Goal: Task Accomplishment & Management: Manage account settings

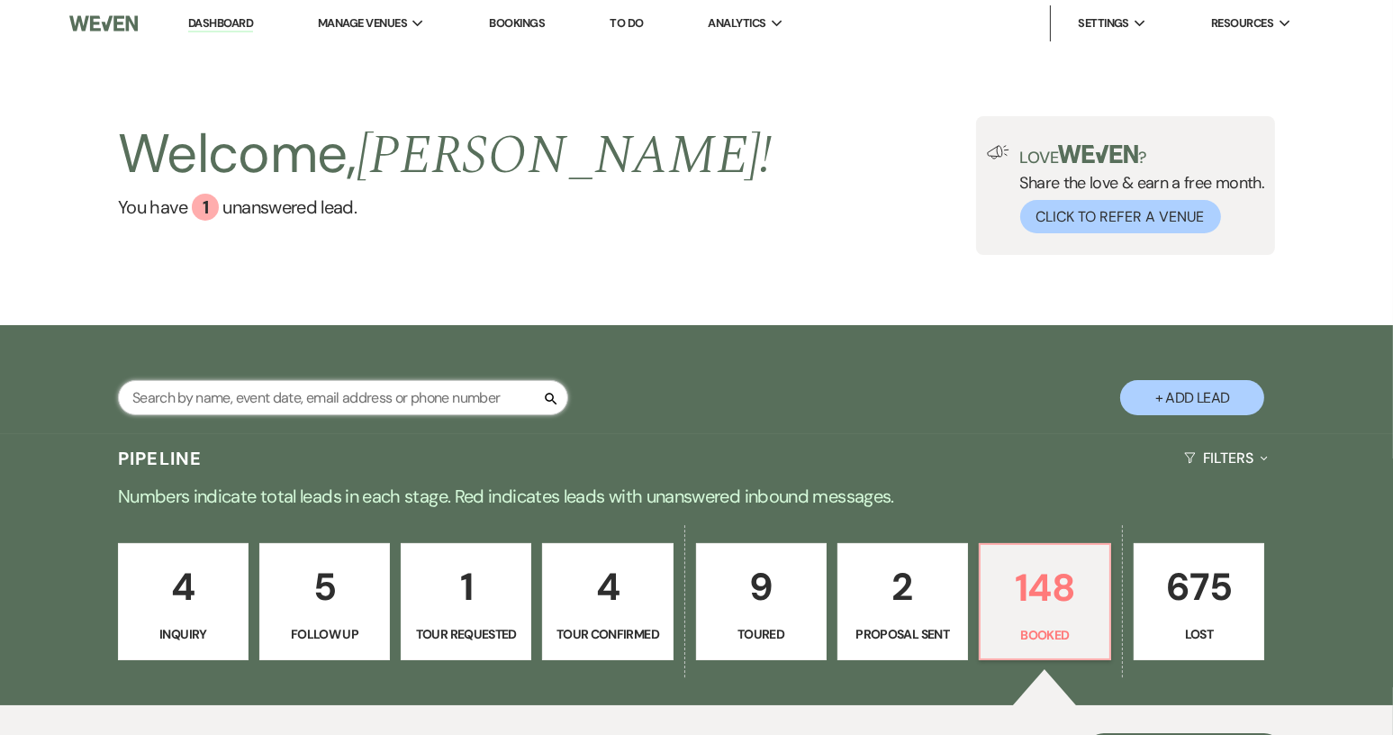
click at [267, 400] on input "text" at bounding box center [343, 397] width 450 height 35
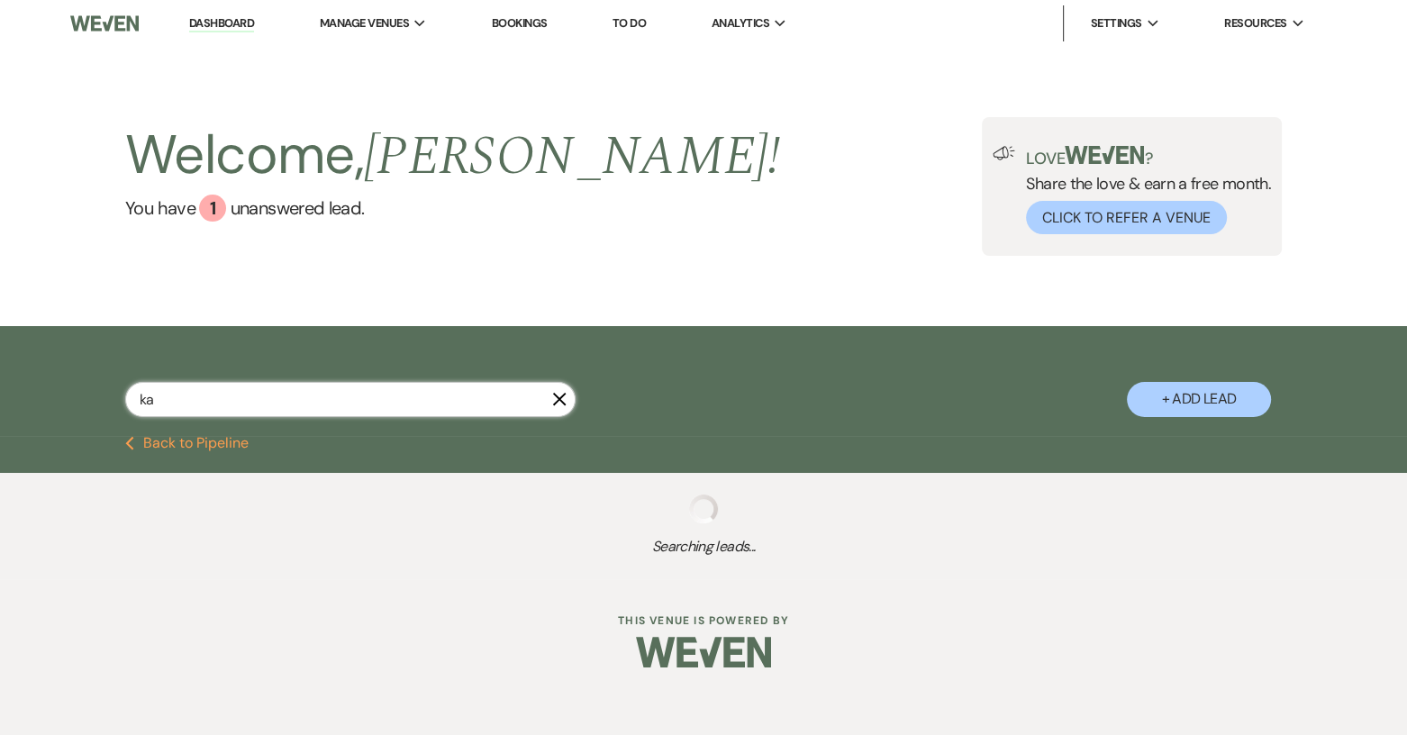
type input "[PERSON_NAME]"
select select "4"
select select "8"
select select "5"
select select "8"
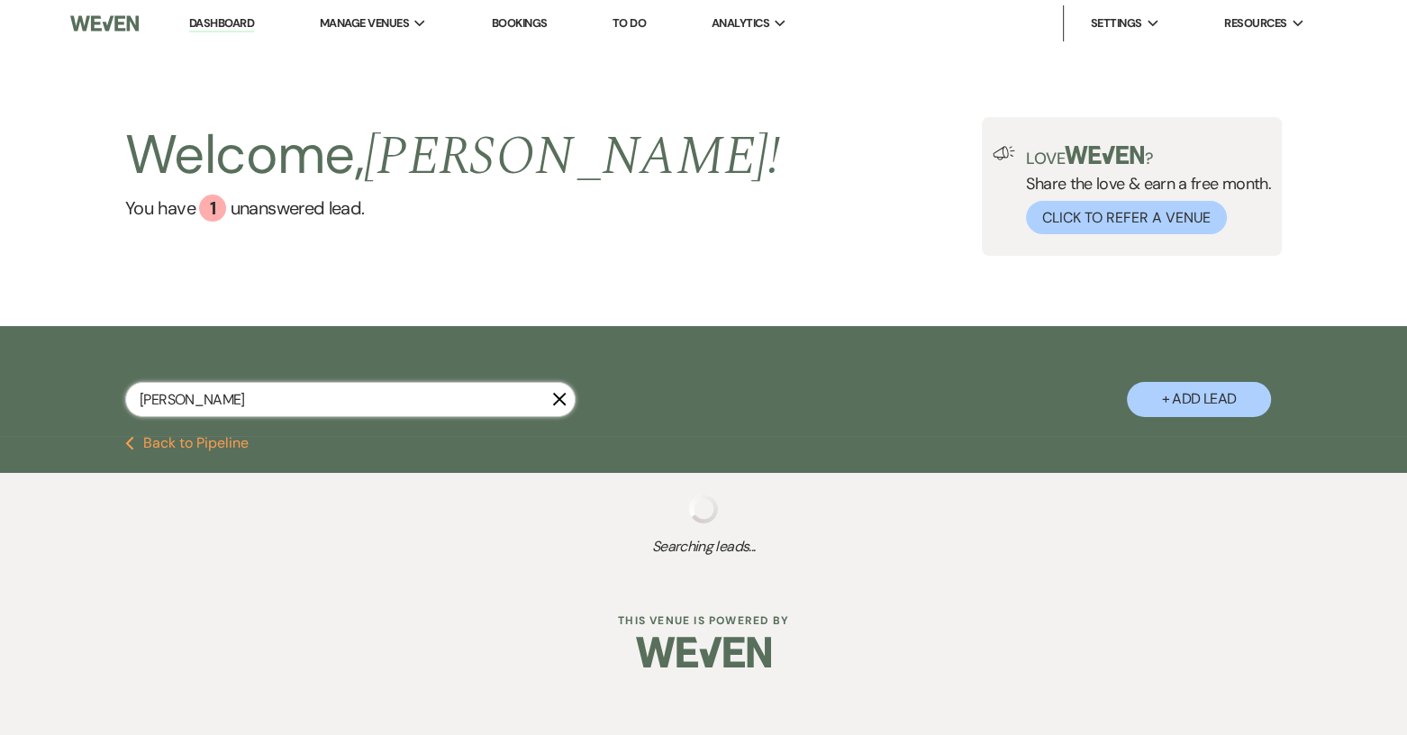
select select "5"
select select "8"
select select "5"
select select "8"
select select "1"
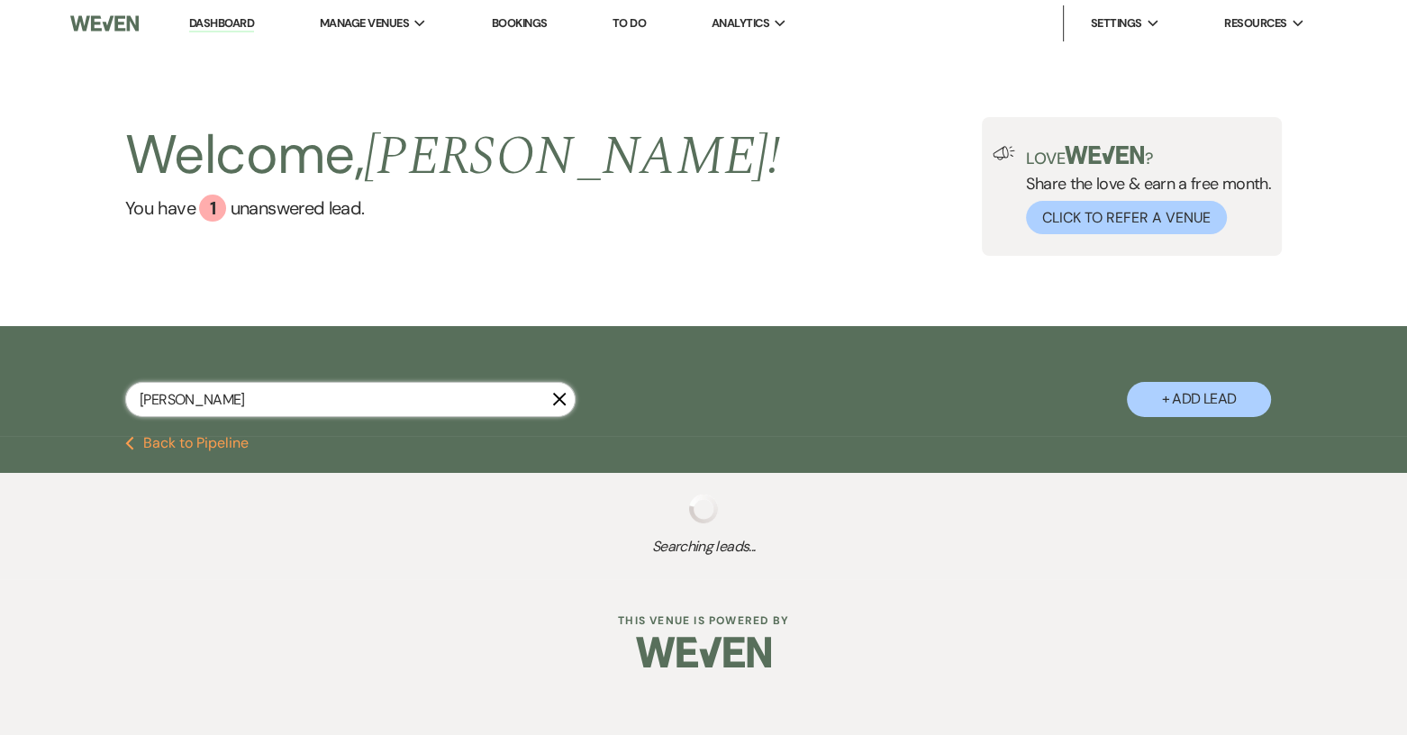
select select "8"
select select "5"
select select "8"
select select "1"
select select "8"
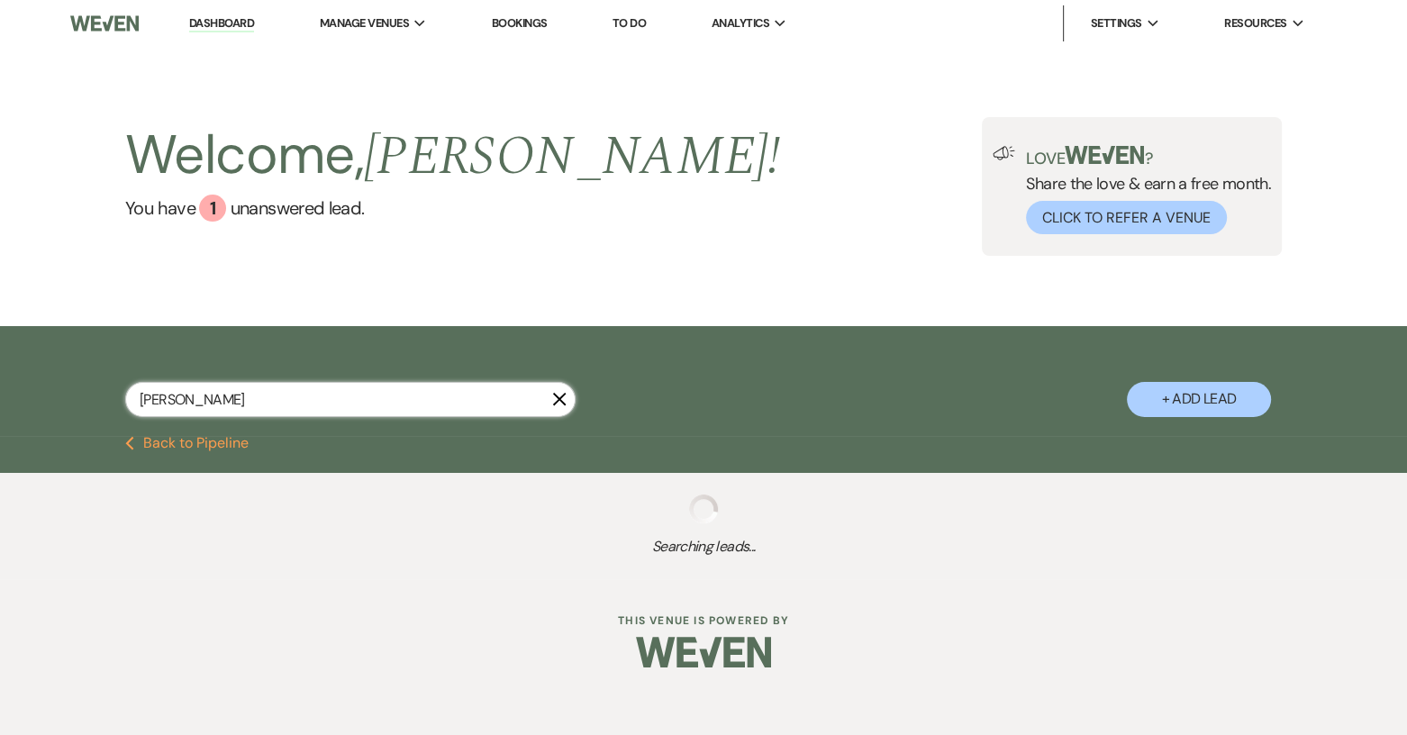
select select "6"
select select "8"
select select "6"
select select "8"
select select "4"
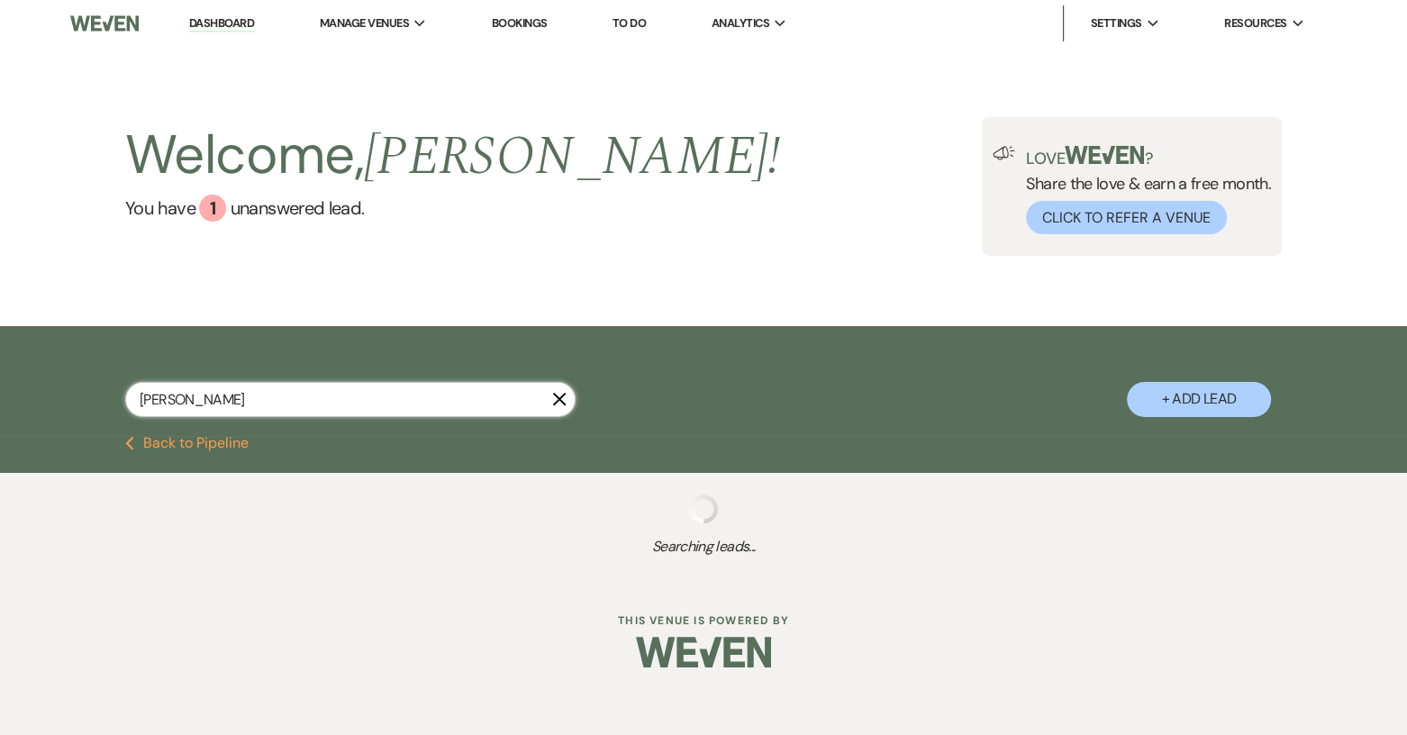
select select "8"
select select "1"
select select "8"
select select "9"
select select "8"
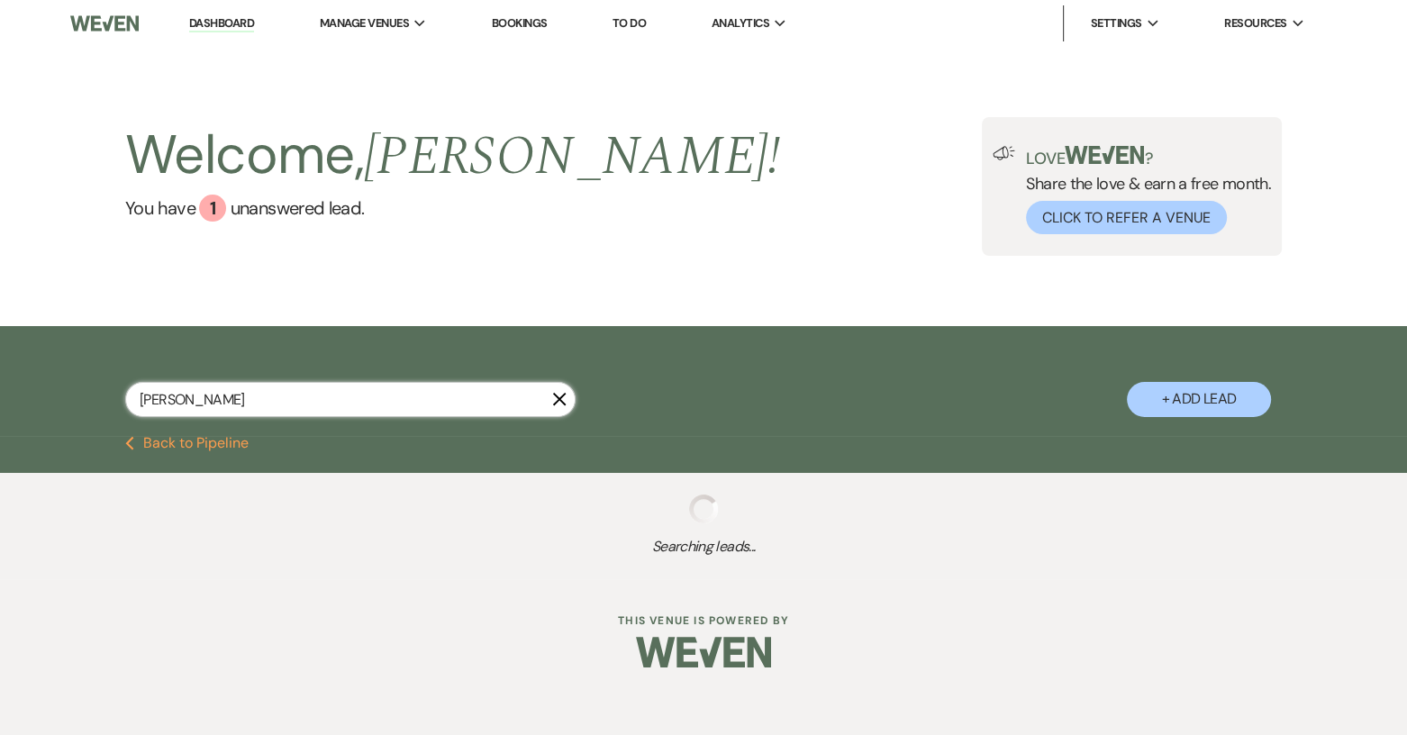
select select "5"
select select "8"
select select "5"
select select "8"
select select "5"
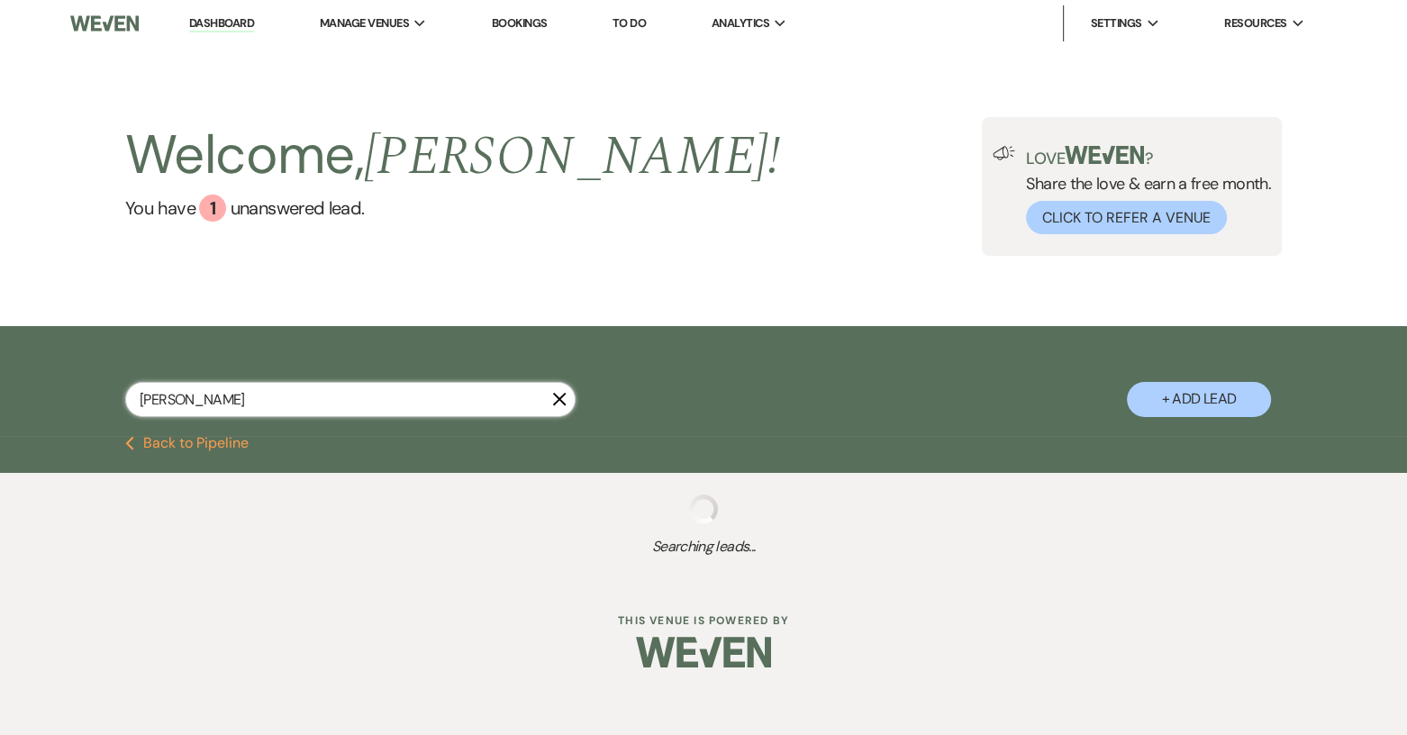
select select "8"
select select "5"
select select "8"
select select "5"
select select "8"
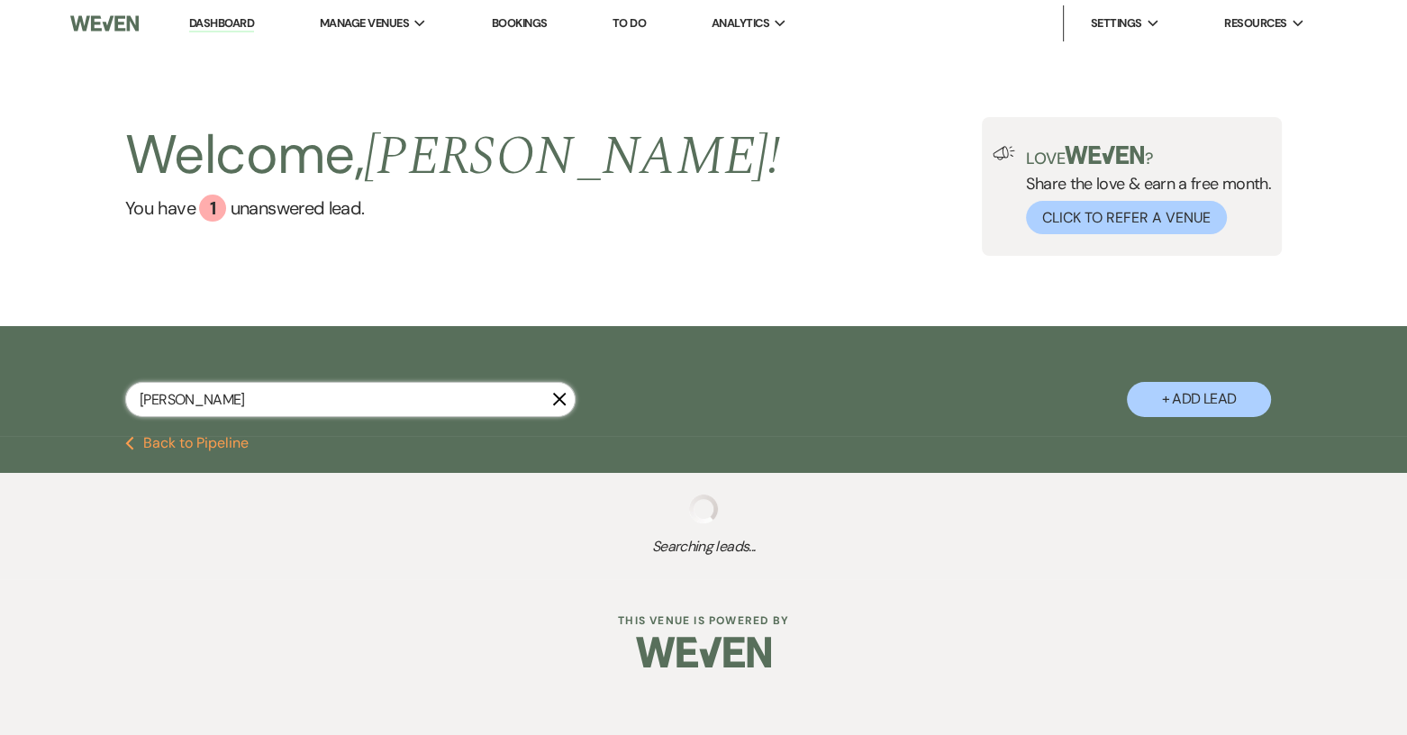
select select "5"
select select "8"
select select "10"
select select "8"
select select "1"
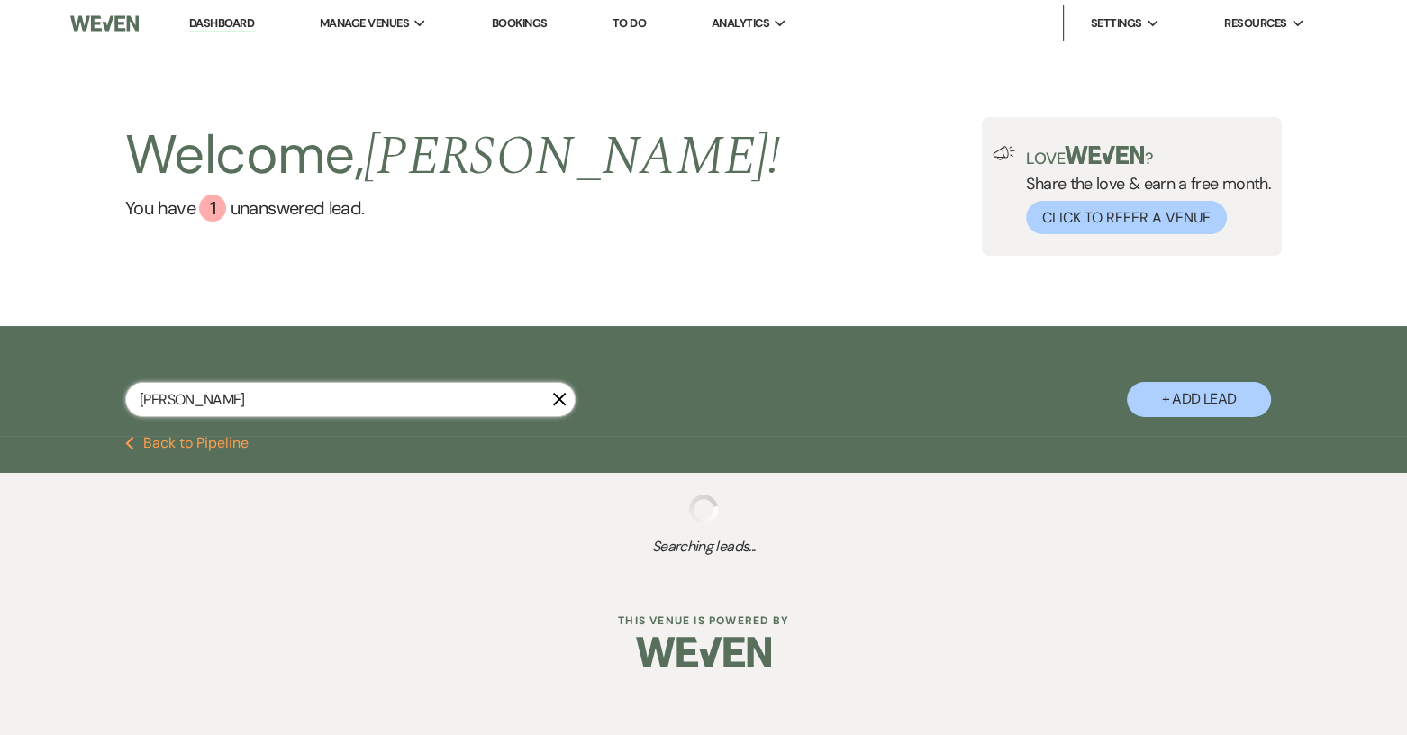
select select "8"
select select "6"
select select "8"
select select "5"
select select "8"
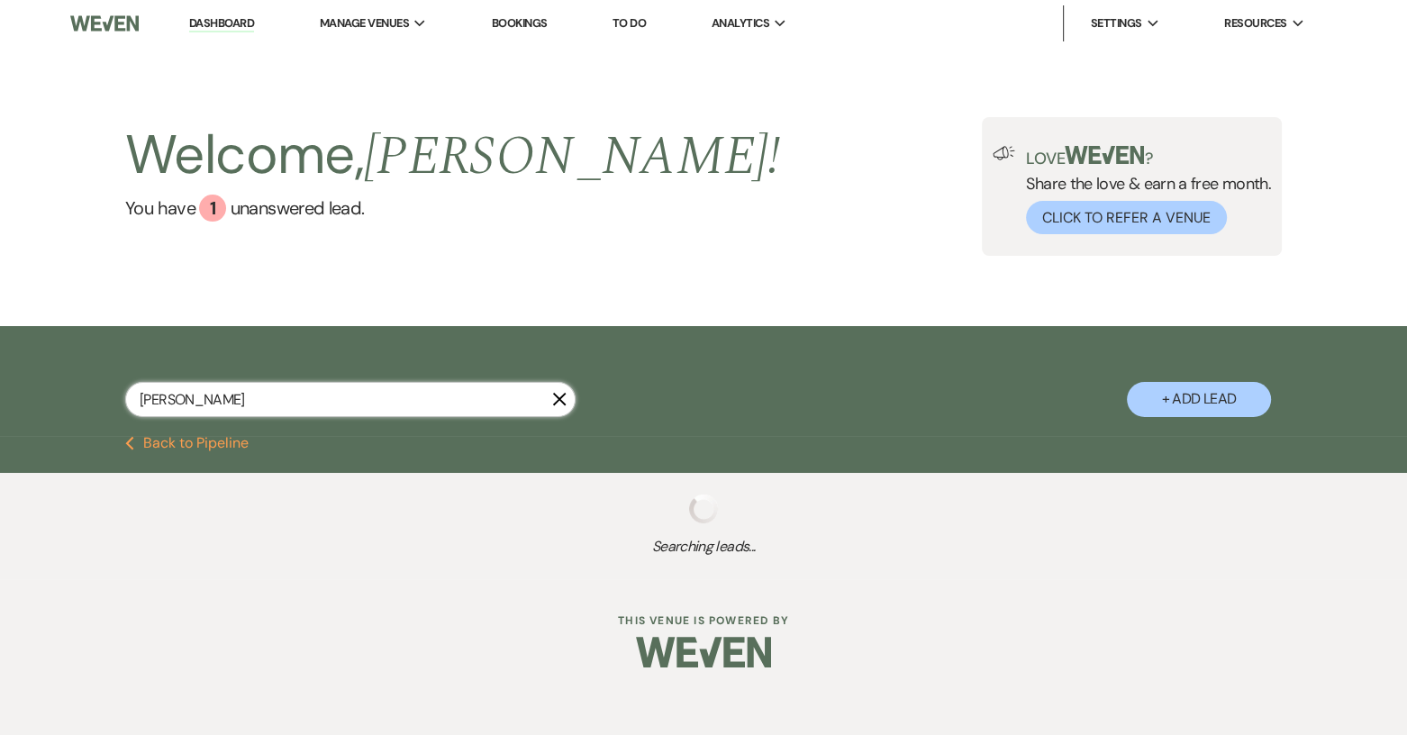
select select "8"
select select "10"
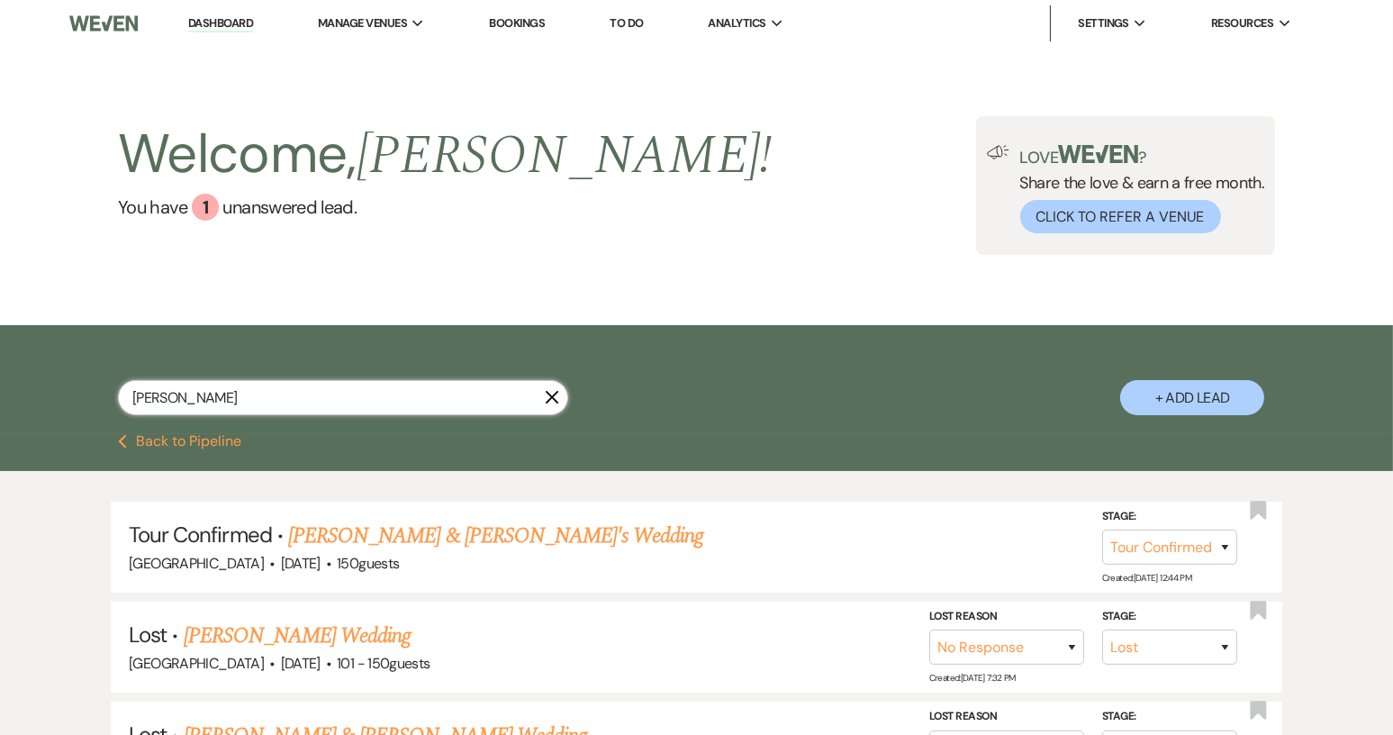
type input "kayla"
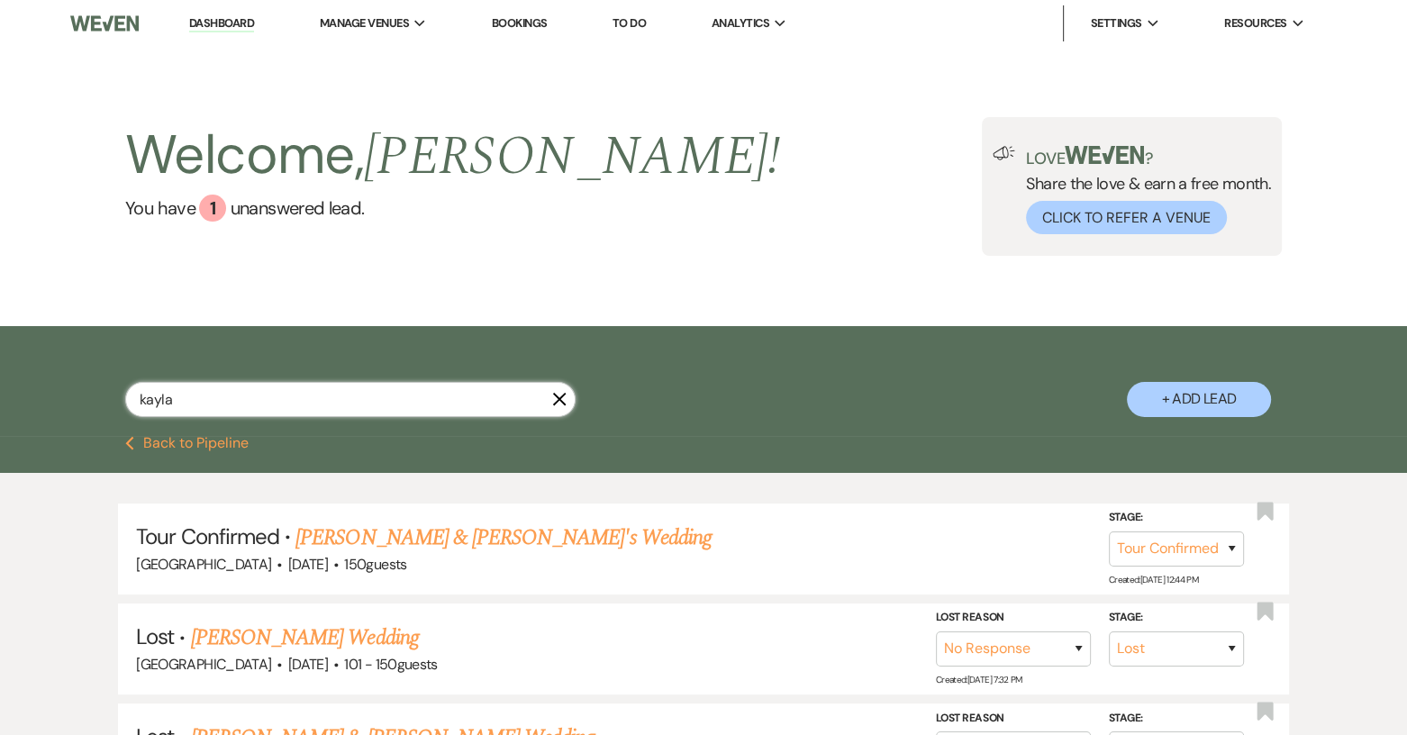
select select "4"
select select "8"
select select "5"
select select "8"
select select "5"
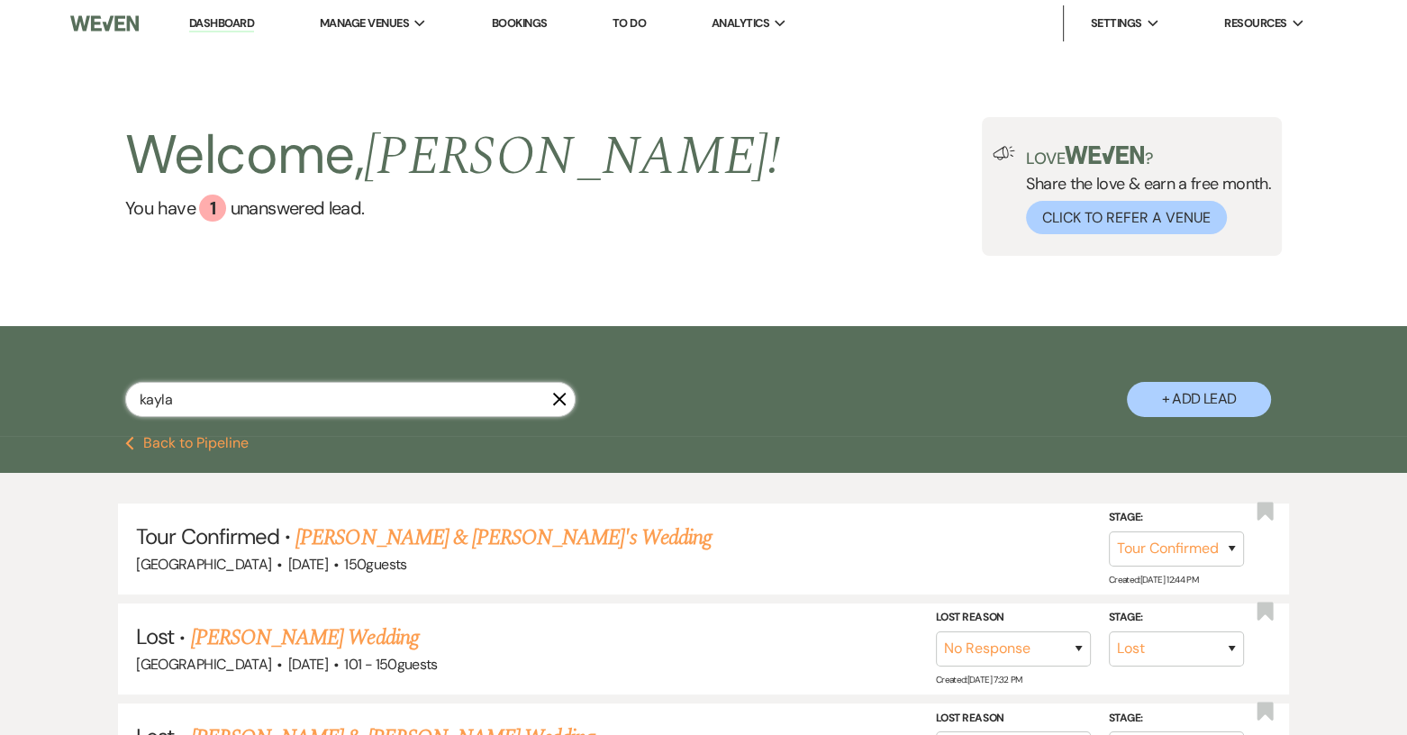
select select "8"
select select "1"
select select "8"
select select "5"
select select "8"
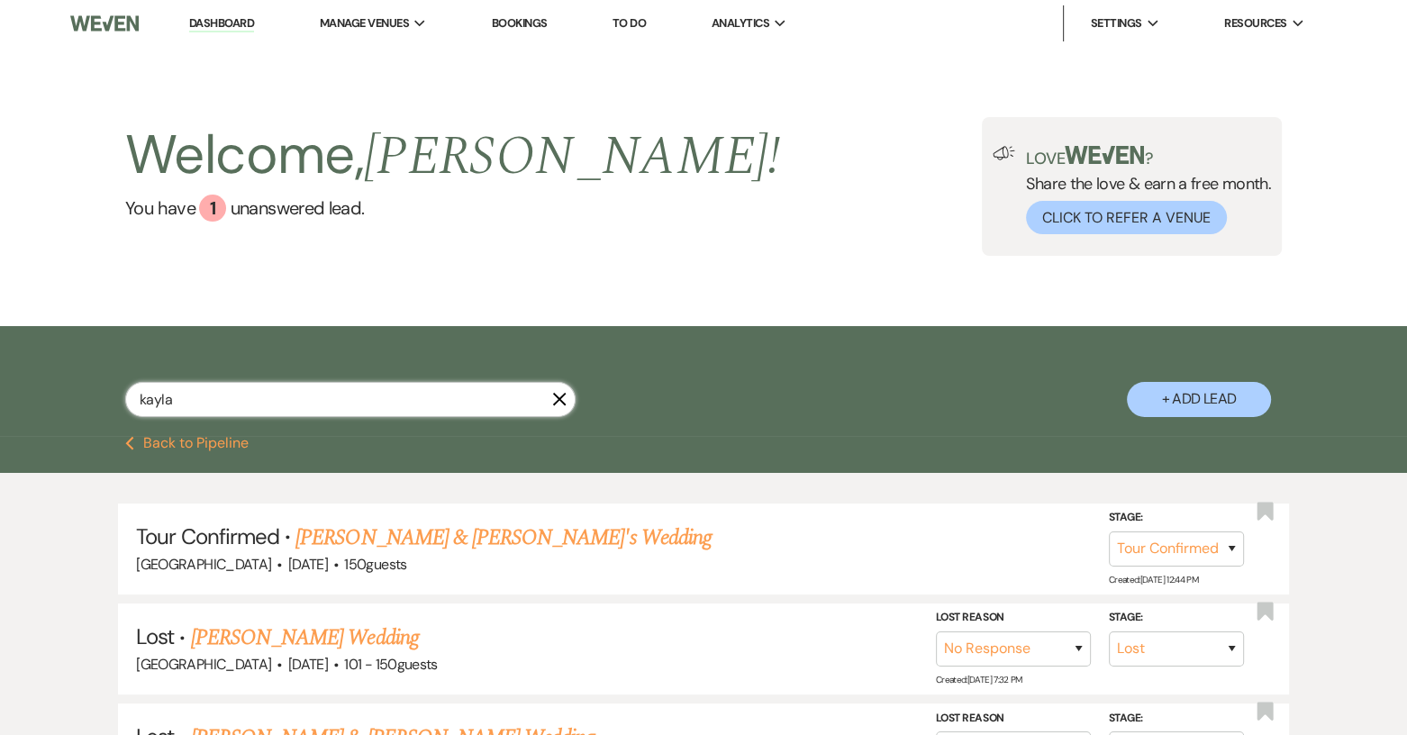
select select "1"
select select "8"
select select "6"
select select "8"
select select "6"
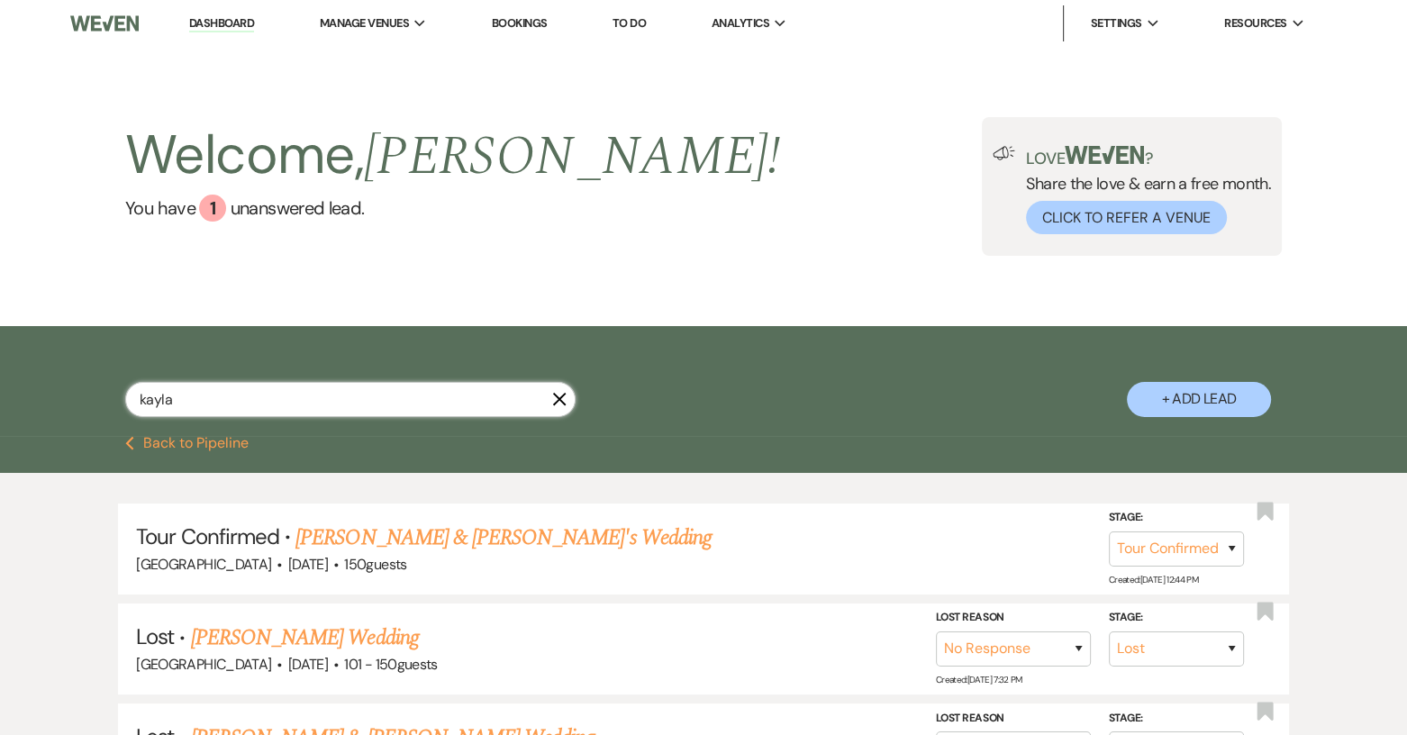
select select "8"
select select "4"
select select "8"
select select "9"
select select "8"
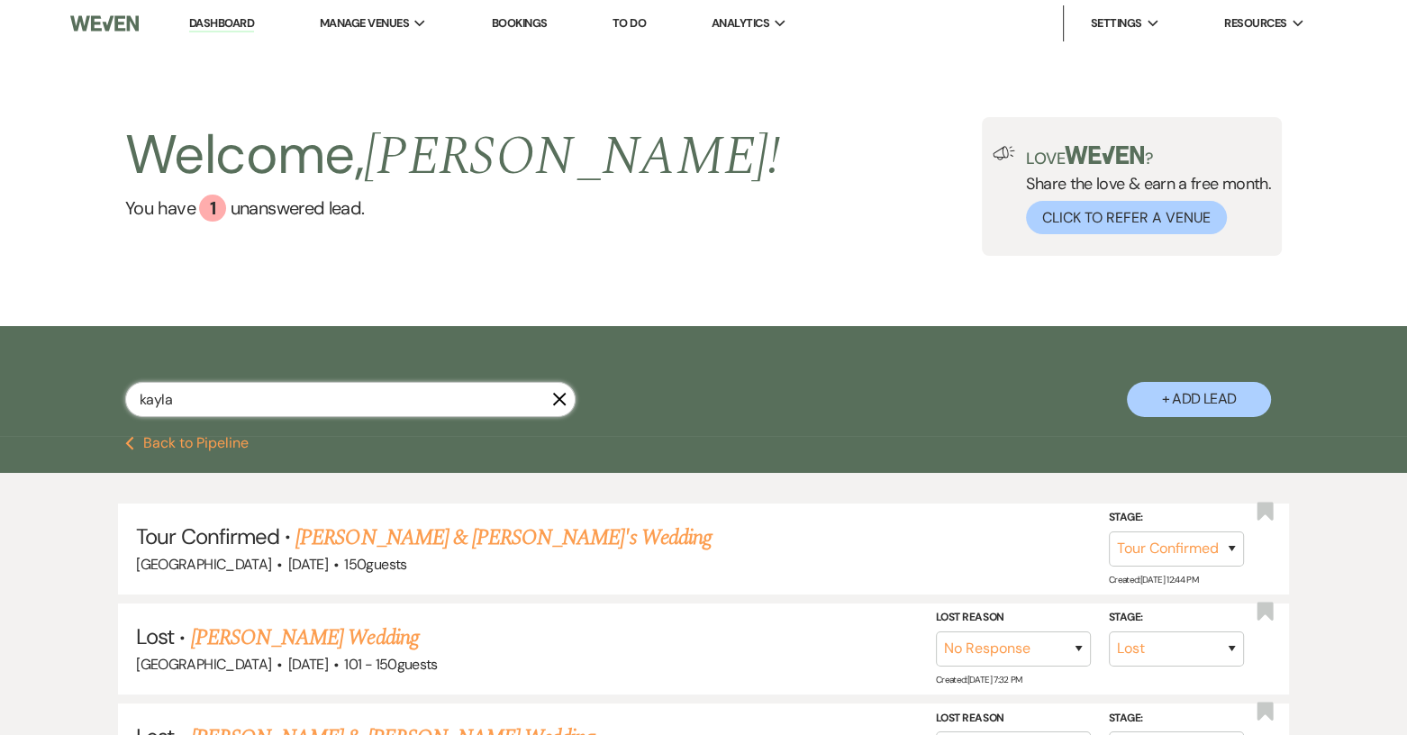
select select "5"
select select "8"
select select "5"
select select "8"
select select "5"
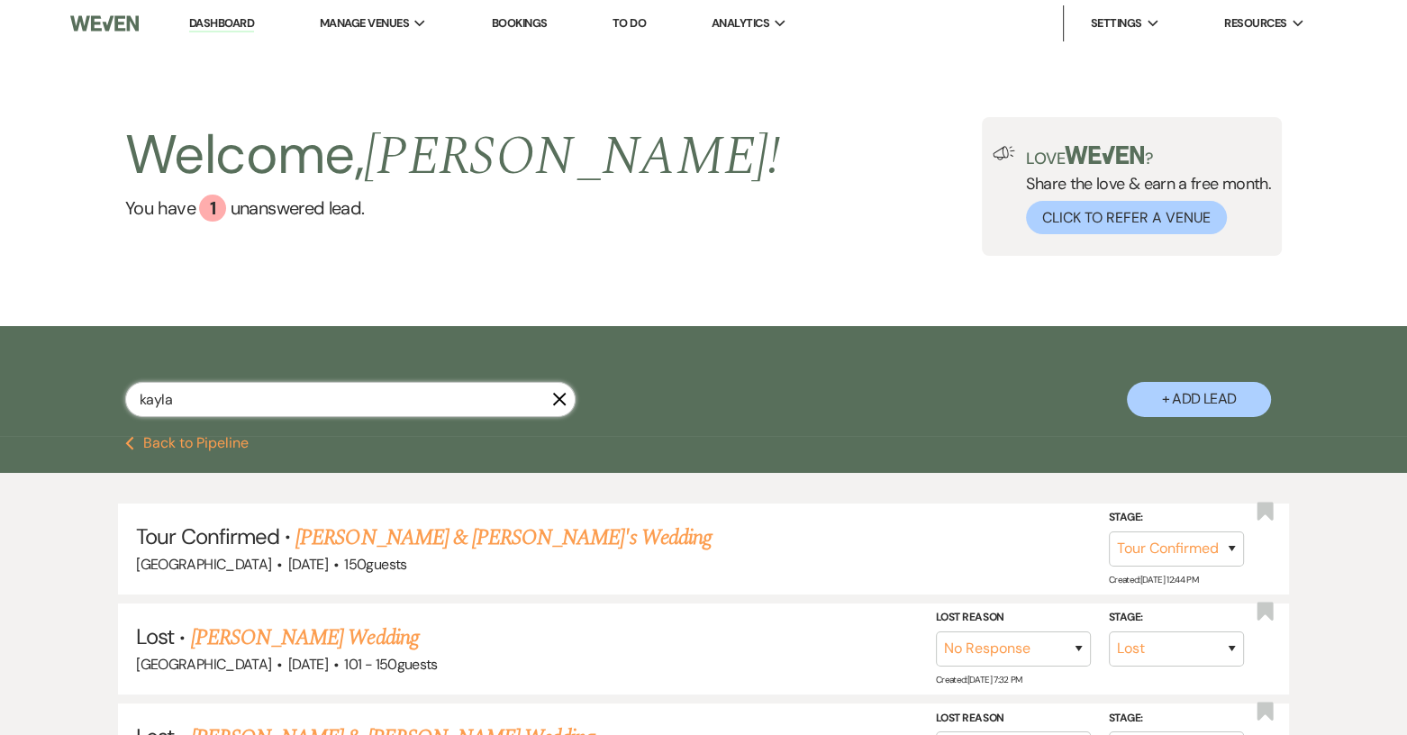
select select "8"
select select "5"
select select "8"
select select "5"
select select "8"
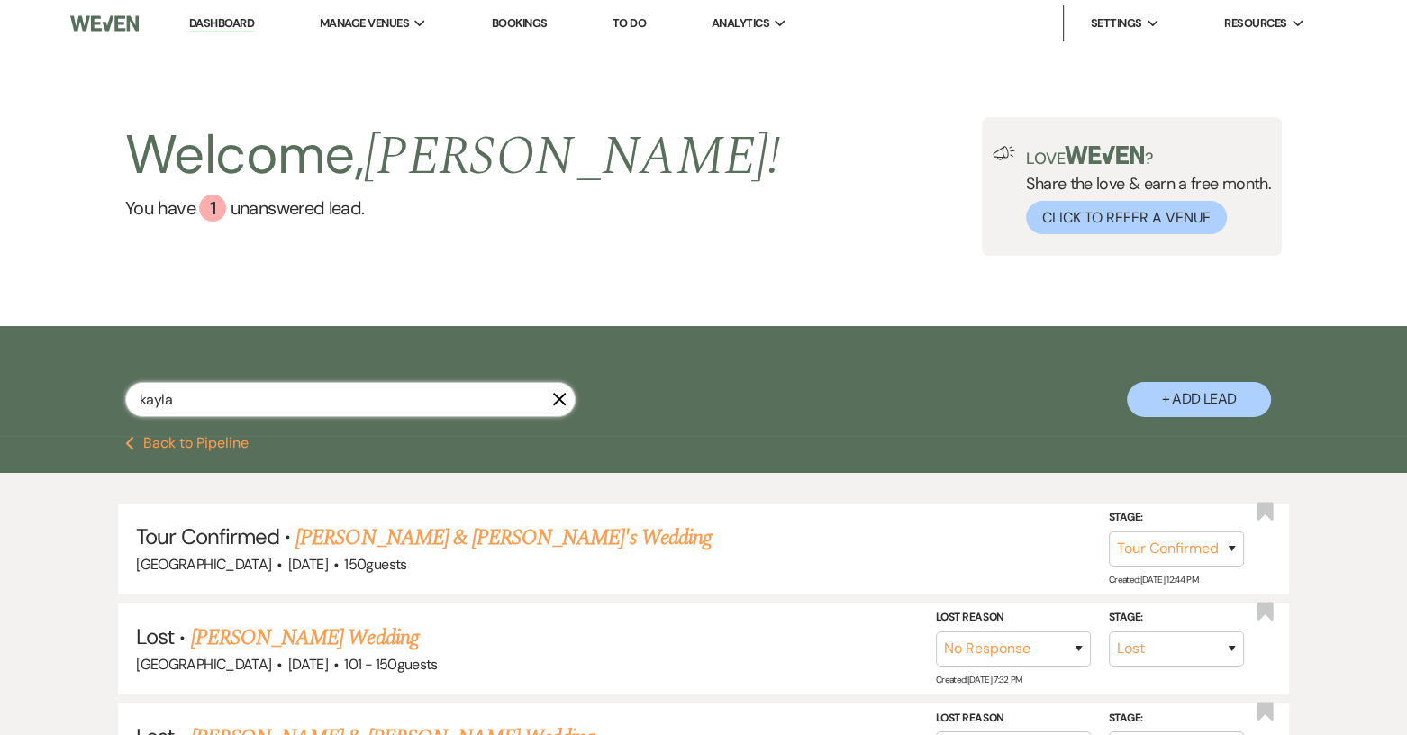
select select "10"
select select "8"
select select "1"
select select "8"
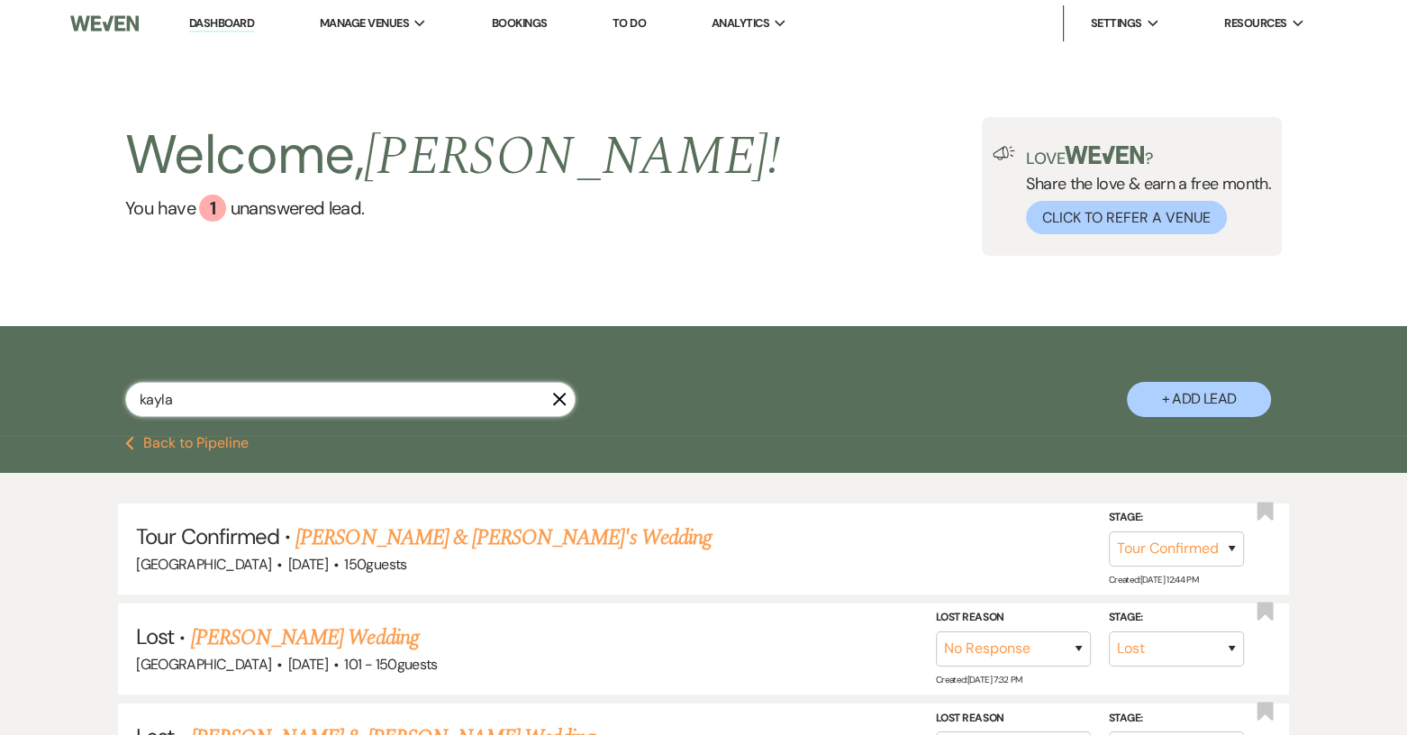
select select "10"
select select "4"
select select "8"
select select "5"
select select "8"
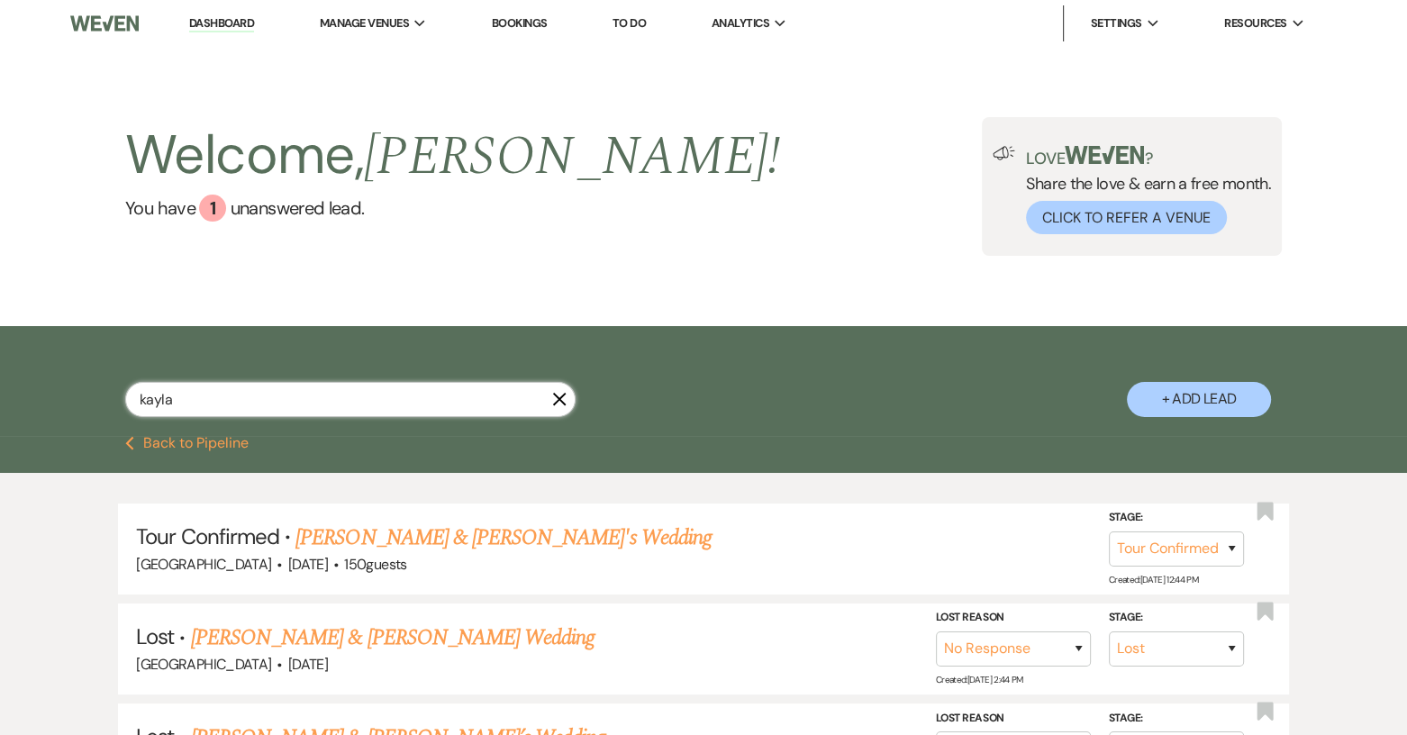
select select "1"
select select "8"
select select "5"
select select "8"
select select "6"
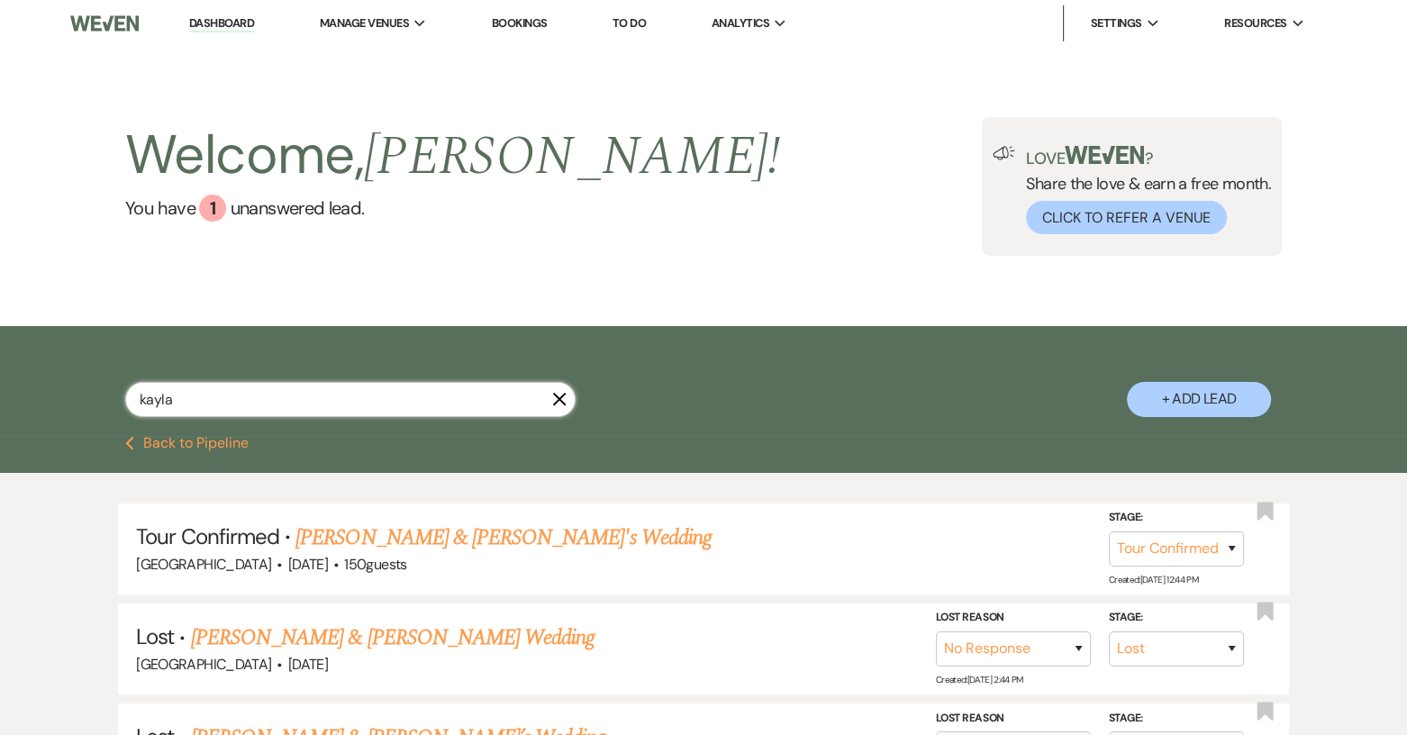
select select "8"
select select "9"
select select "8"
select select "5"
select select "8"
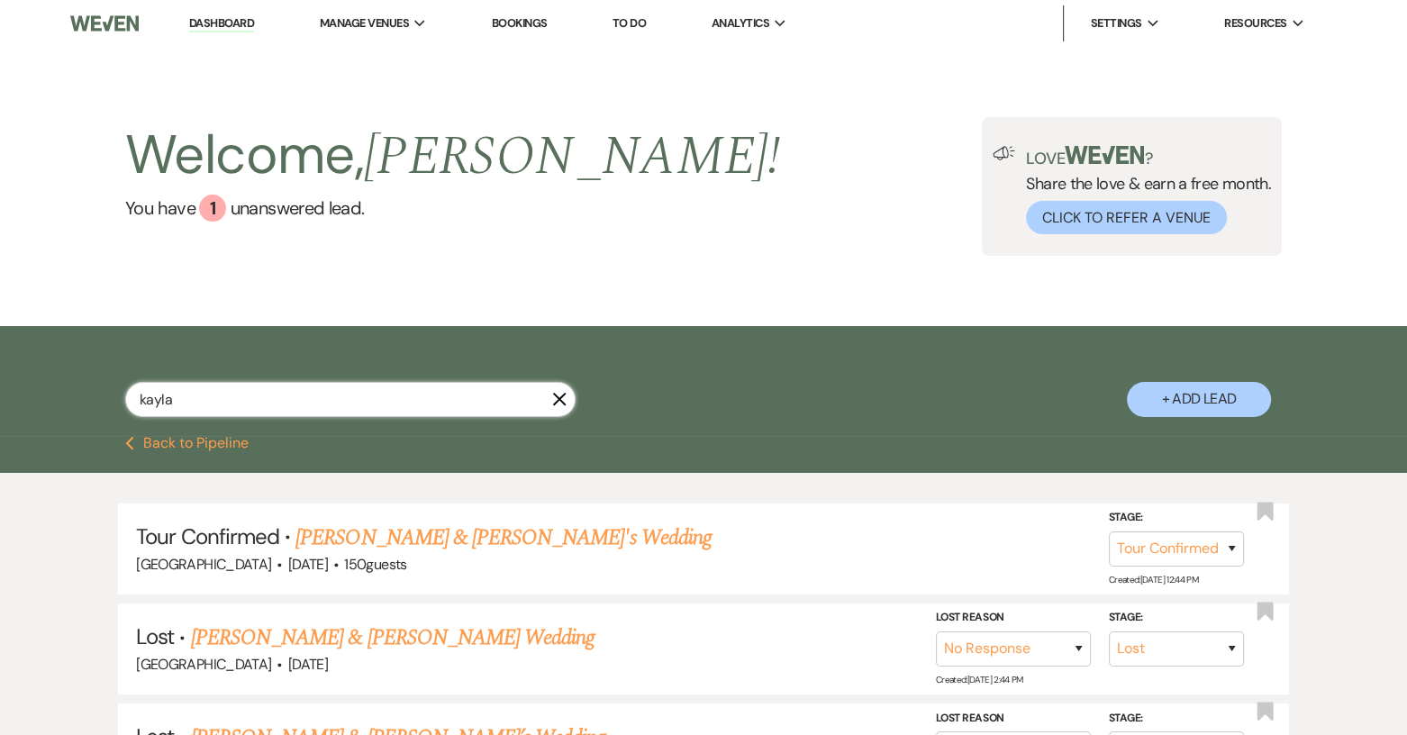
select select "5"
select select "8"
select select "10"
select select "8"
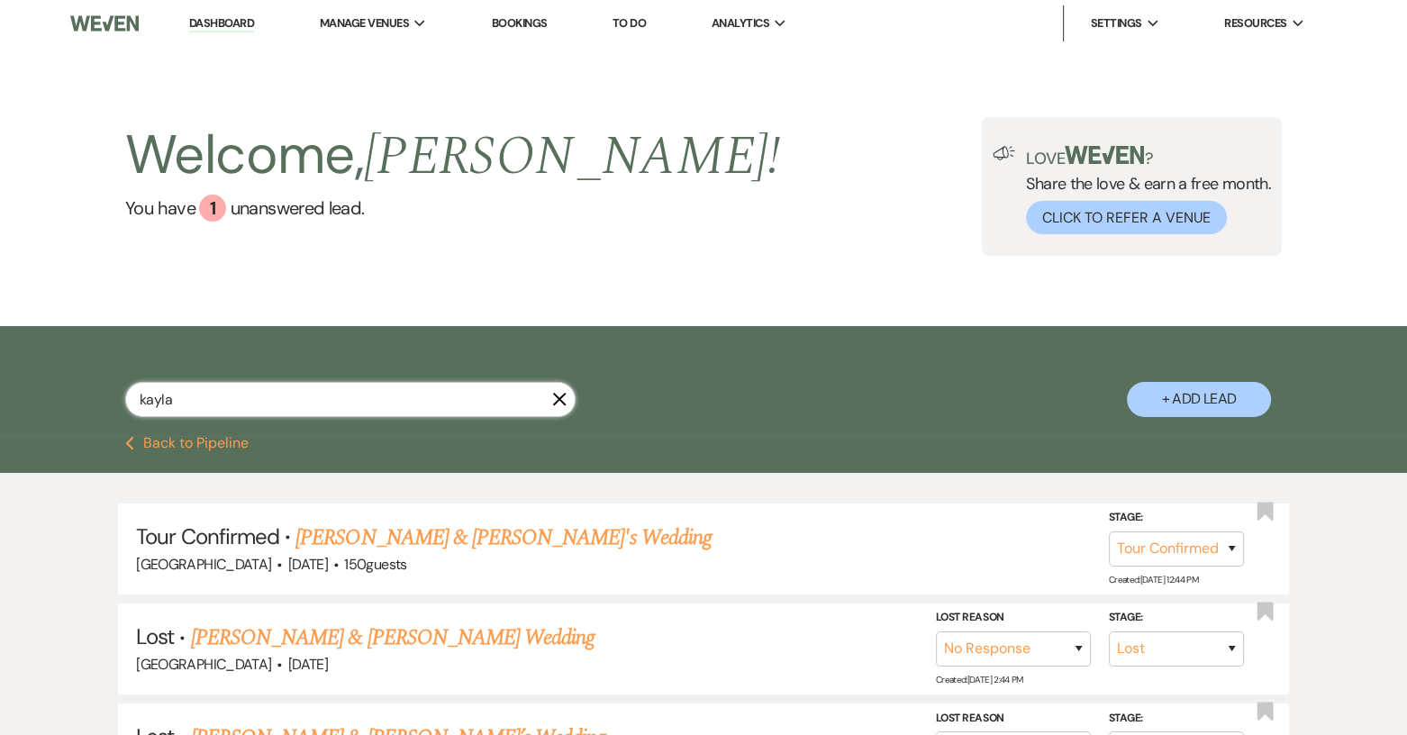
select select "10"
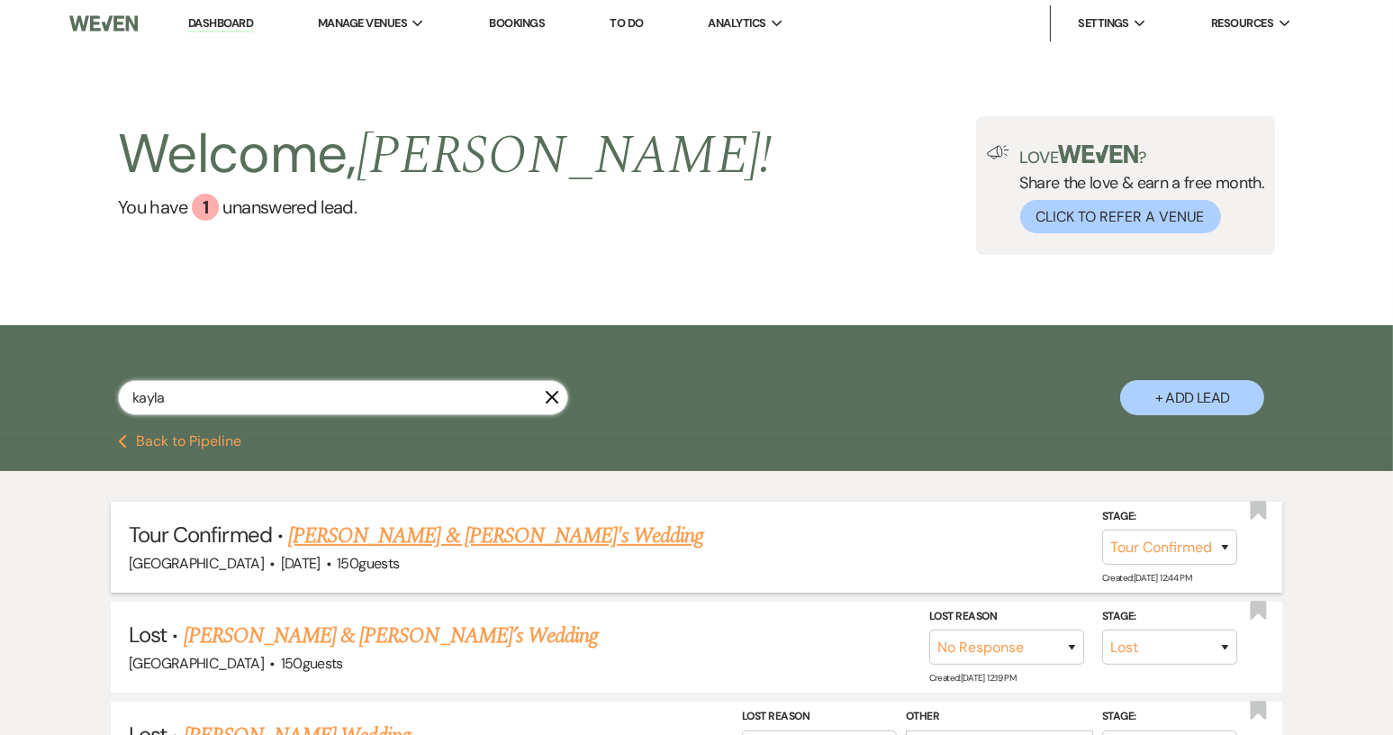
type input "kayla"
click at [477, 531] on link "[PERSON_NAME] & [PERSON_NAME]'s Wedding" at bounding box center [496, 536] width 416 height 32
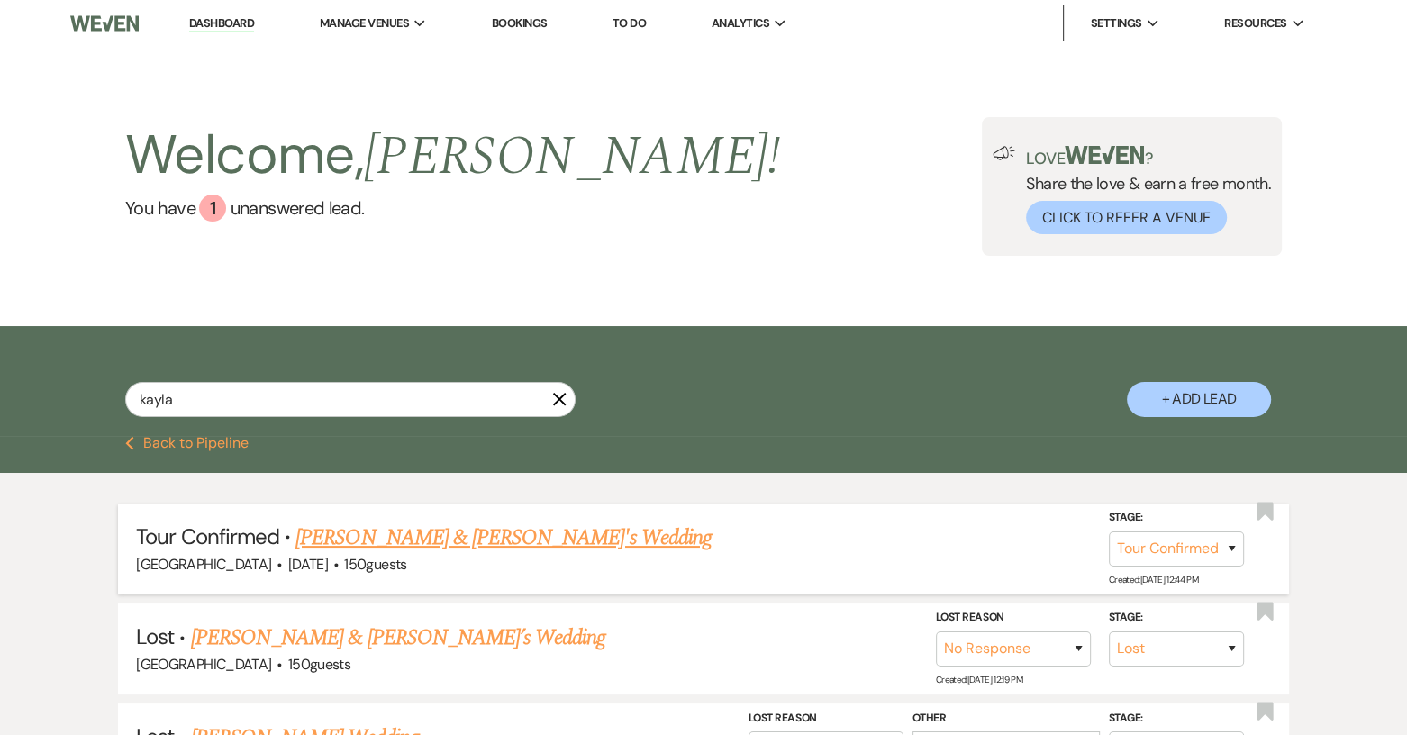
select select "4"
select select "12"
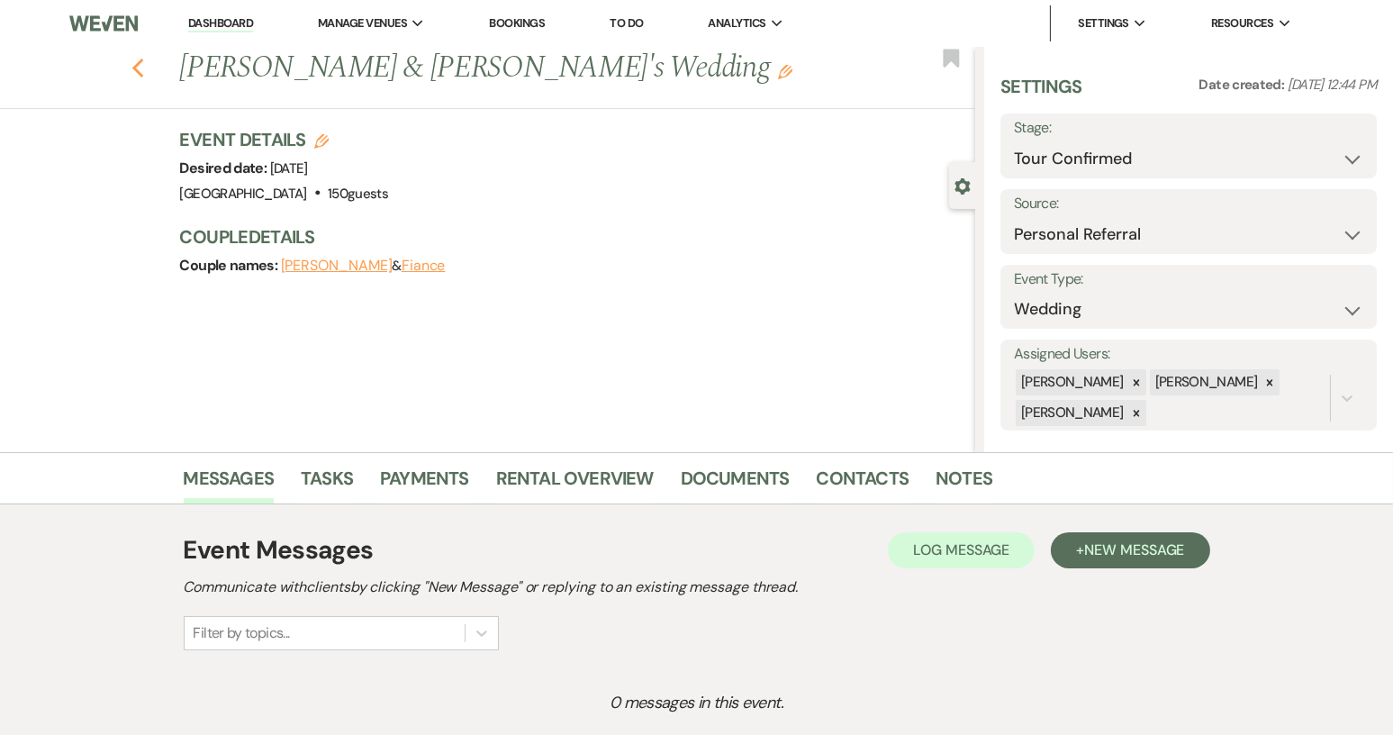
click at [143, 70] on use "button" at bounding box center [137, 69] width 12 height 20
select select "4"
select select "8"
select select "5"
select select "8"
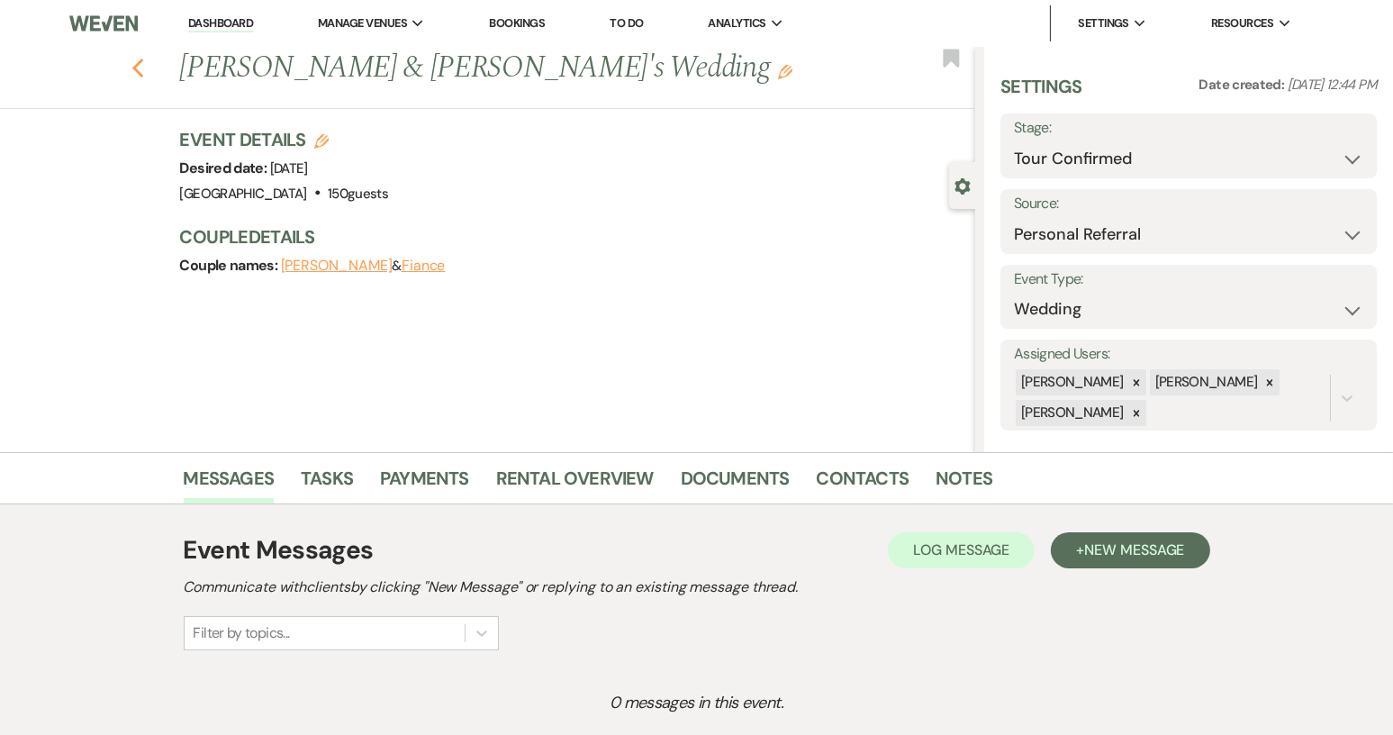
select select "1"
select select "8"
select select "5"
select select "8"
select select "6"
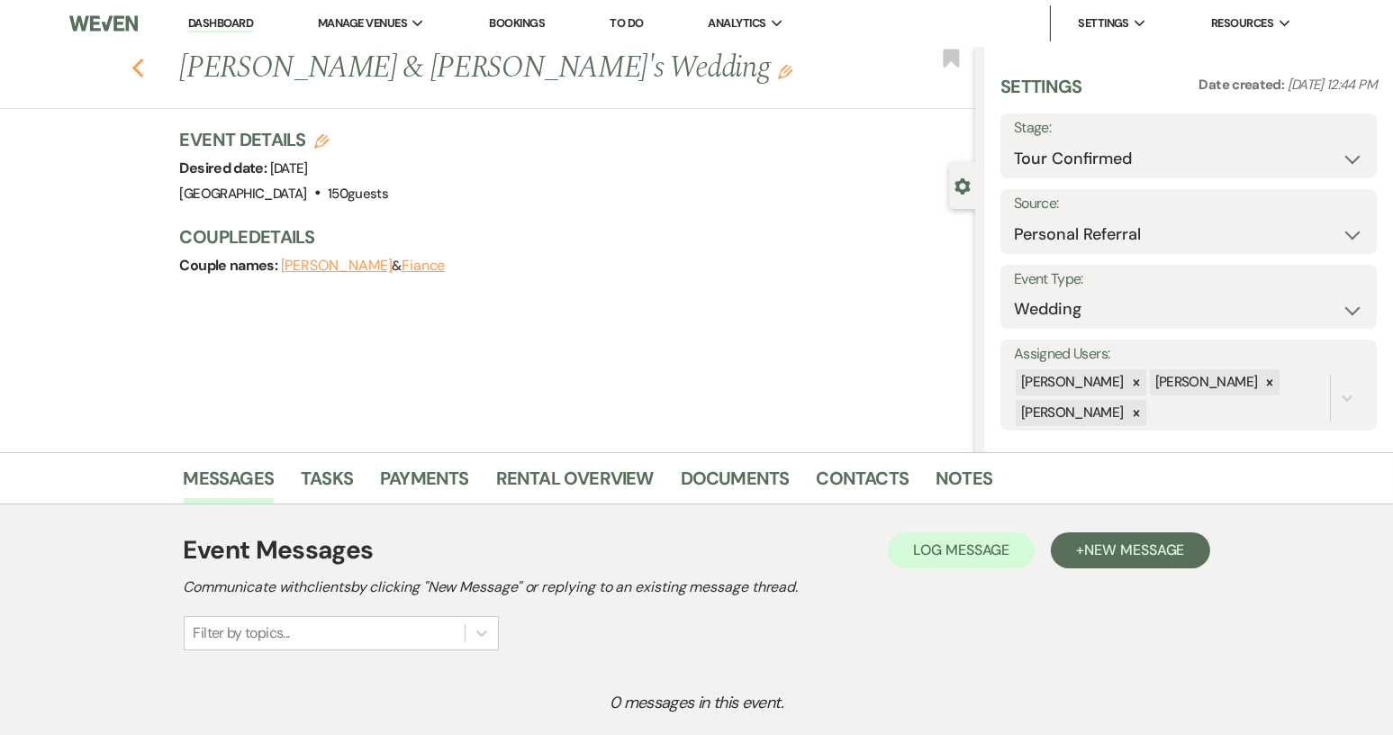
select select "8"
select select "9"
select select "8"
select select "5"
select select "8"
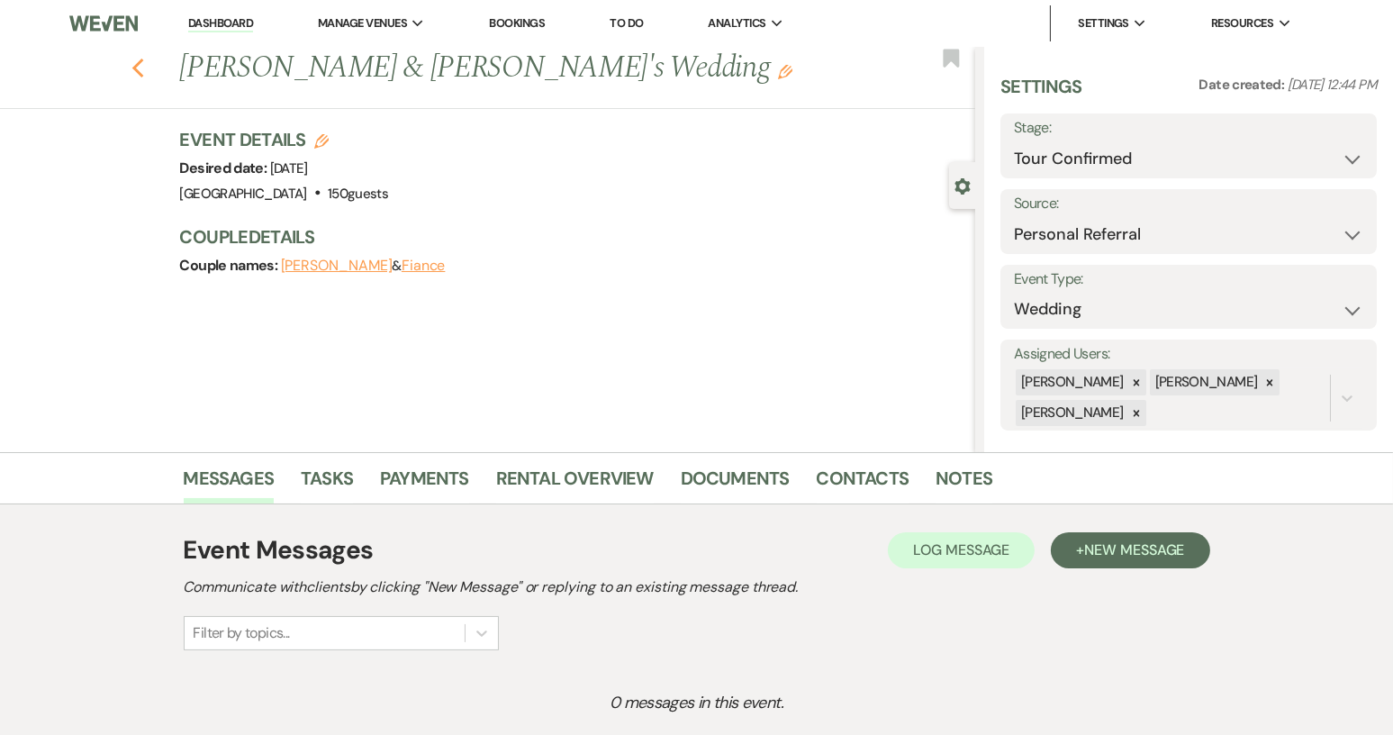
select select "5"
select select "8"
select select "10"
select select "8"
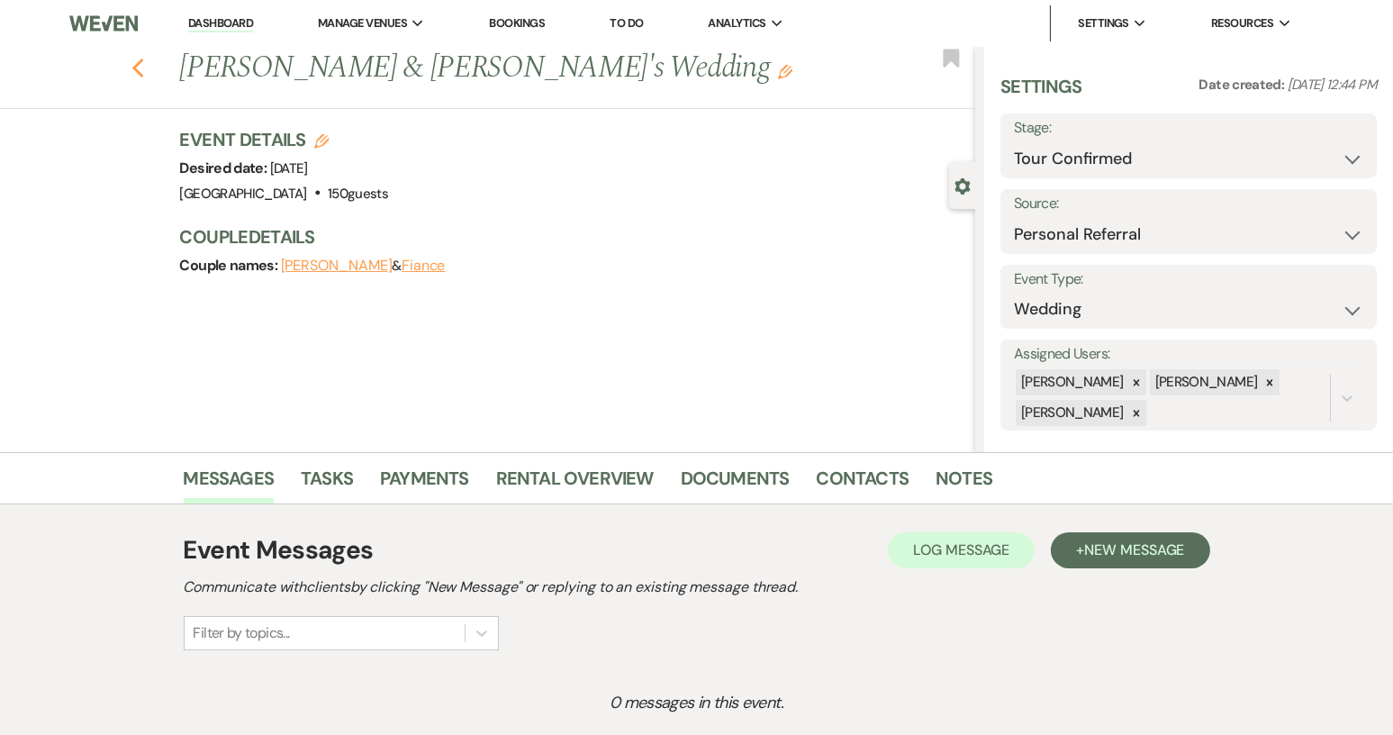
select select "10"
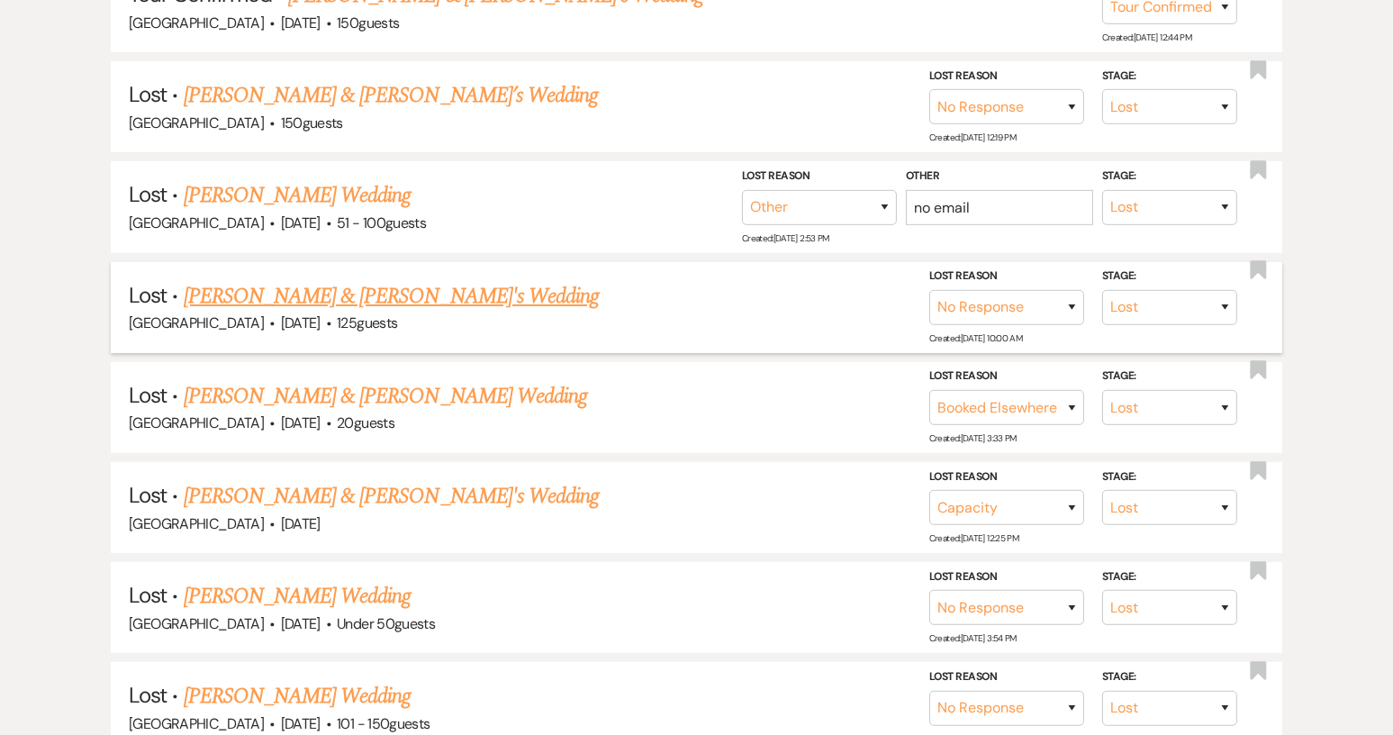
scroll to position [270, 0]
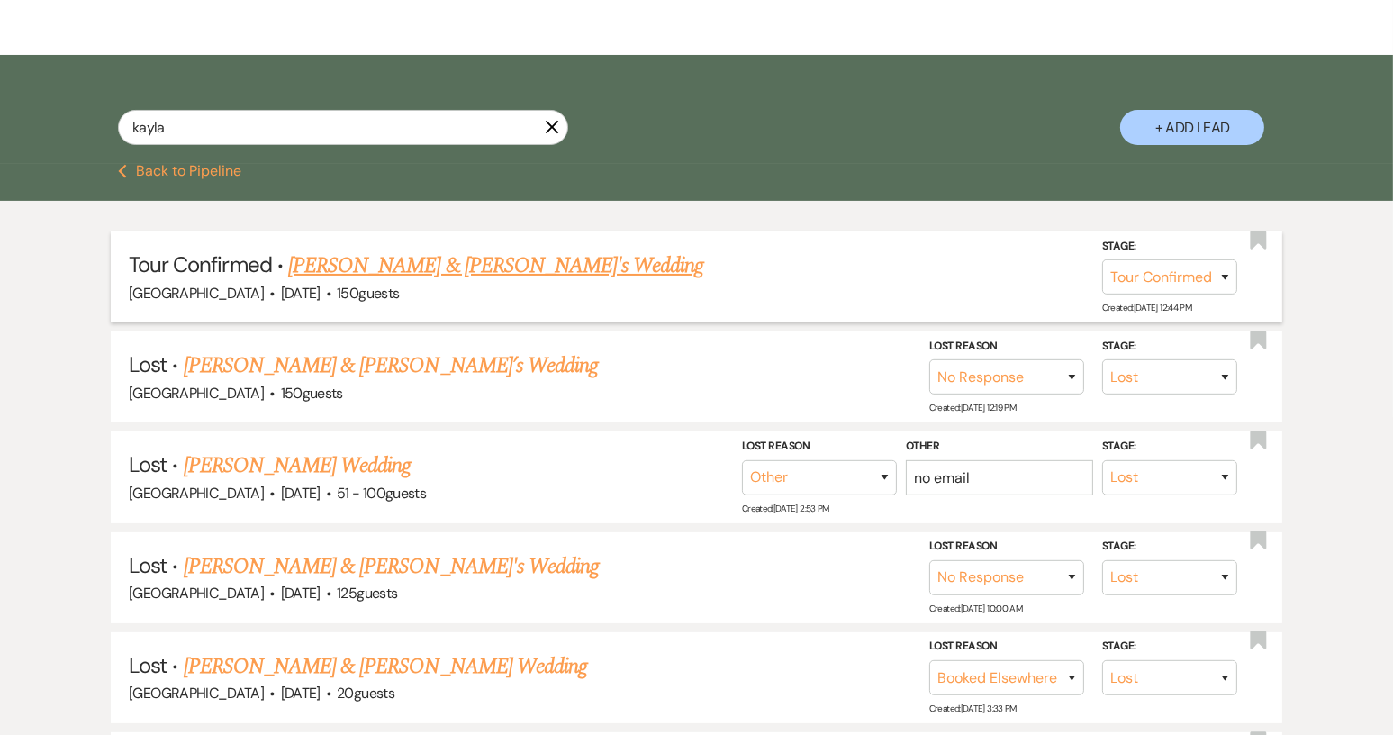
click at [431, 267] on link "[PERSON_NAME] & [PERSON_NAME]'s Wedding" at bounding box center [496, 265] width 416 height 32
select select "4"
select select "12"
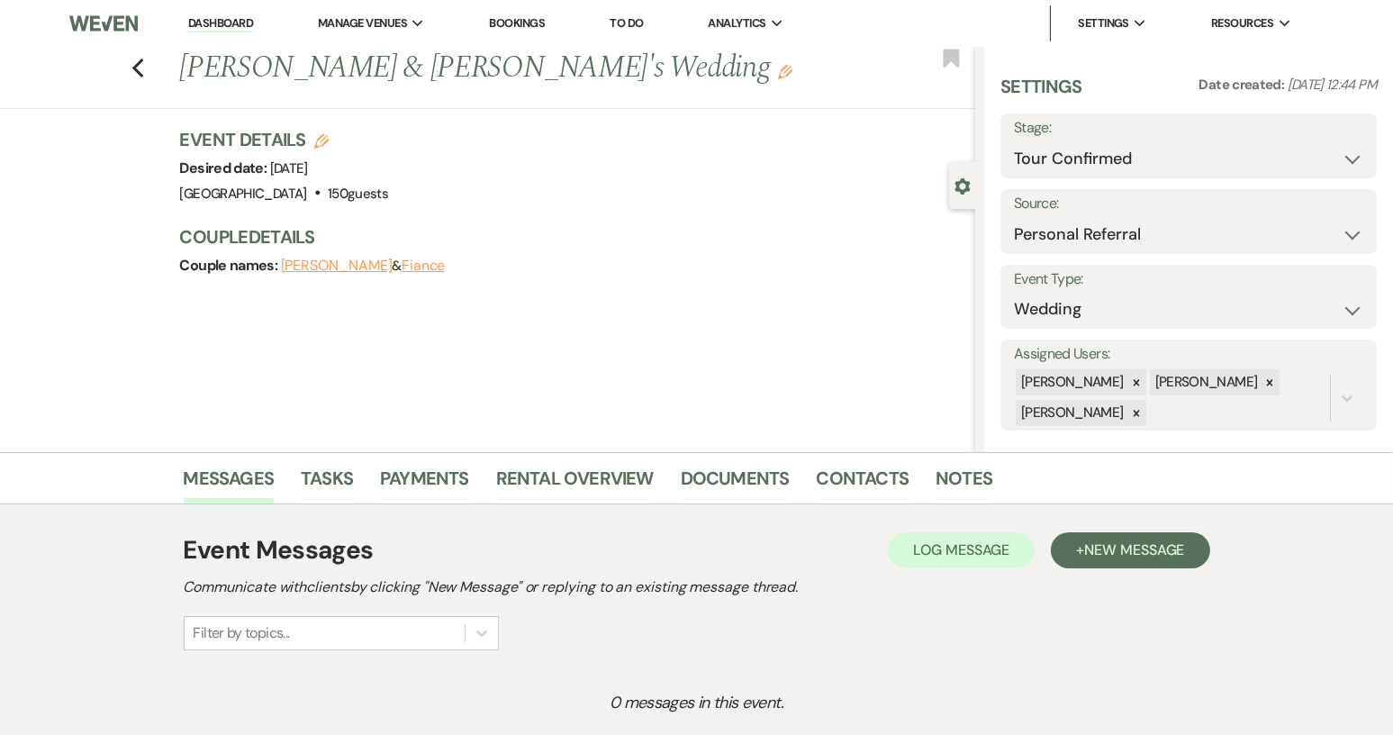
click at [251, 28] on link "Dashboard" at bounding box center [220, 23] width 65 height 17
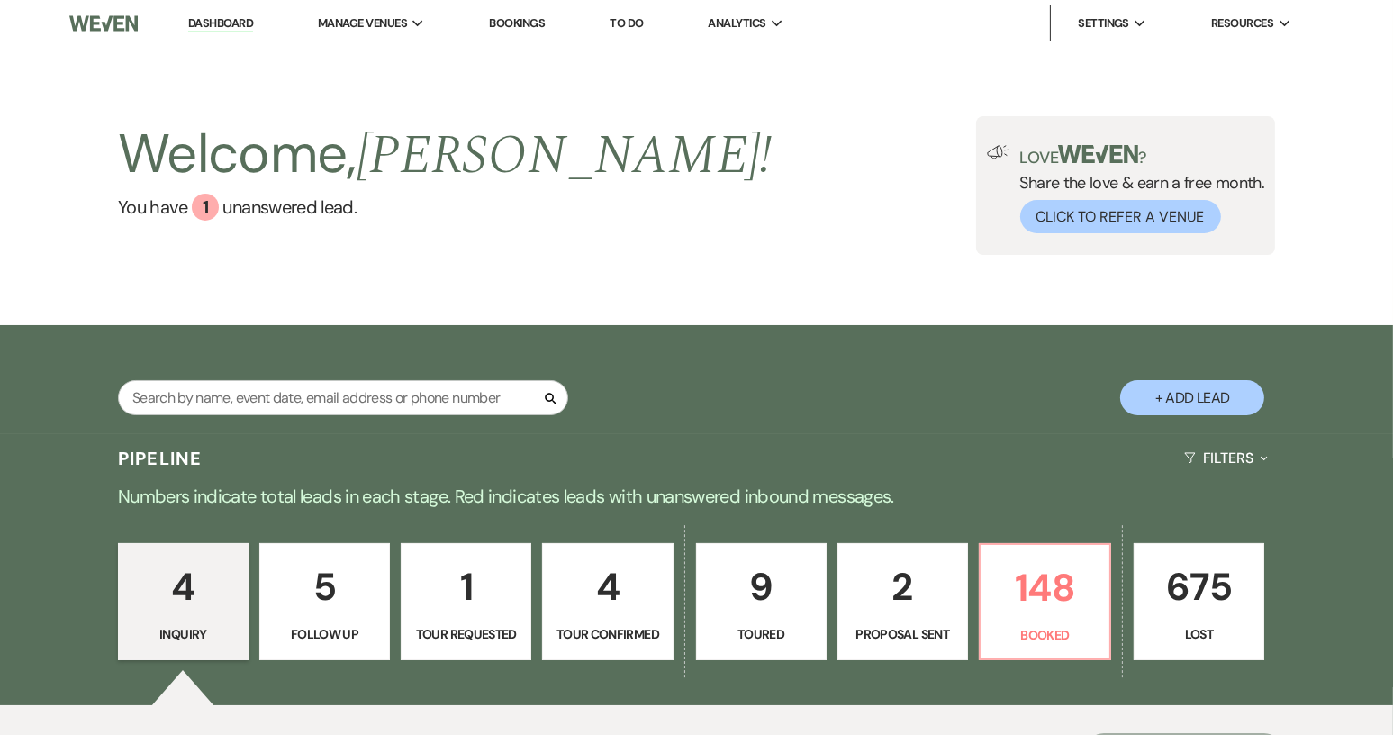
click at [738, 560] on p "9" at bounding box center [761, 587] width 107 height 60
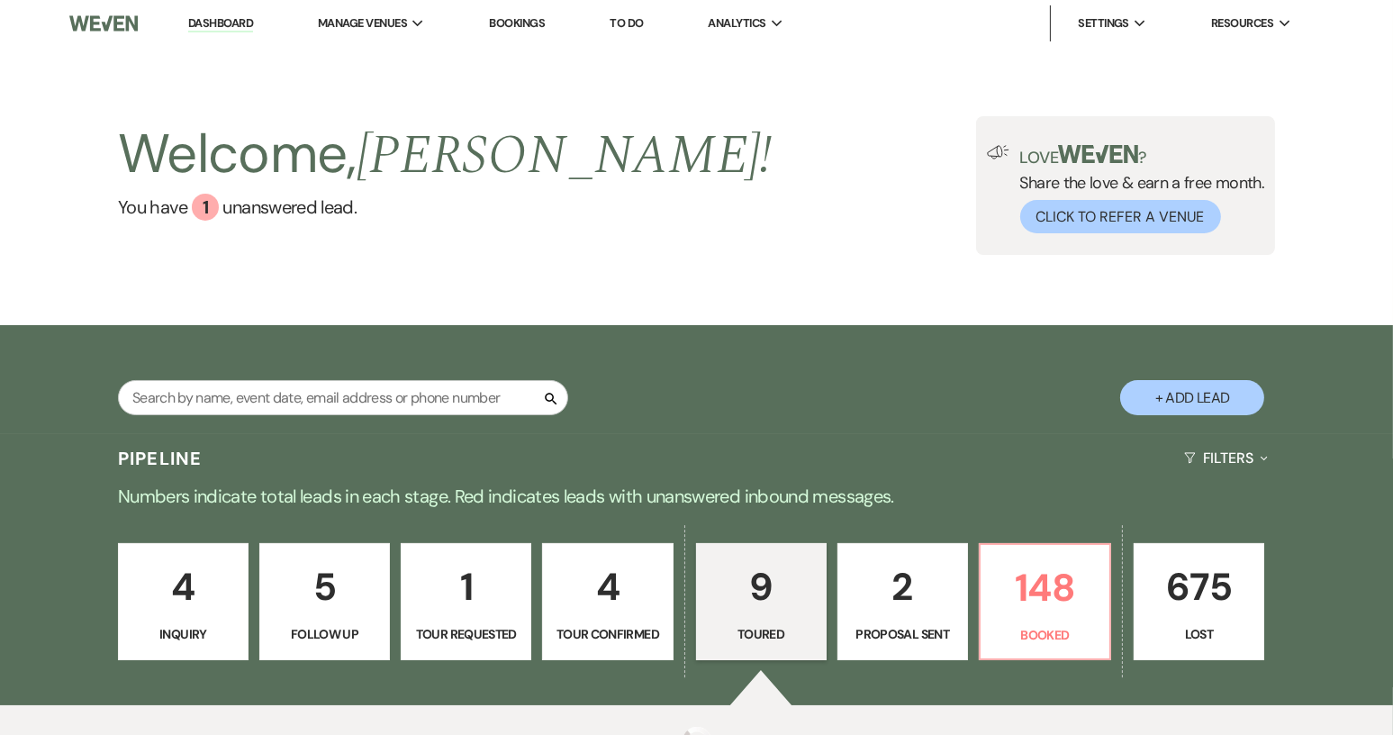
select select "5"
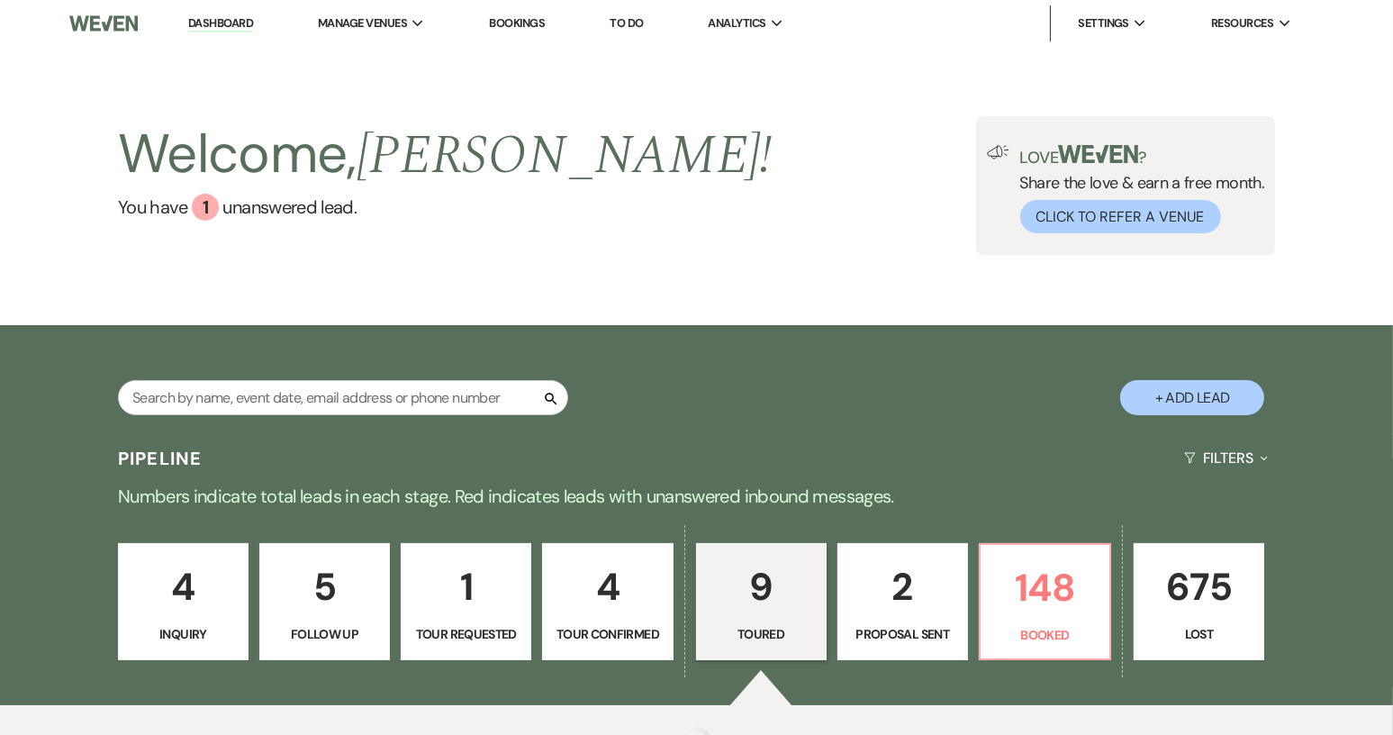
select select "5"
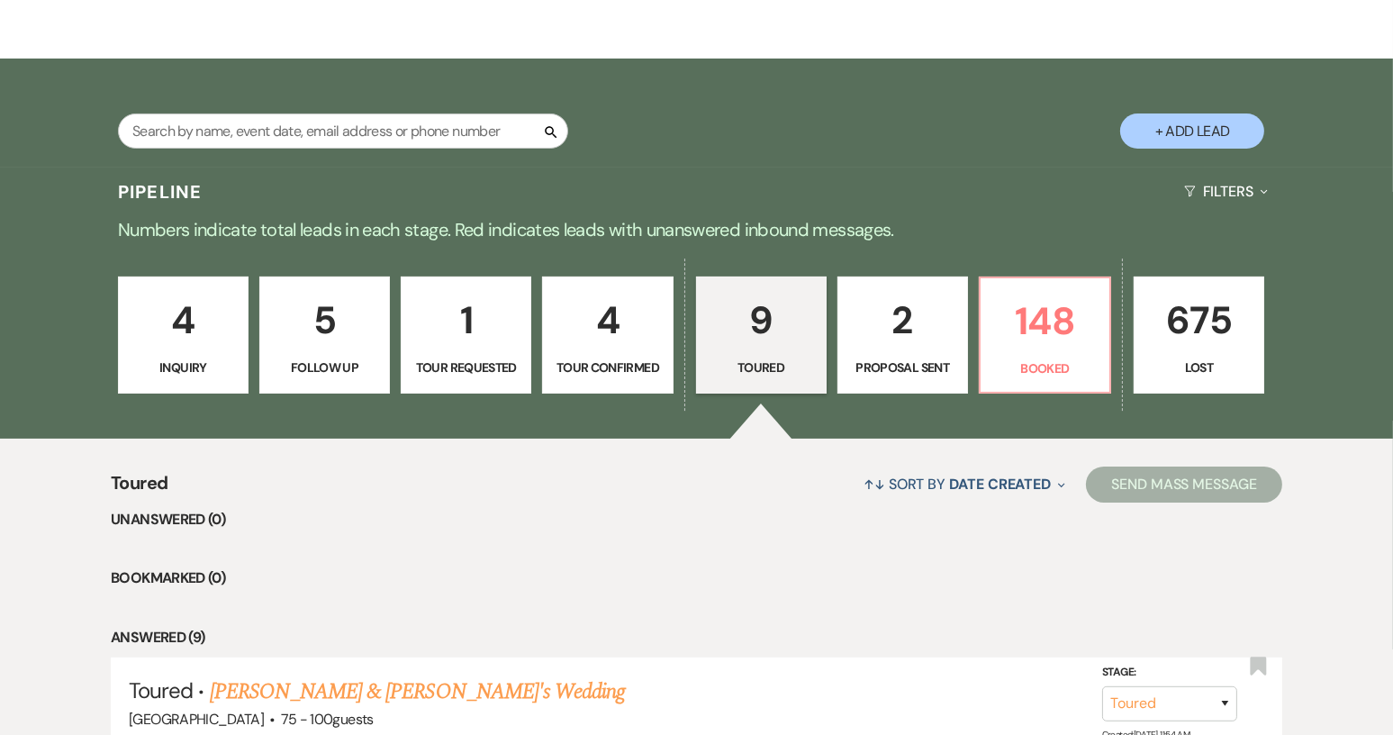
scroll to position [227, 0]
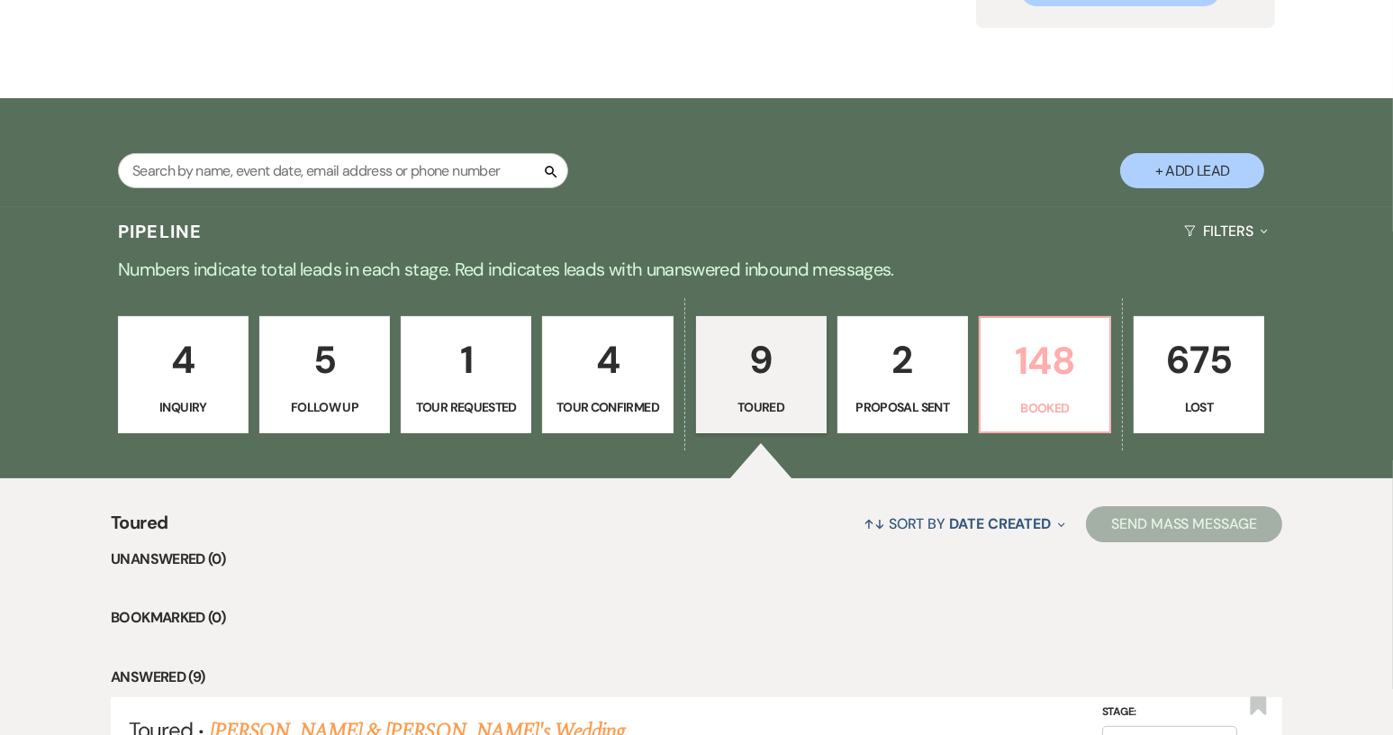
click at [1054, 387] on p "148" at bounding box center [1044, 360] width 107 height 60
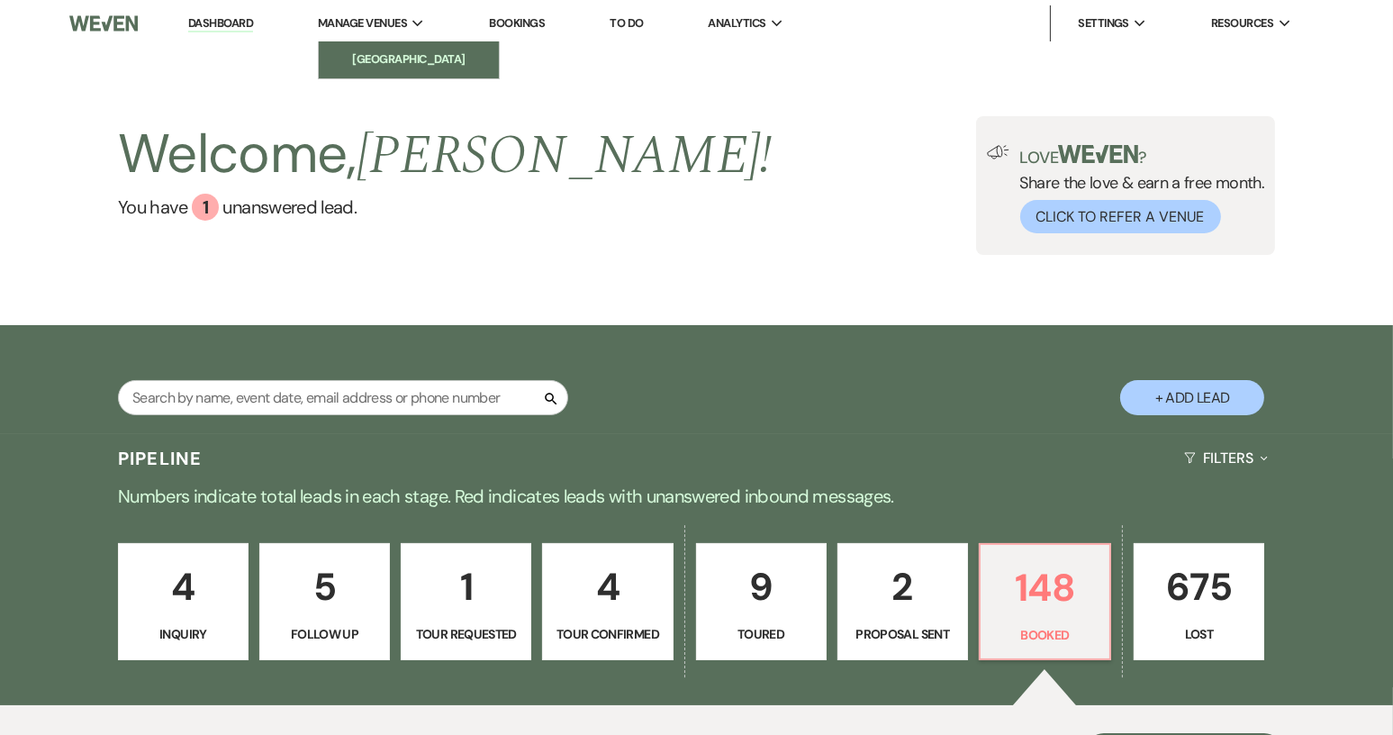
click at [389, 59] on li "[GEOGRAPHIC_DATA]" at bounding box center [409, 59] width 162 height 18
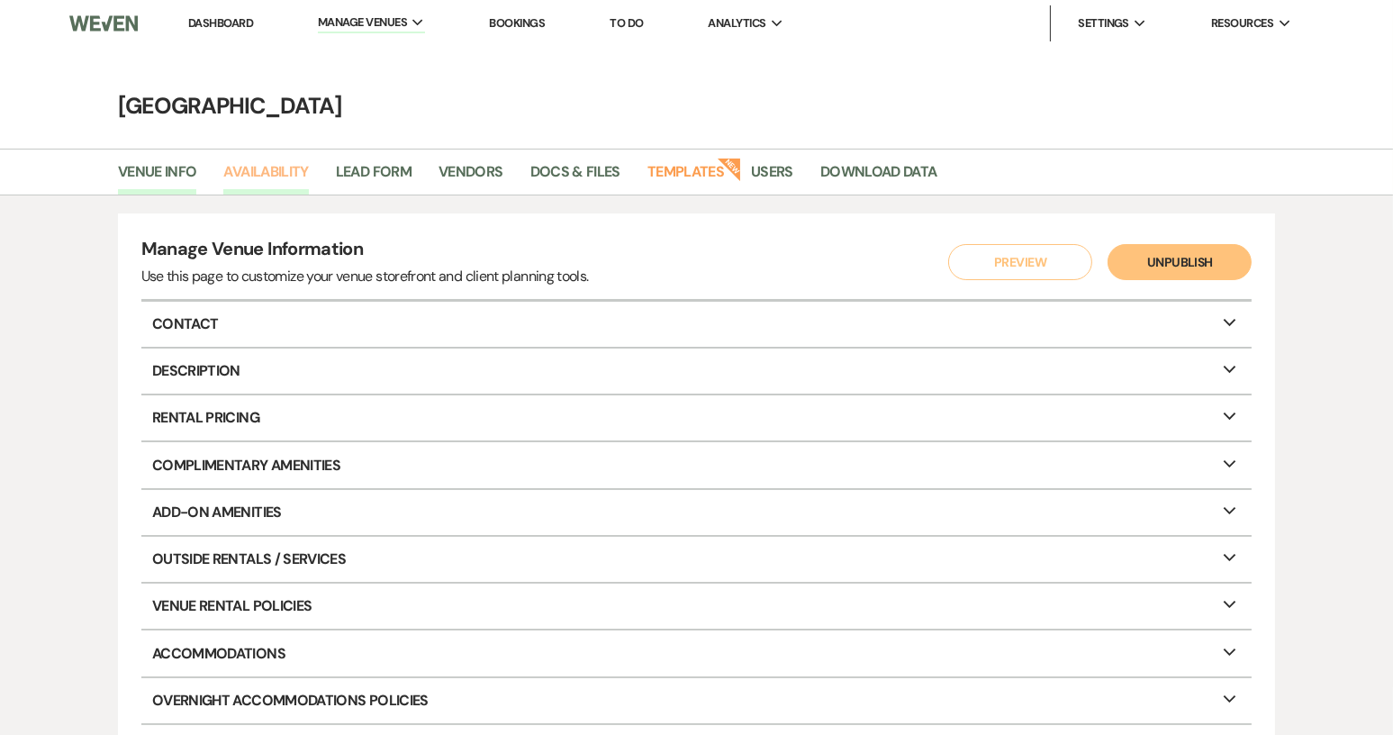
click at [269, 167] on link "Availability" at bounding box center [265, 177] width 85 height 34
select select "2"
select select "2026"
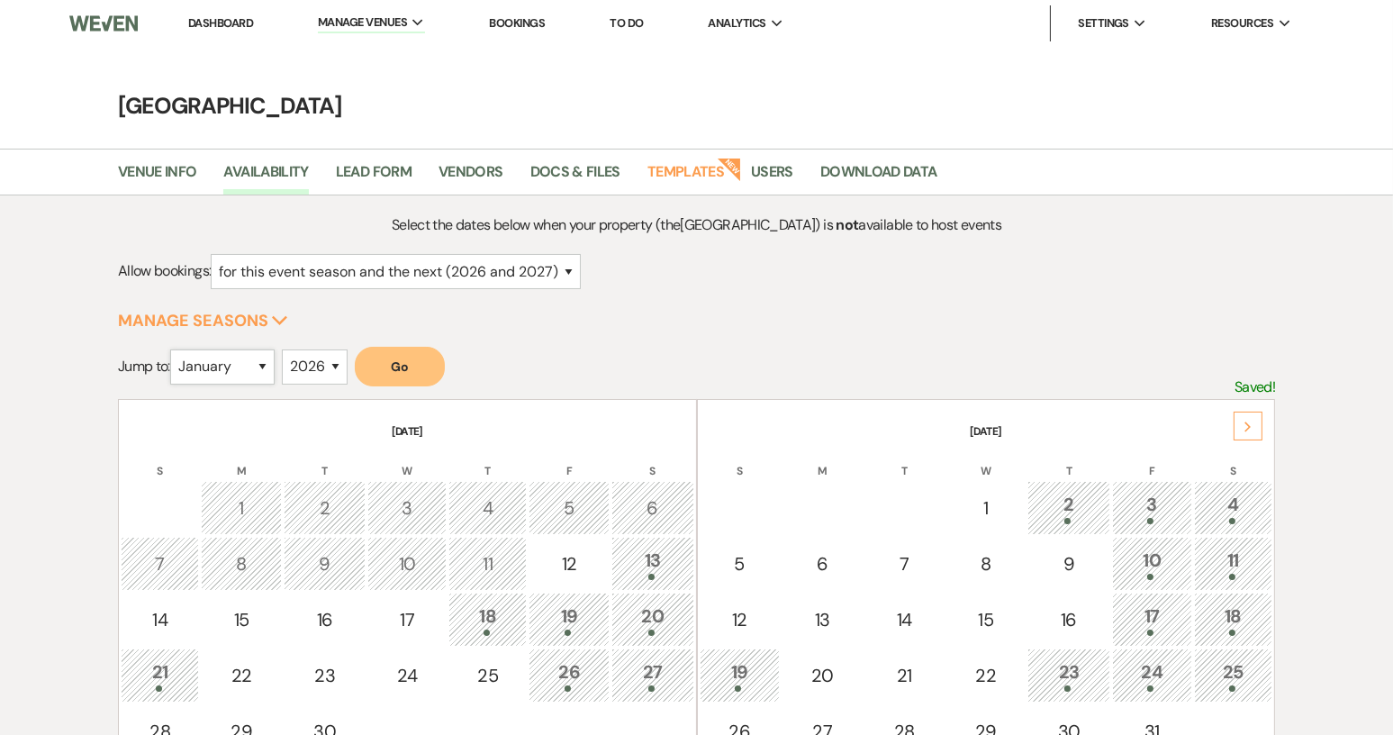
click at [264, 367] on select "January February March April May June July August September October November De…" at bounding box center [222, 366] width 104 height 35
select select "5"
click at [174, 349] on select "January February March April May June July August September October November De…" at bounding box center [222, 366] width 104 height 35
click at [405, 359] on button "Go" at bounding box center [400, 367] width 90 height 40
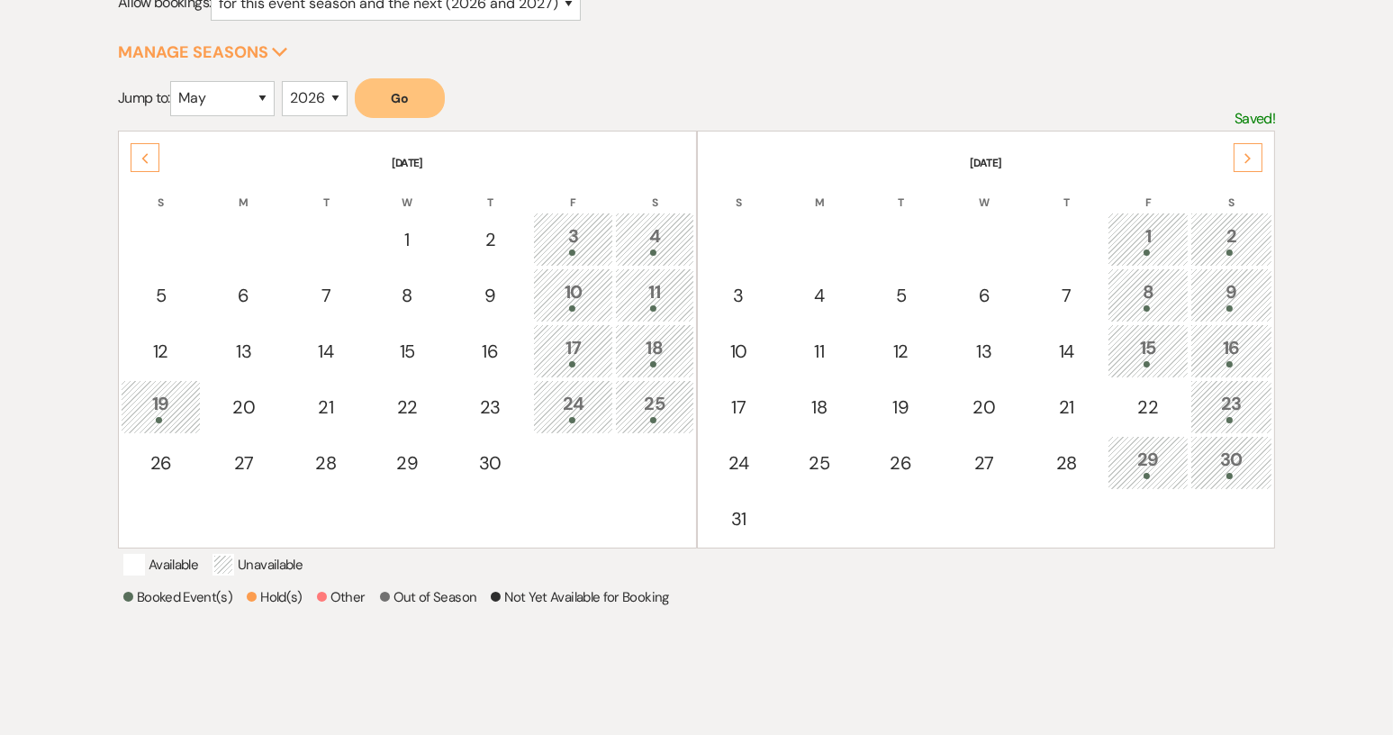
scroll to position [270, 0]
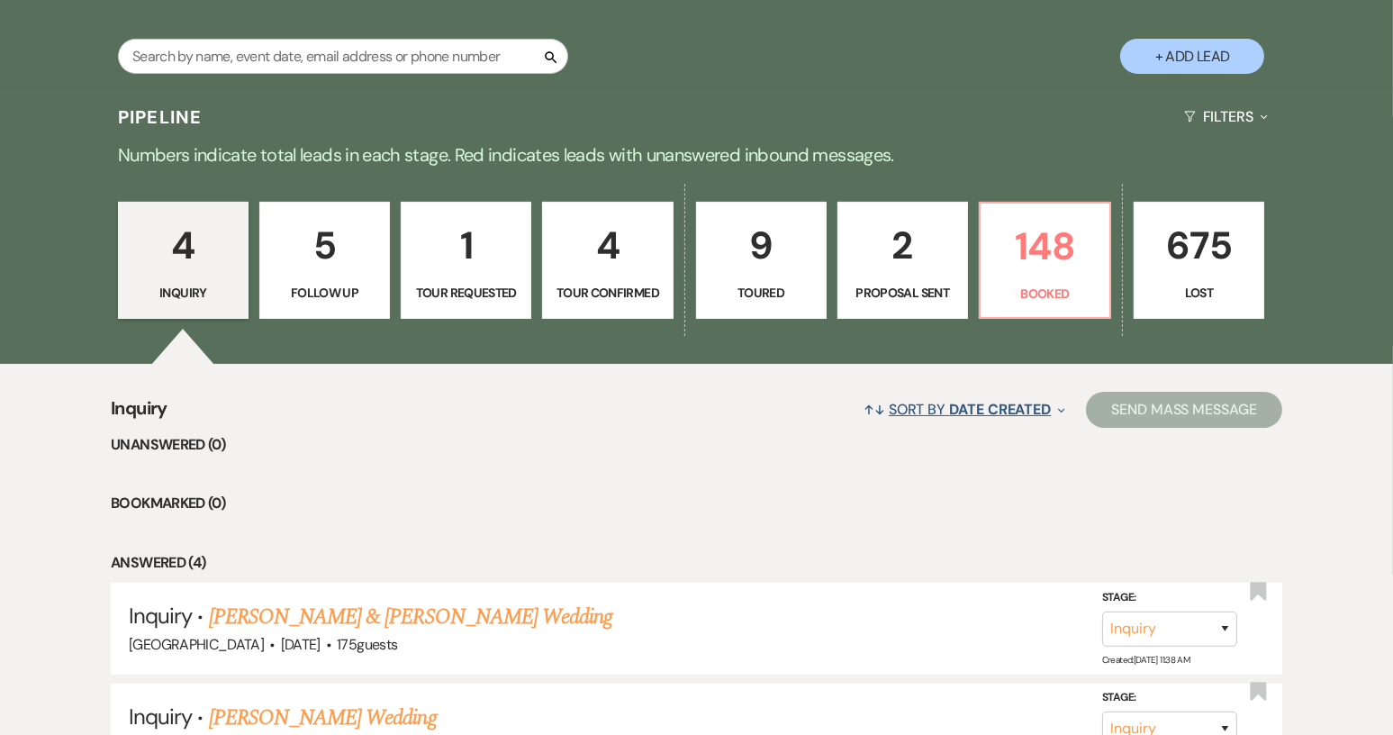
scroll to position [360, 0]
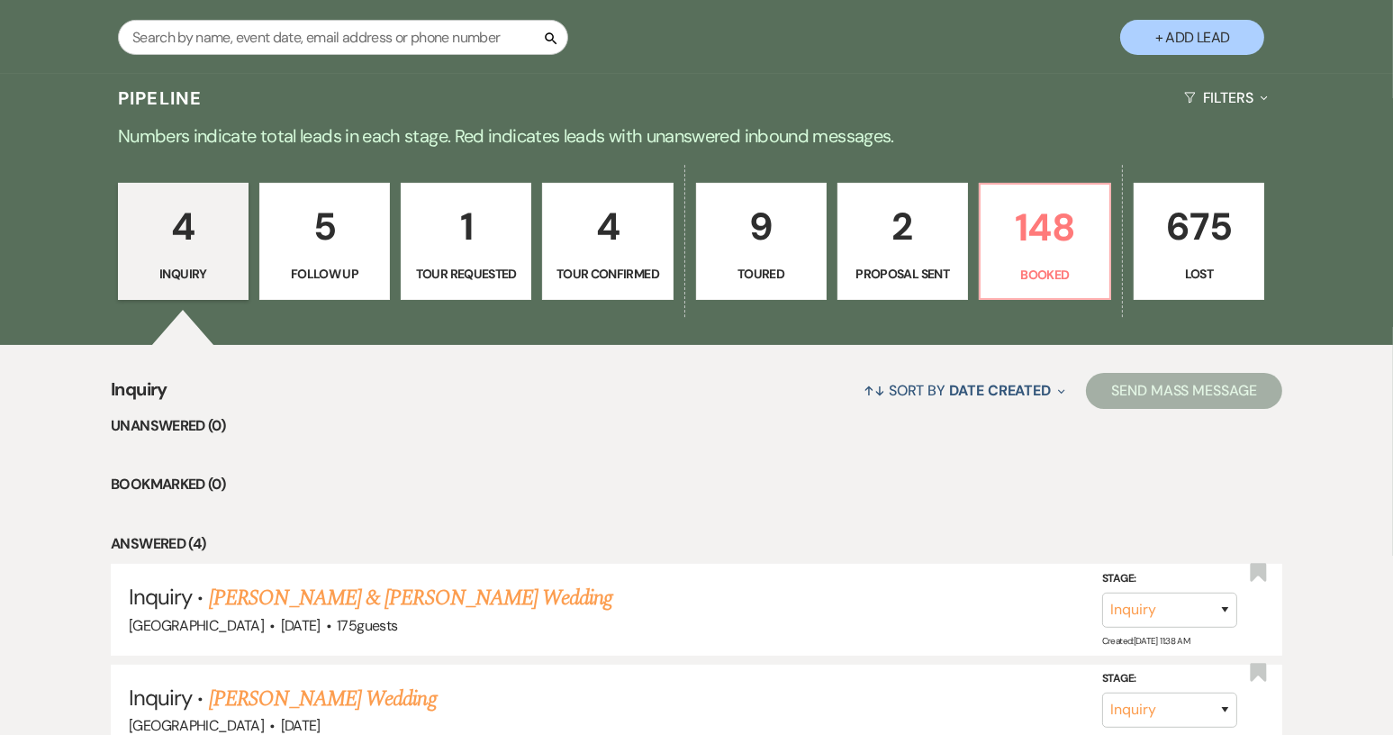
click at [594, 267] on p "Tour Confirmed" at bounding box center [607, 274] width 107 height 20
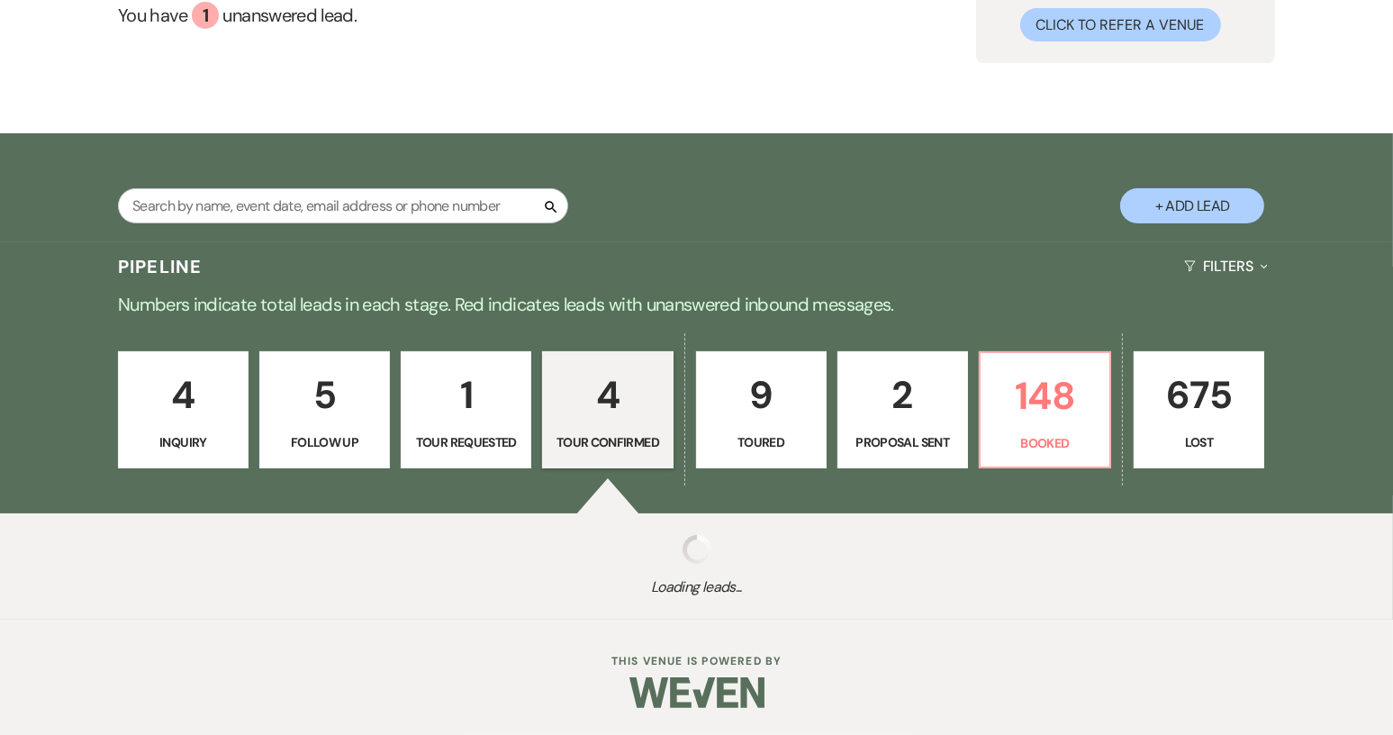
select select "4"
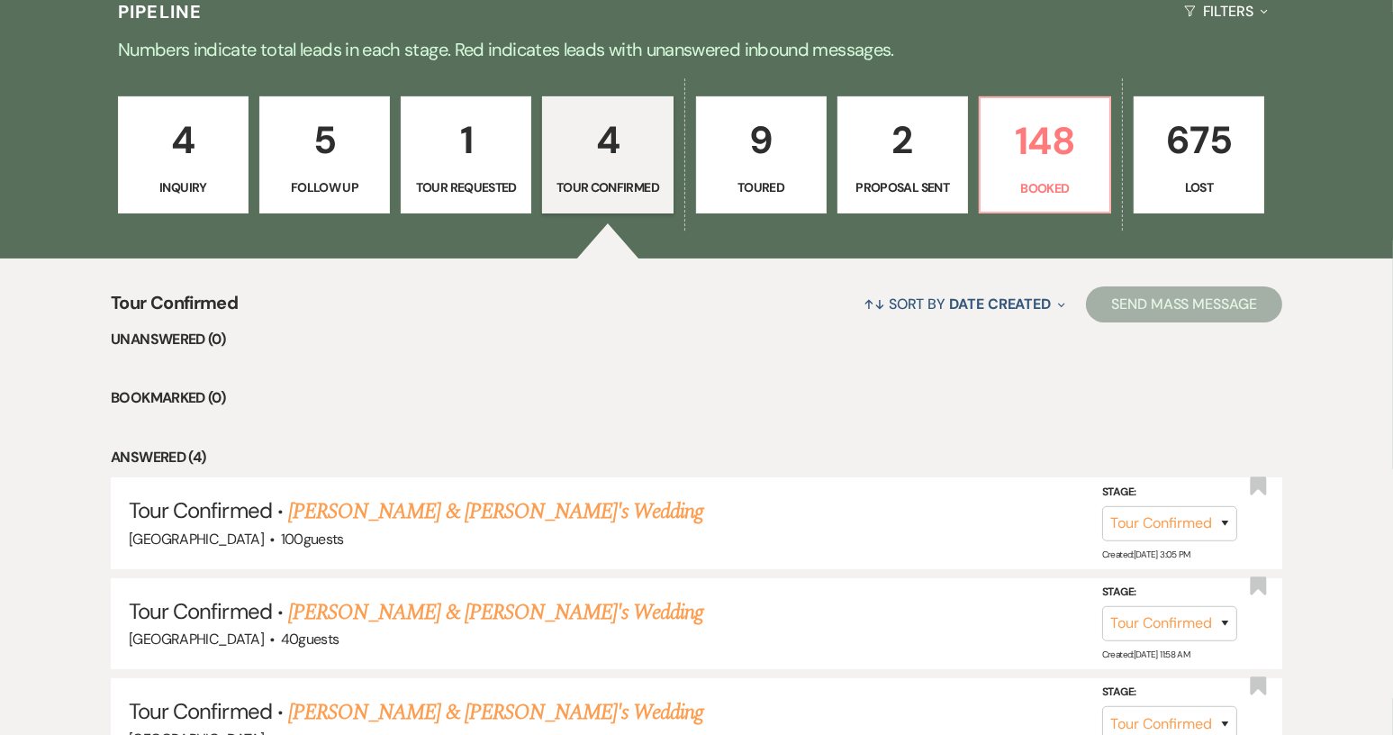
scroll to position [720, 0]
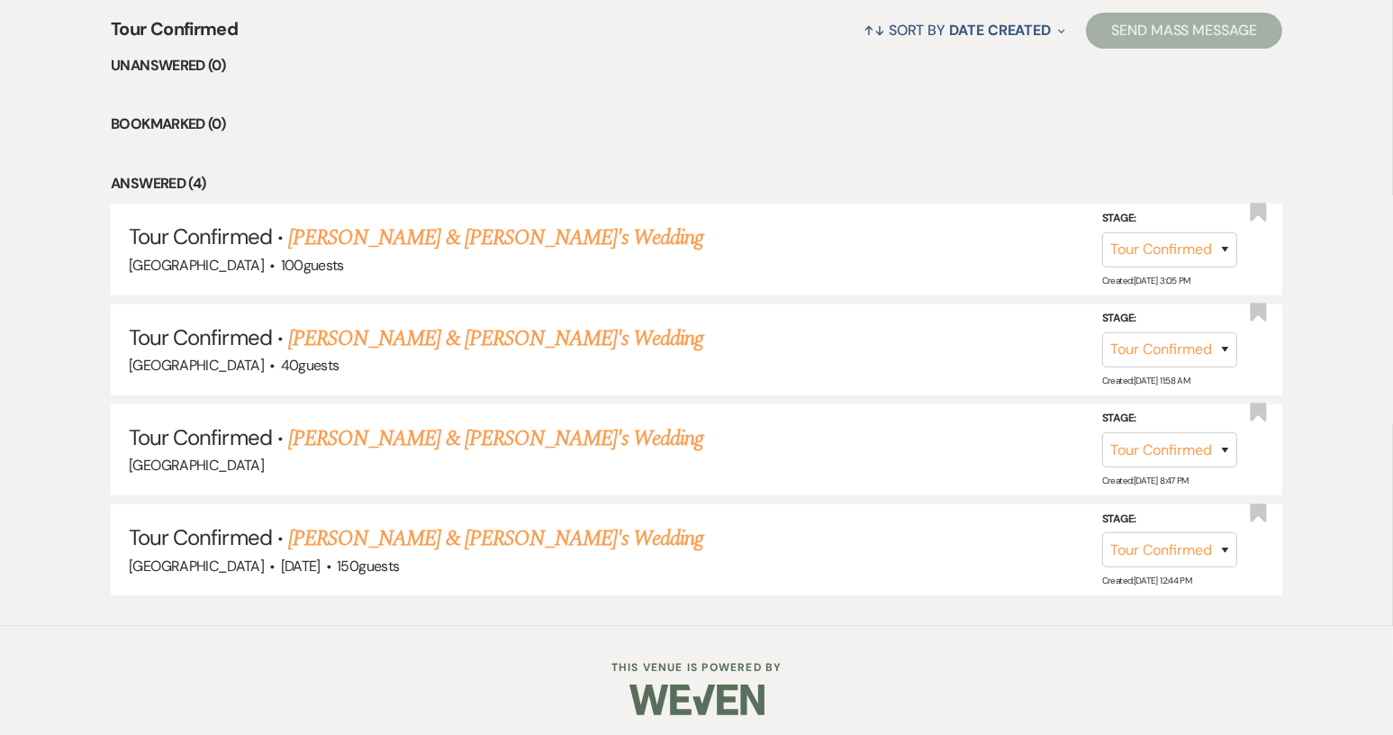
click at [485, 534] on link "[PERSON_NAME] & [PERSON_NAME]'s Wedding" at bounding box center [496, 538] width 416 height 32
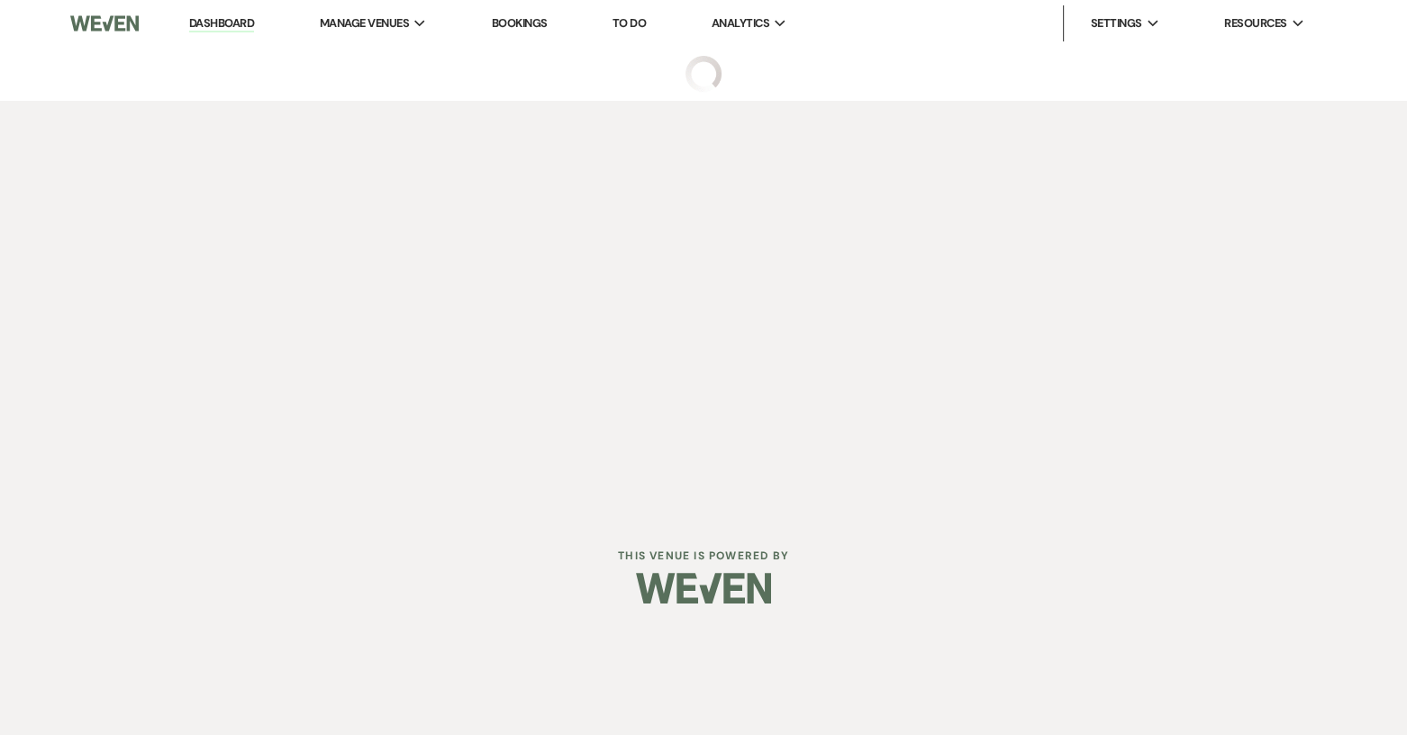
select select "4"
select select "12"
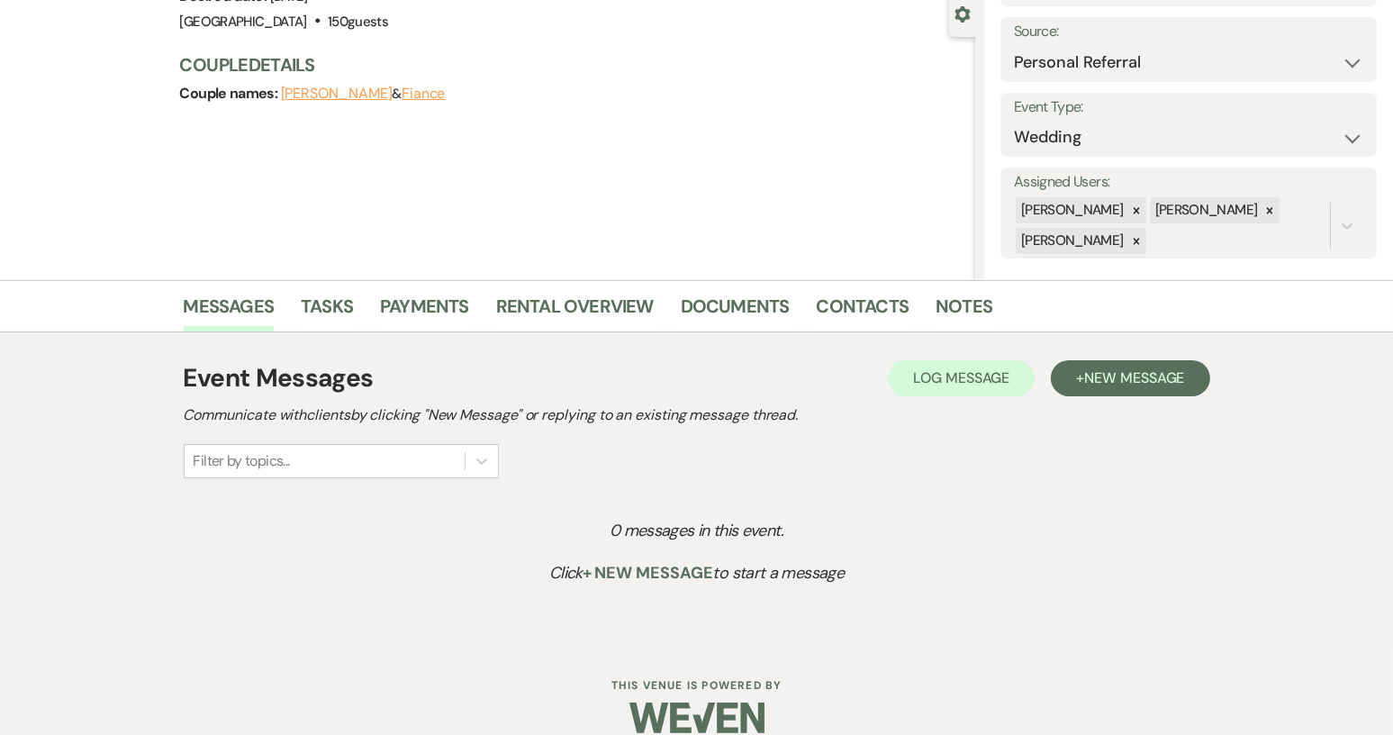
scroll to position [195, 0]
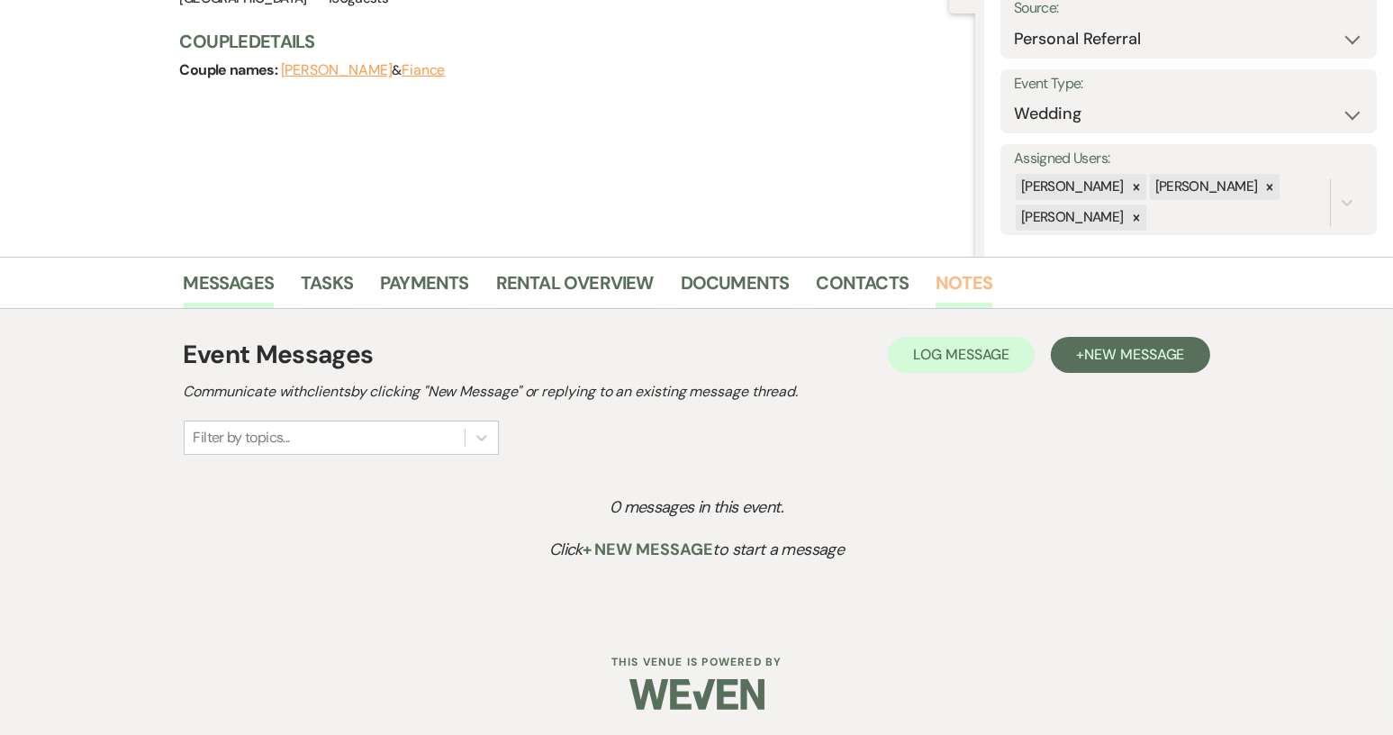
click at [943, 285] on link "Notes" at bounding box center [964, 288] width 57 height 40
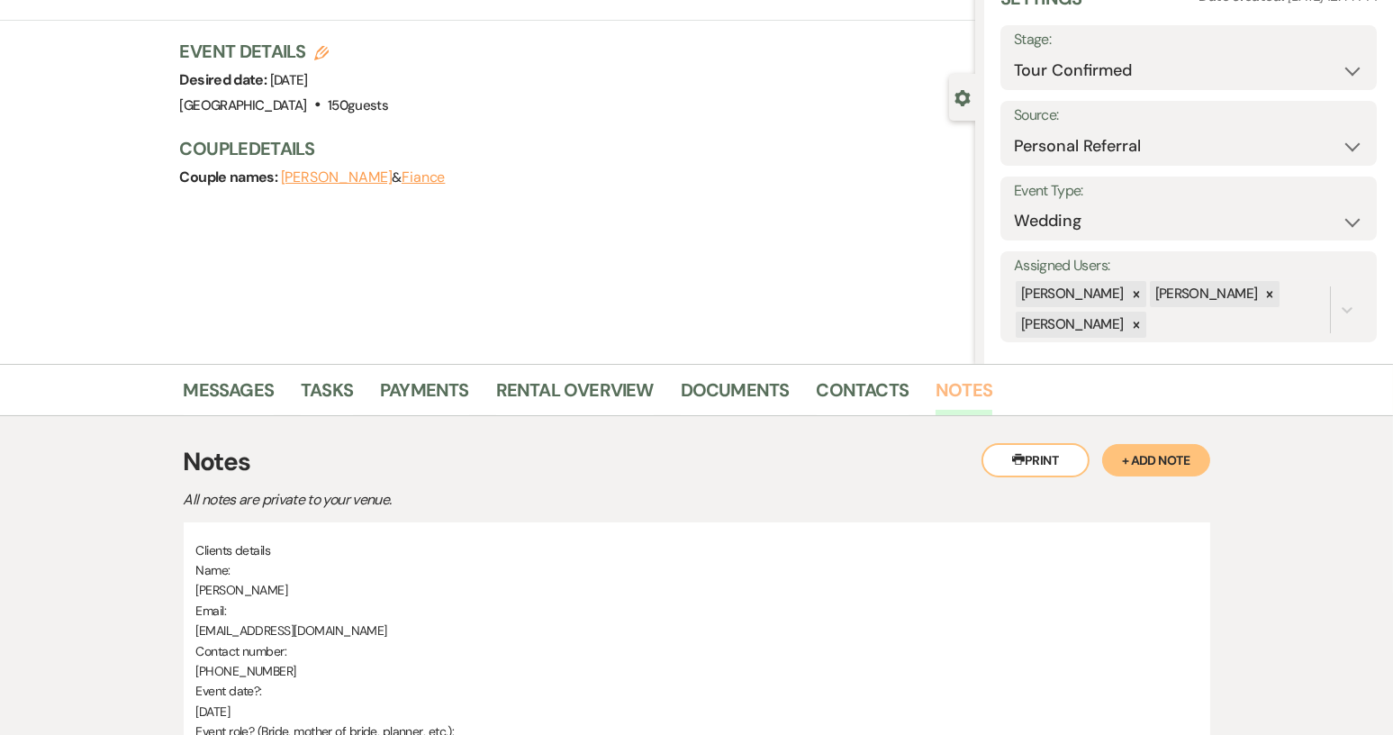
scroll to position [85, 0]
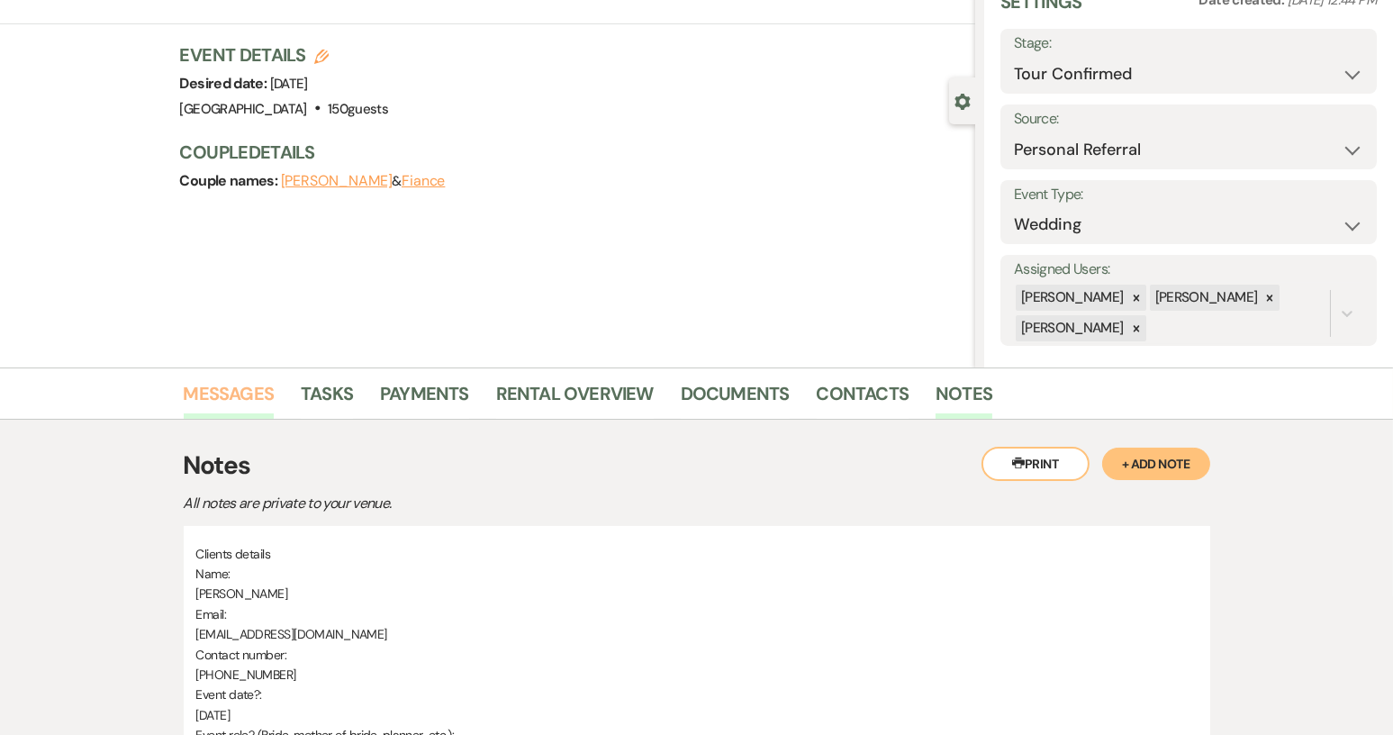
click at [204, 394] on link "Messages" at bounding box center [229, 399] width 91 height 40
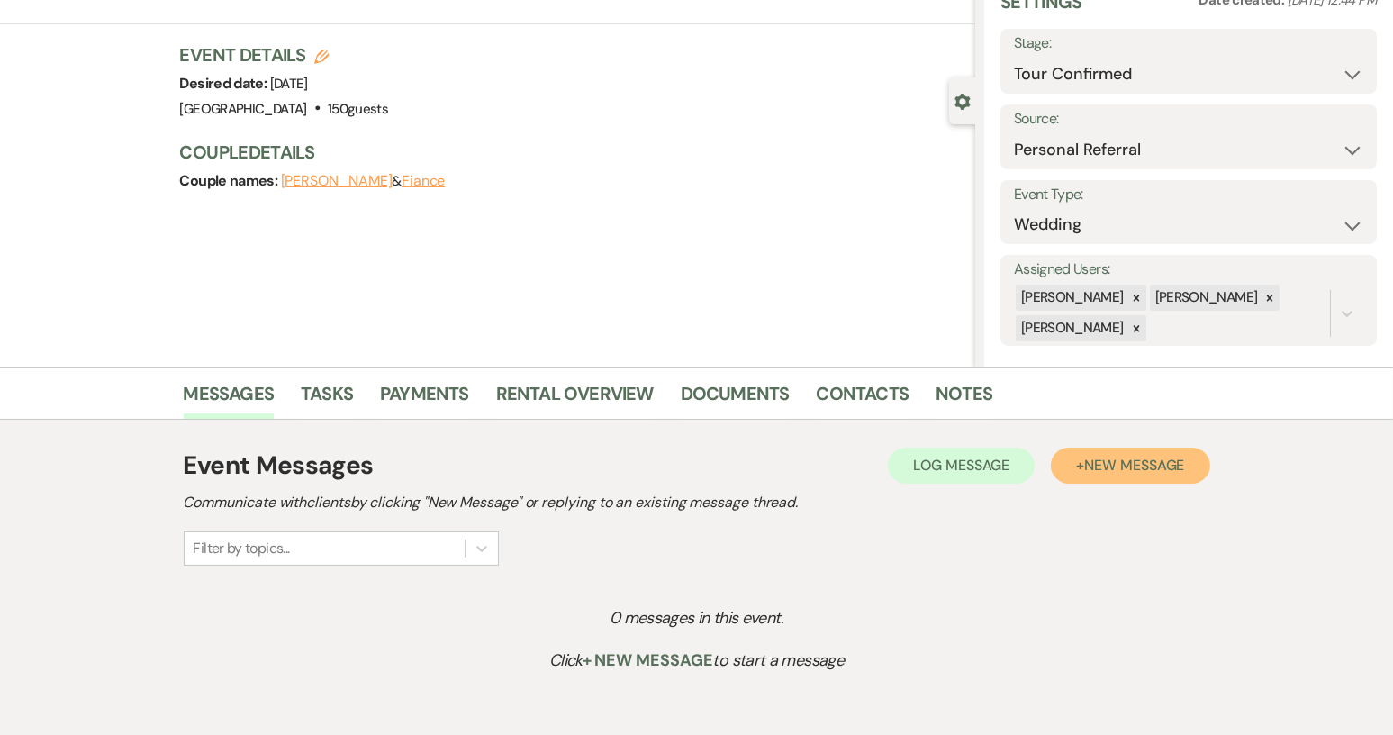
click at [1091, 463] on span "New Message" at bounding box center [1134, 465] width 100 height 19
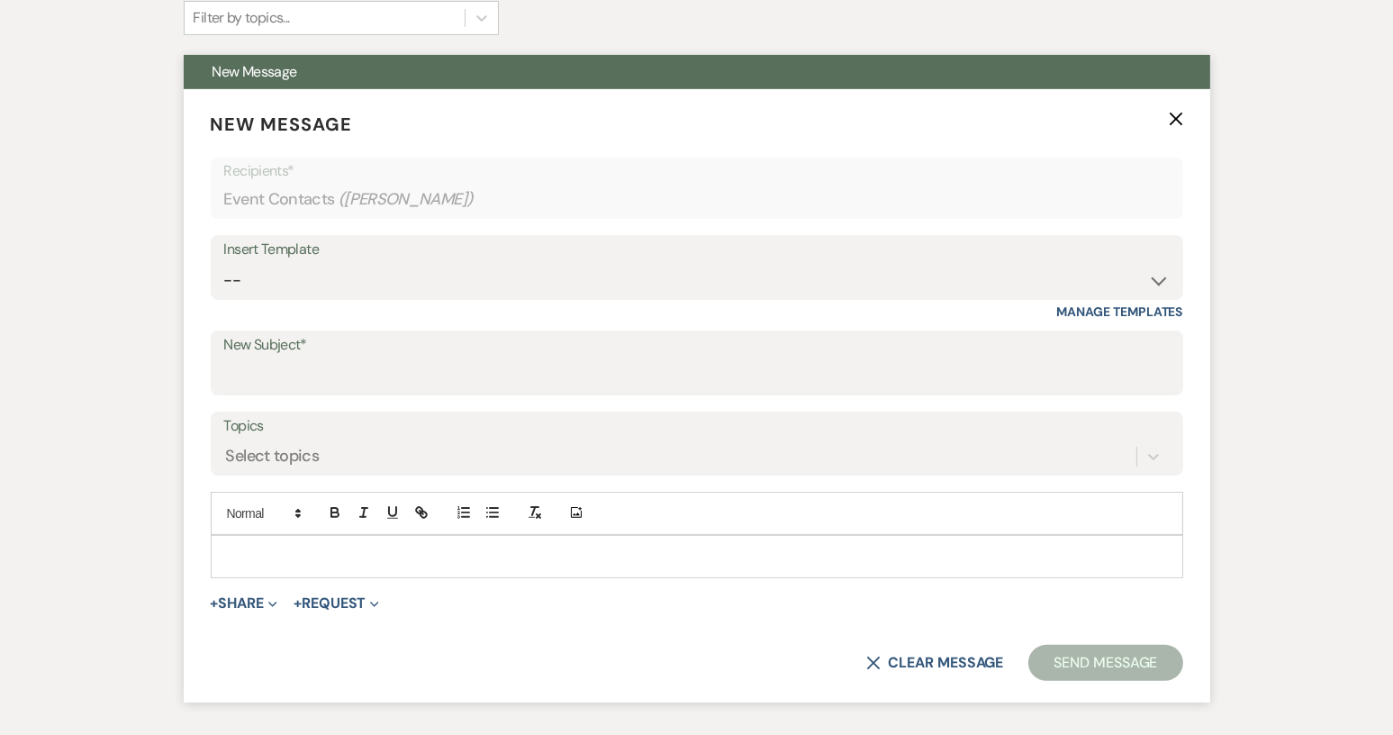
scroll to position [625, 0]
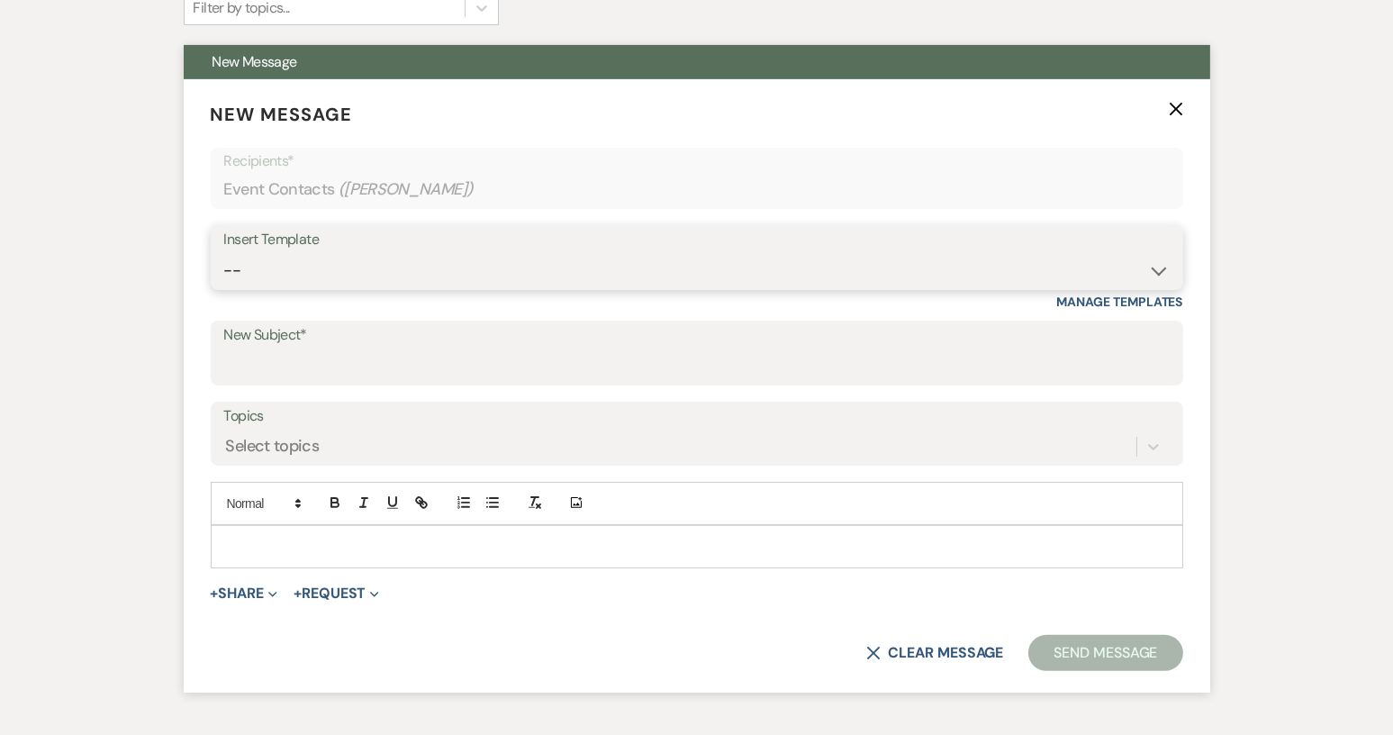
click at [1158, 269] on select "-- Weven Planning Portal Introduction (Booked Events) Tour Request Response Con…" at bounding box center [697, 270] width 946 height 35
select select "1850"
click at [224, 253] on select "-- Weven Planning Portal Introduction (Booked Events) Tour Request Response Con…" at bounding box center [697, 270] width 946 height 35
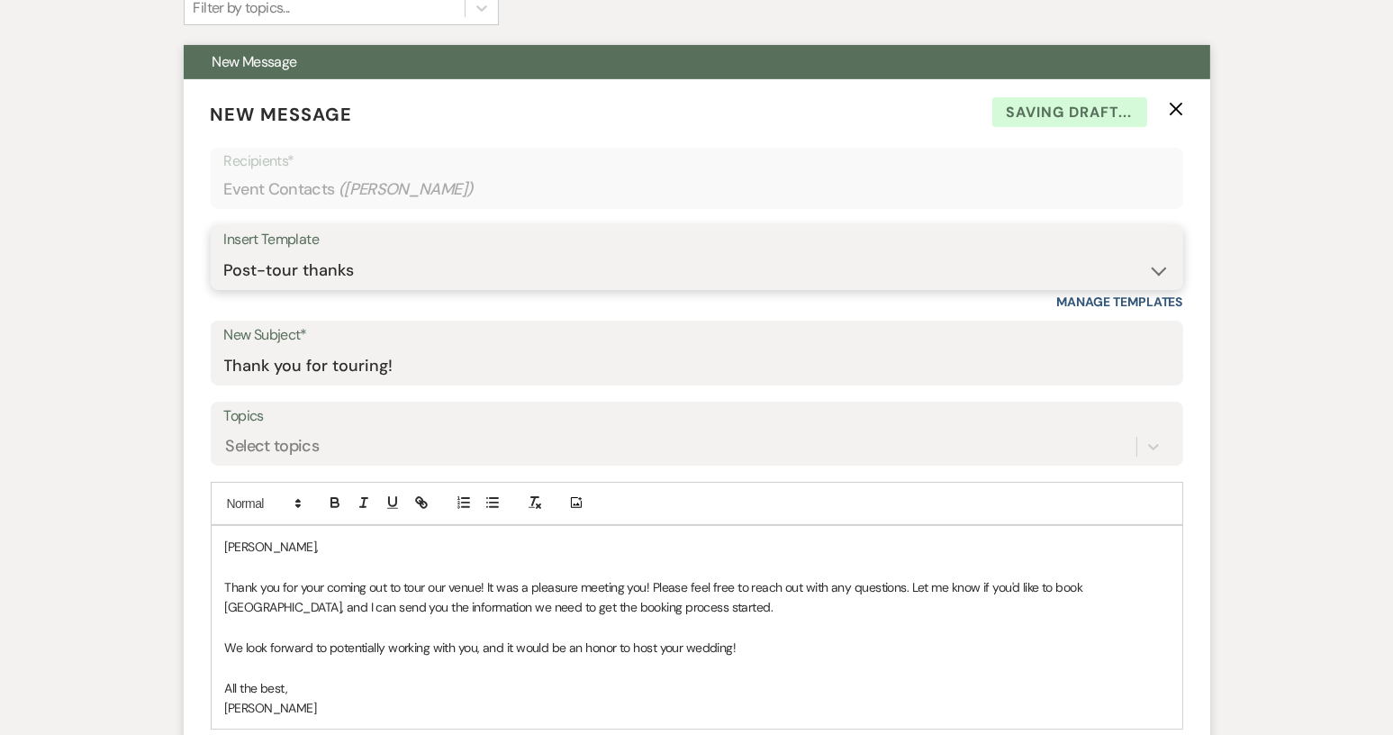
type input "Thank you for touring!"
click at [252, 543] on p "[PERSON_NAME]," at bounding box center [697, 547] width 944 height 20
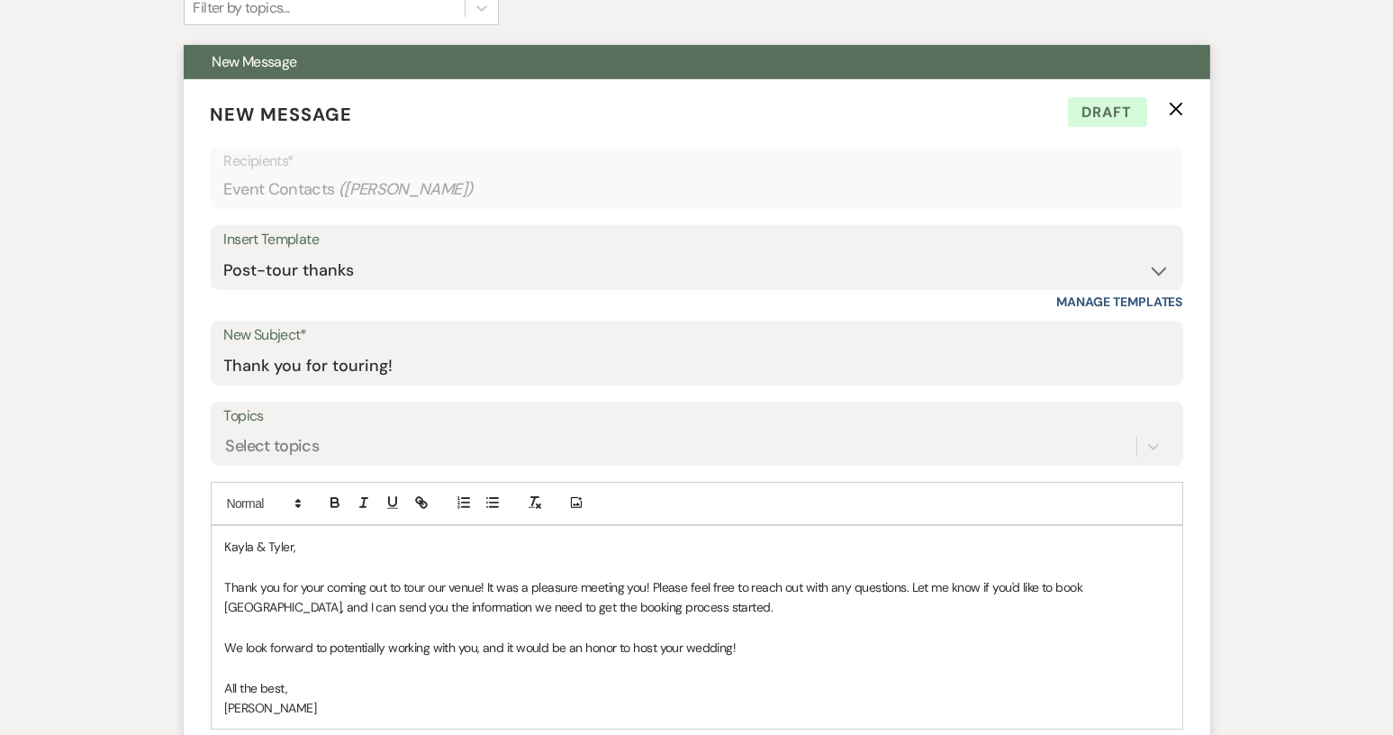
click at [701, 607] on p "Thank you for your coming out to tour our venue! It was a pleasure meeting you!…" at bounding box center [697, 597] width 944 height 41
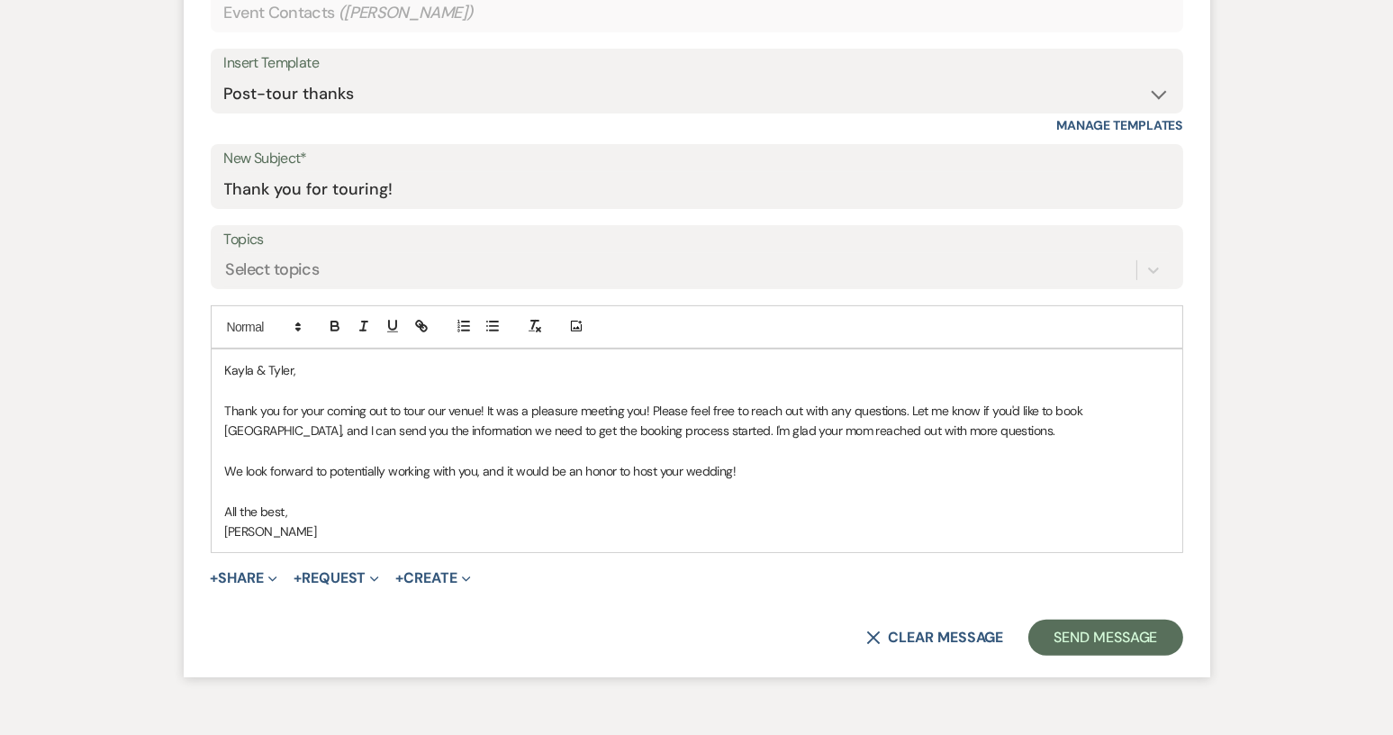
scroll to position [805, 0]
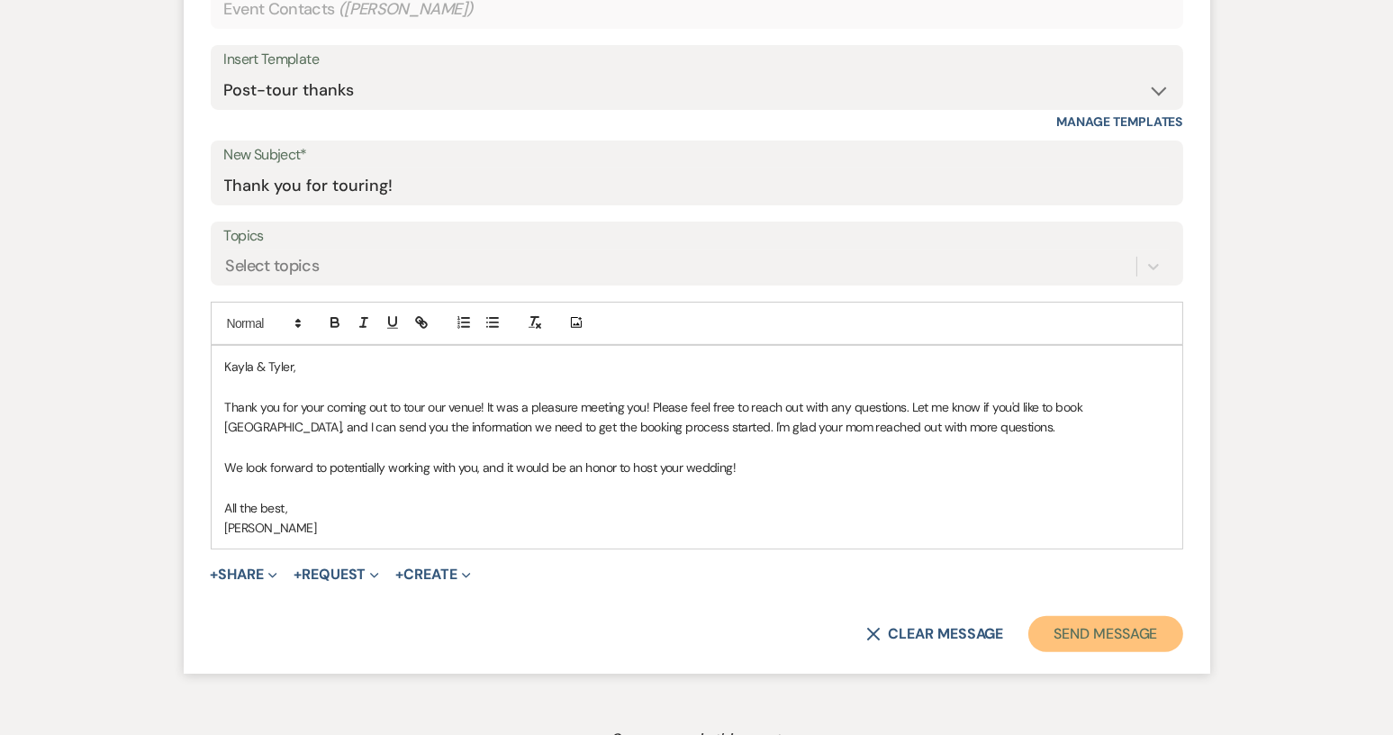
click at [1060, 641] on button "Send Message" at bounding box center [1105, 634] width 154 height 36
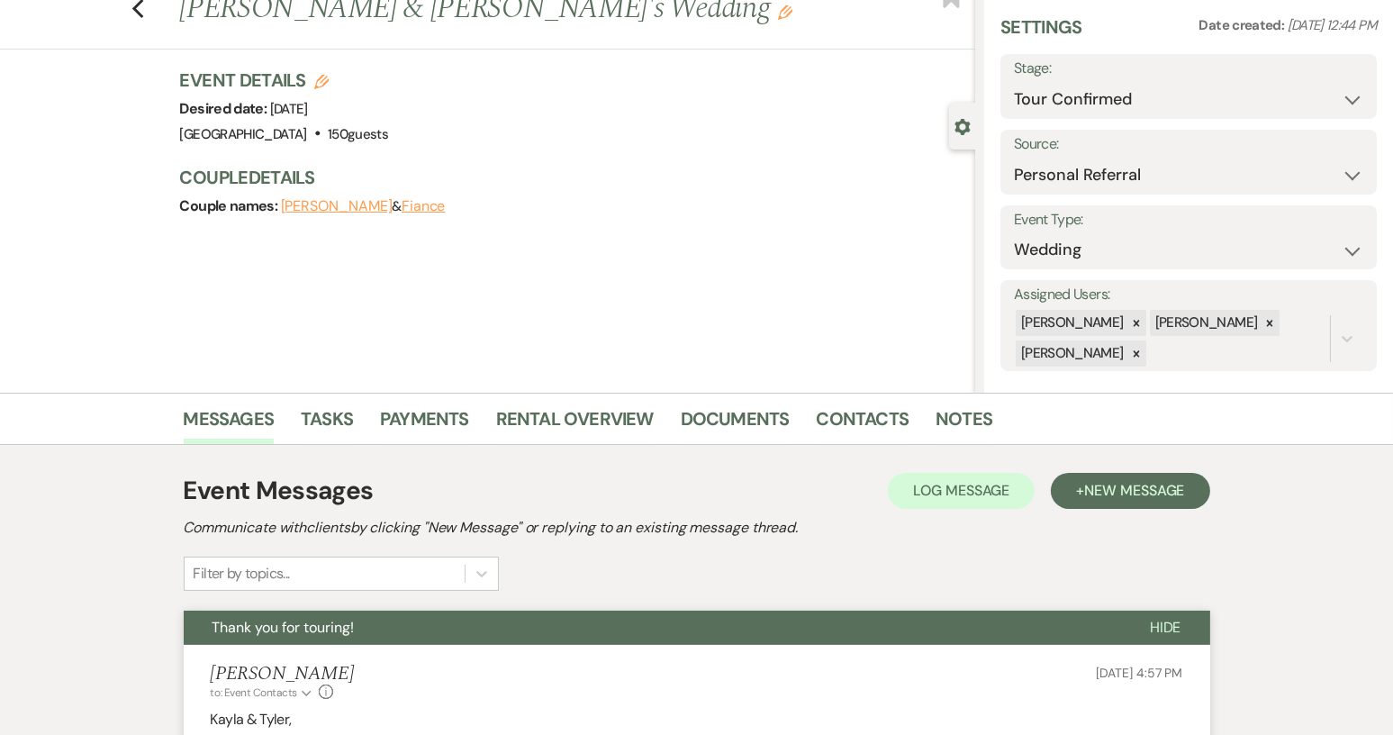
scroll to position [0, 0]
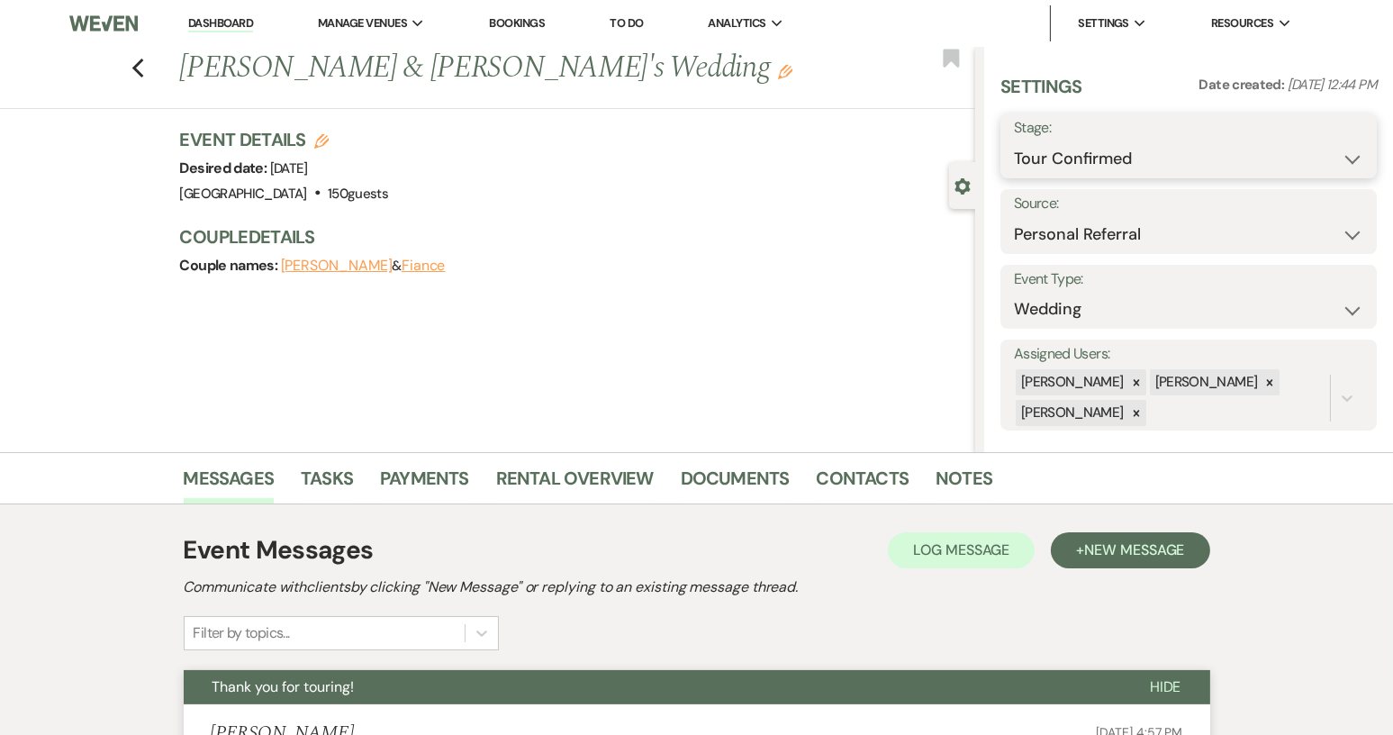
click at [1341, 168] on select "Inquiry Follow Up Tour Requested Tour Confirmed Toured Proposal Sent Booked Lost" at bounding box center [1188, 158] width 349 height 35
select select "5"
click at [1014, 141] on select "Inquiry Follow Up Tour Requested Tour Confirmed Toured Proposal Sent Booked Lost" at bounding box center [1188, 158] width 349 height 35
click at [1309, 155] on button "Save" at bounding box center [1338, 146] width 78 height 36
click at [140, 71] on icon "Previous" at bounding box center [138, 69] width 14 height 22
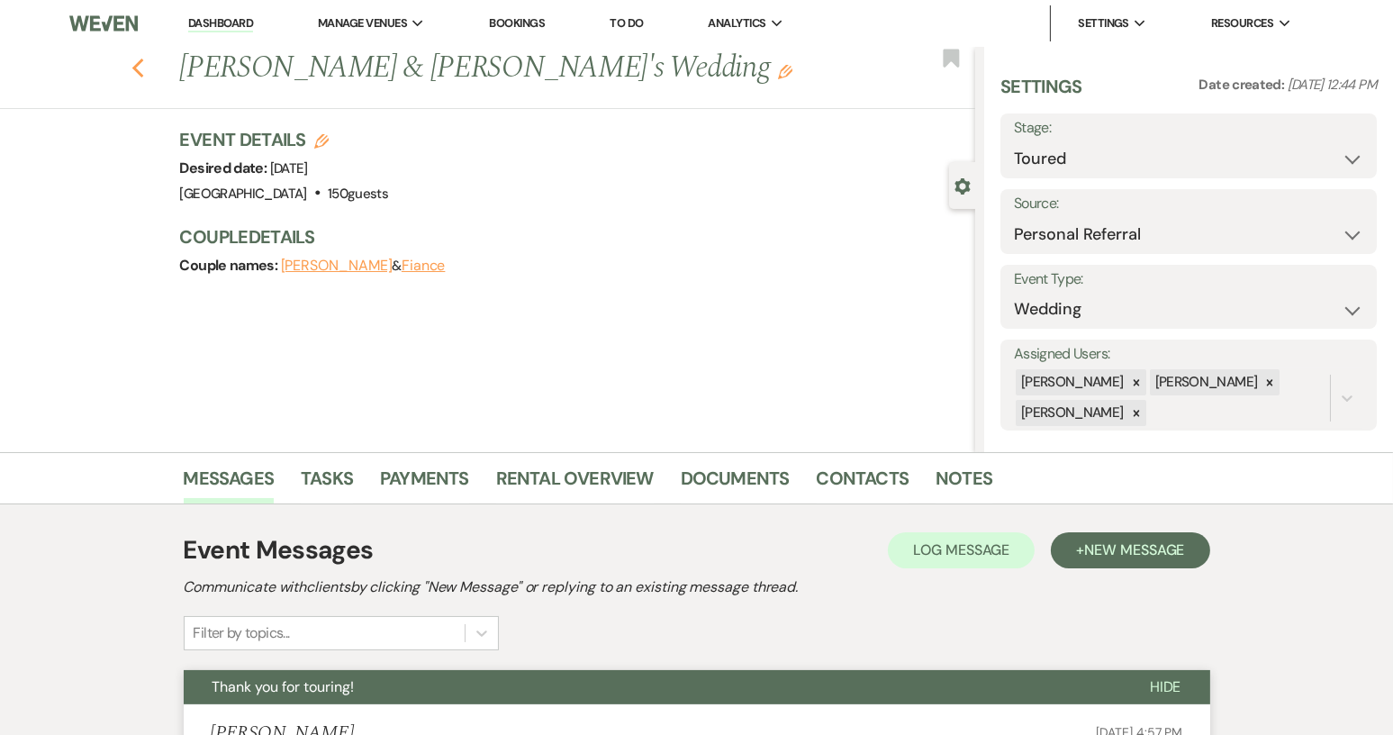
select select "4"
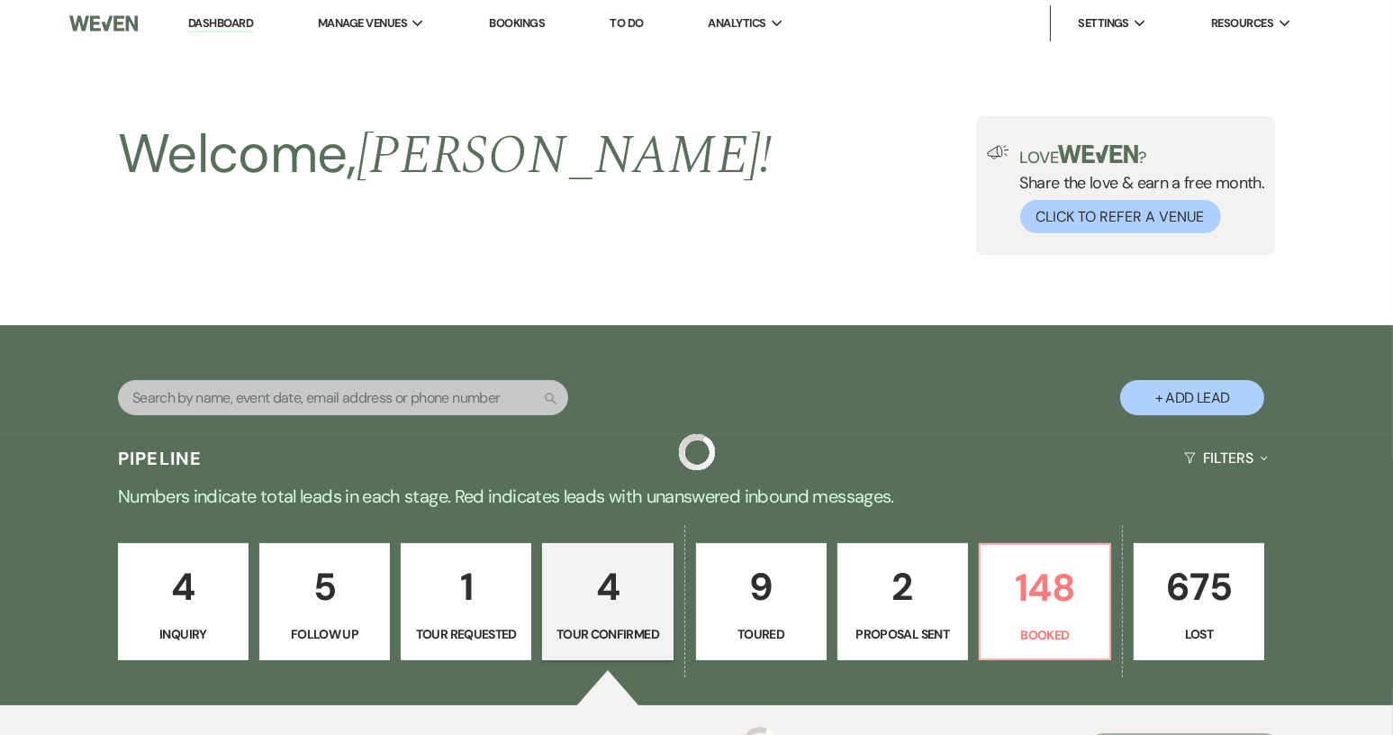
scroll to position [623, 0]
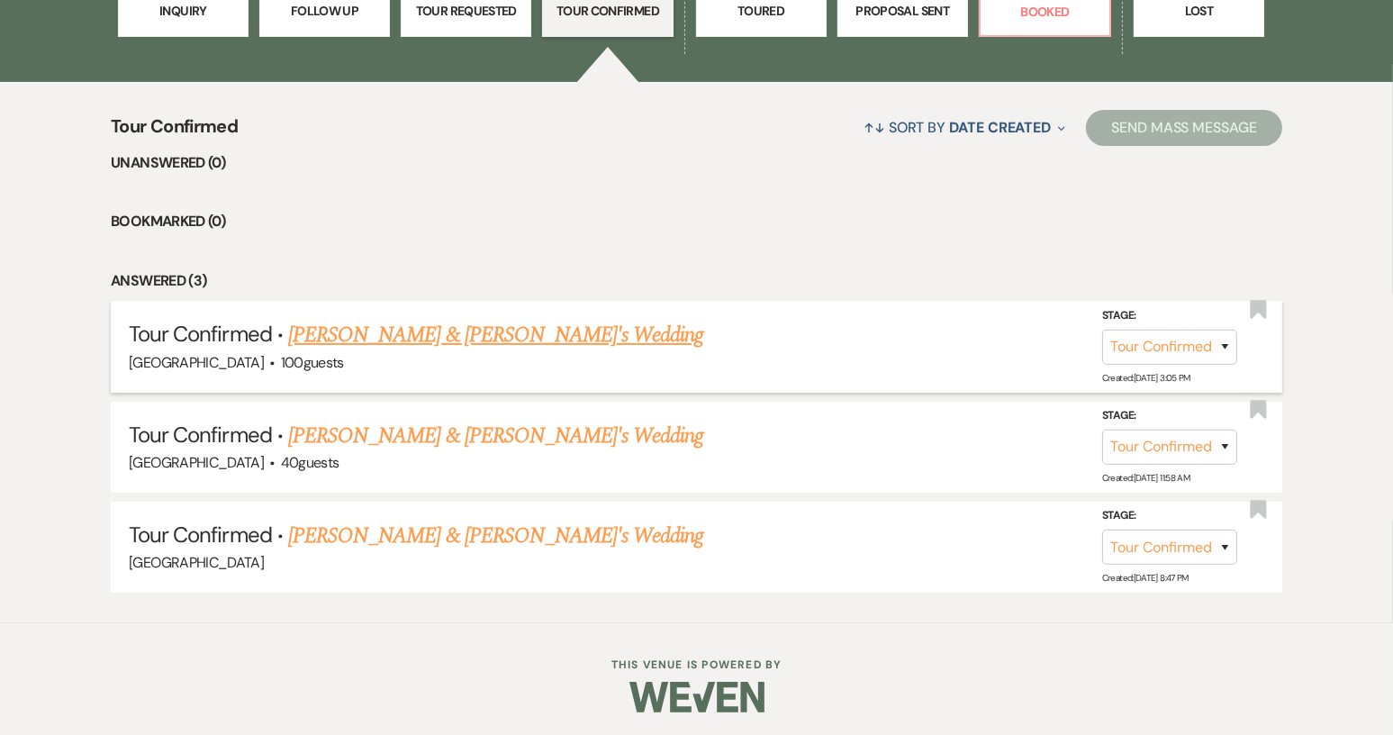
click at [441, 328] on link "Hailie Amrhein & Fiance's Wedding" at bounding box center [496, 335] width 416 height 32
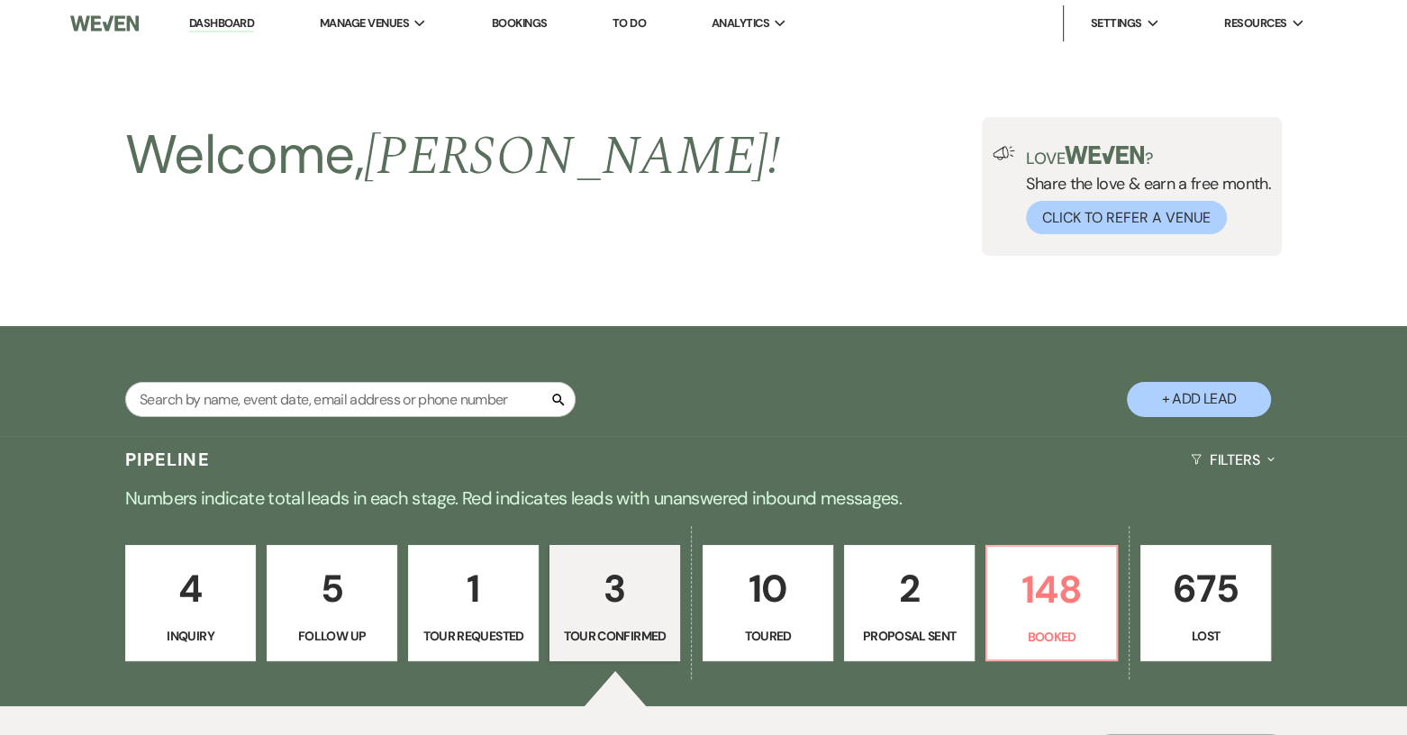
select select "4"
select select "8"
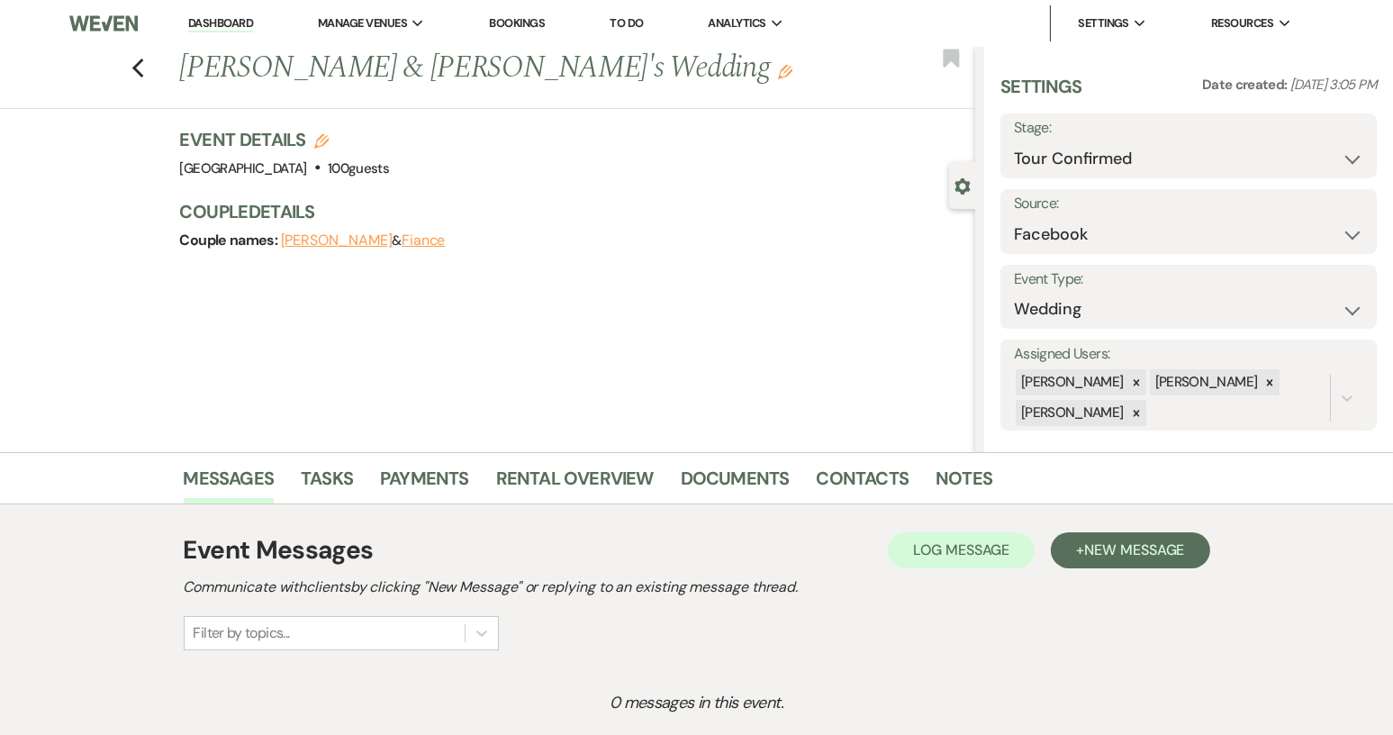
click at [975, 394] on div "Gear Settings Settings Date created: Sep 03, 2025, 3:05 PM Stage: Inquiry Follo…" at bounding box center [1184, 249] width 418 height 405
click at [962, 472] on link "Notes" at bounding box center [964, 484] width 57 height 40
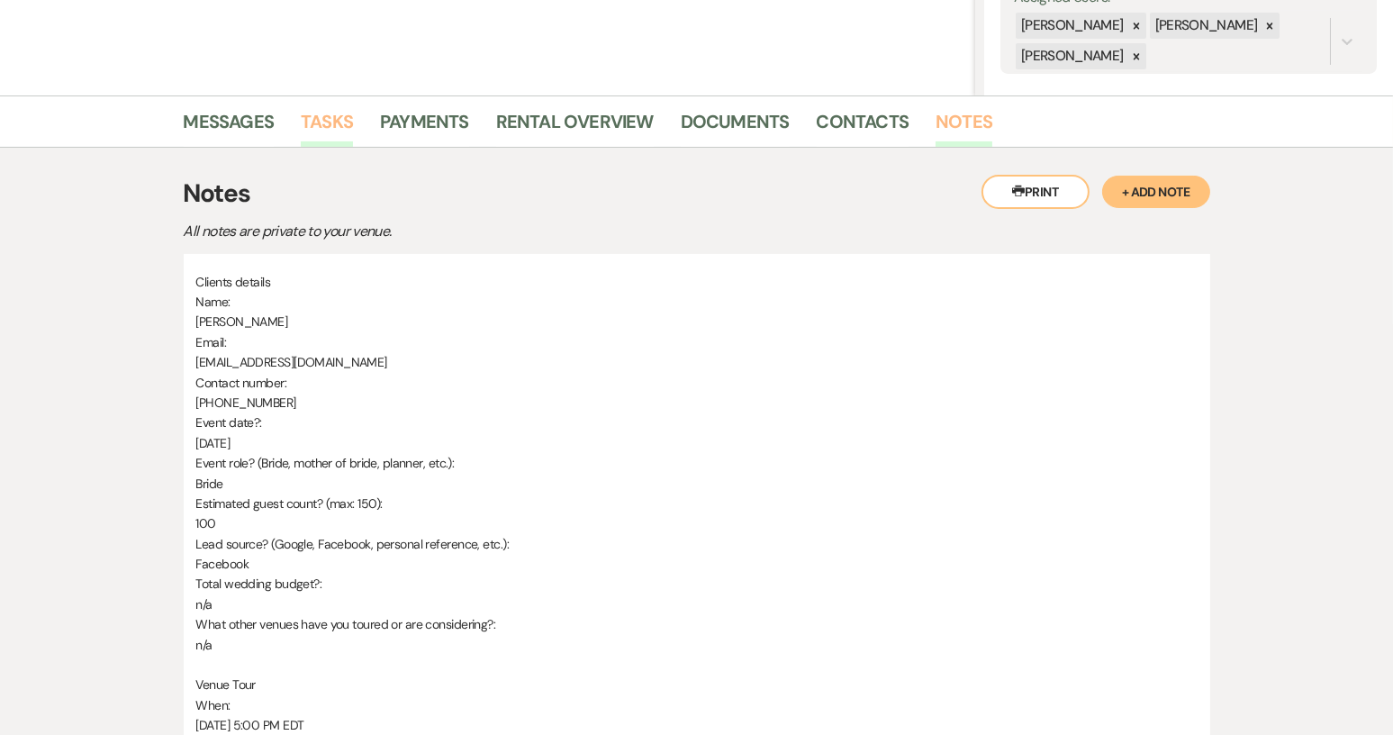
scroll to position [355, 0]
select select "4"
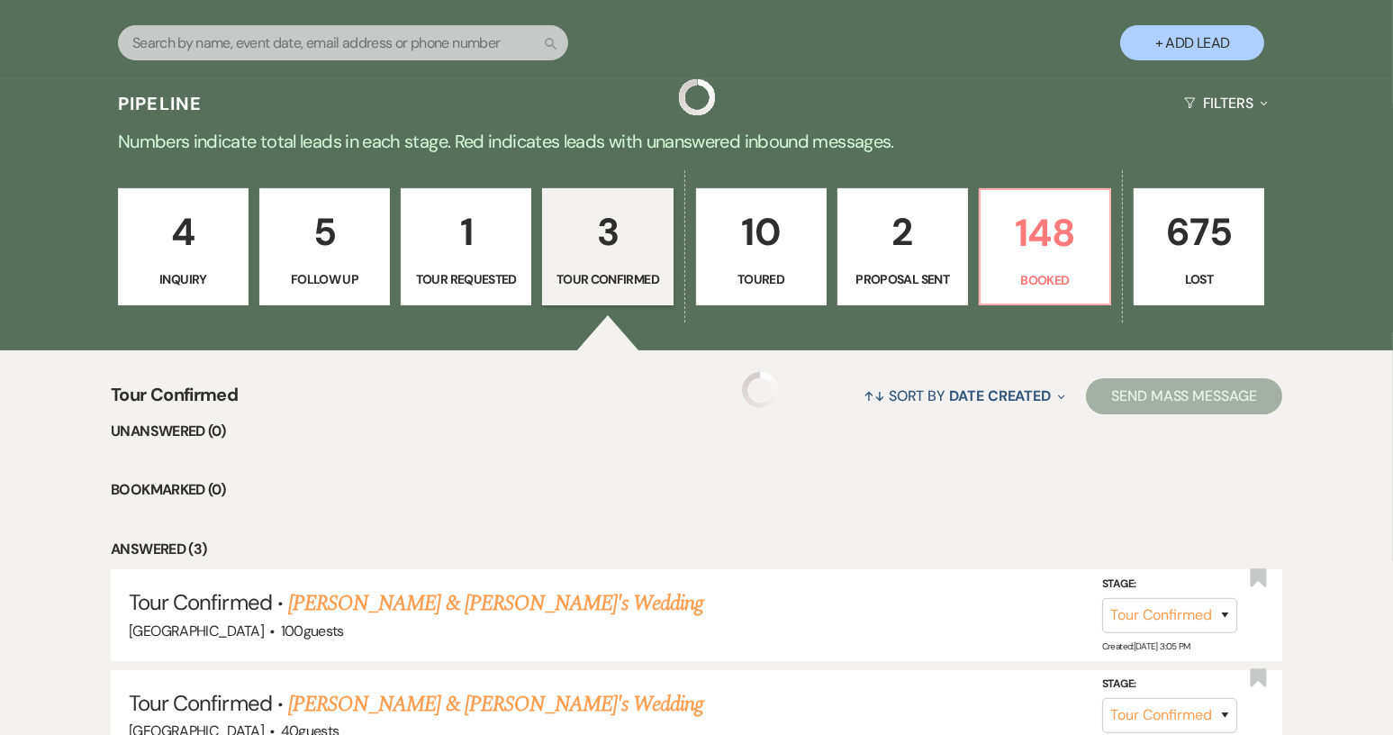
scroll to position [623, 0]
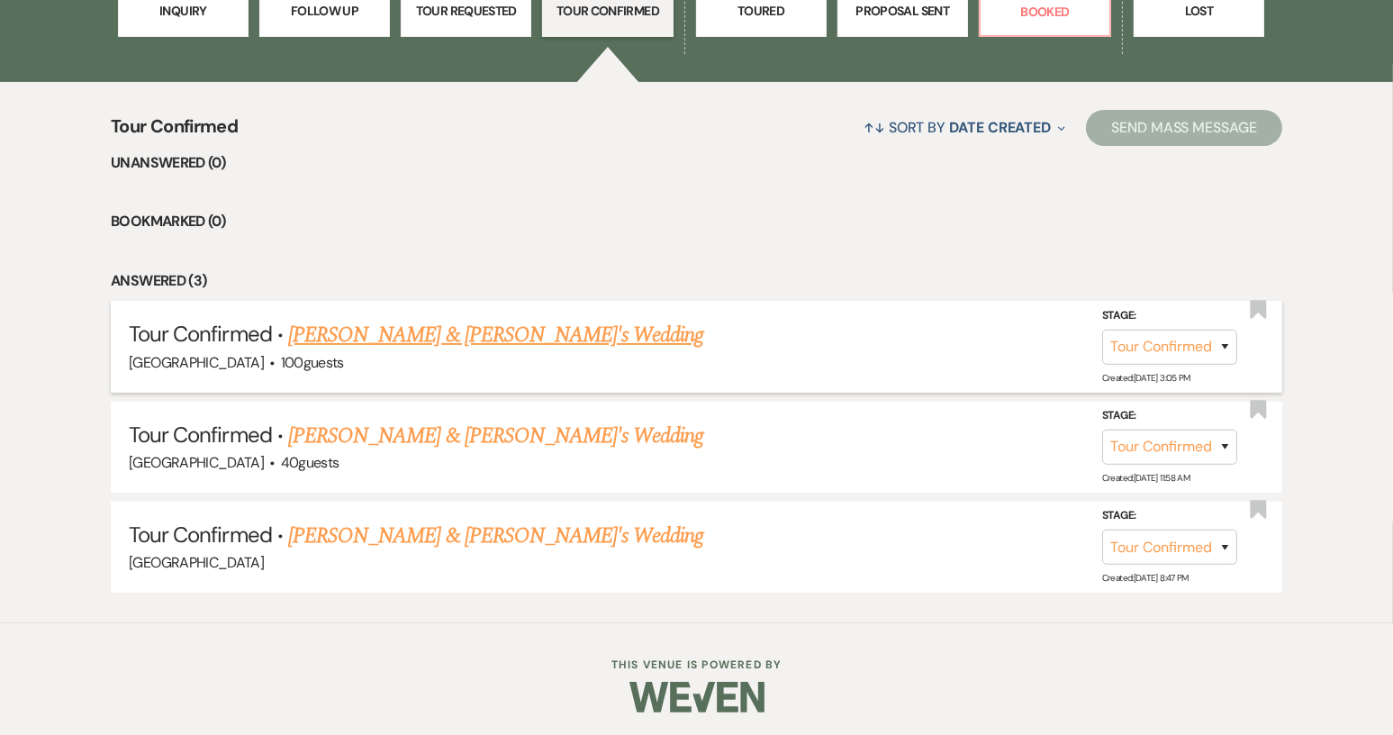
click at [411, 341] on link "Hailie Amrhein & Fiance's Wedding" at bounding box center [496, 335] width 416 height 32
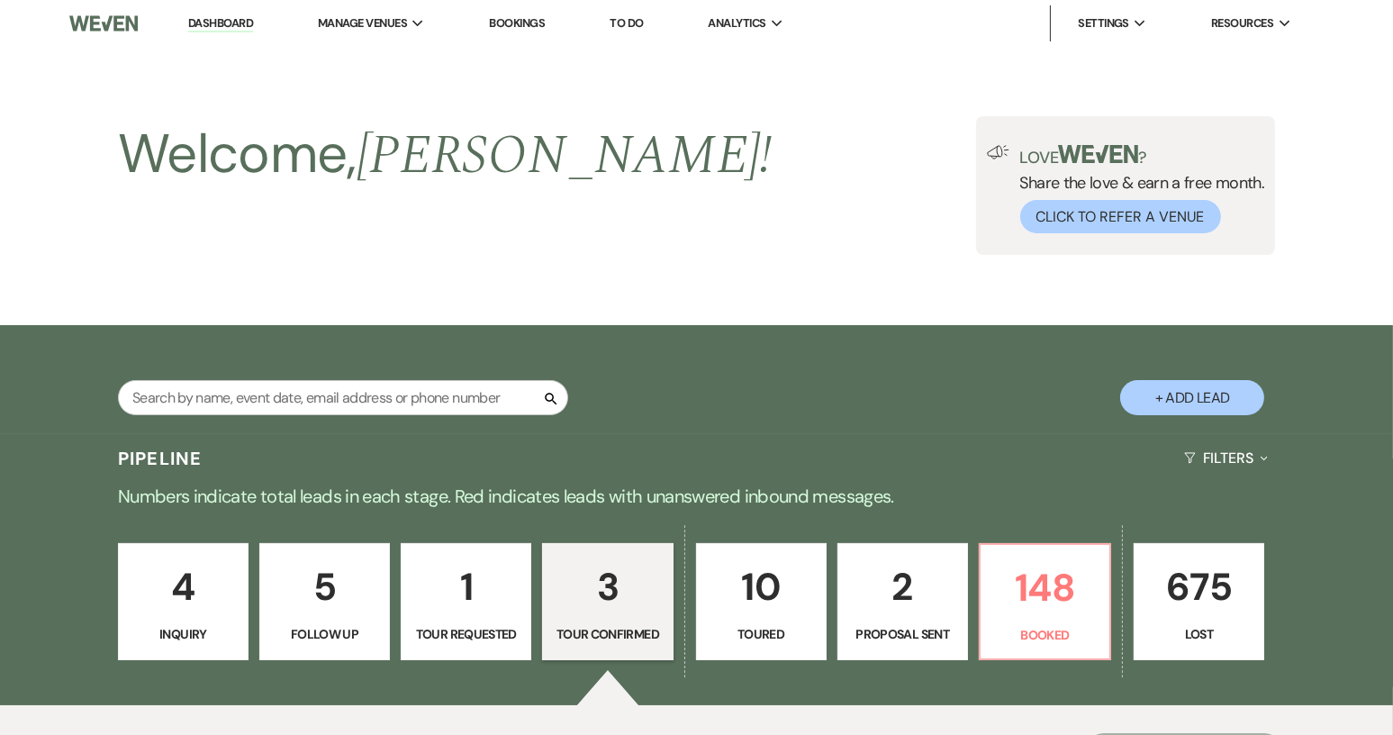
select select "4"
select select "8"
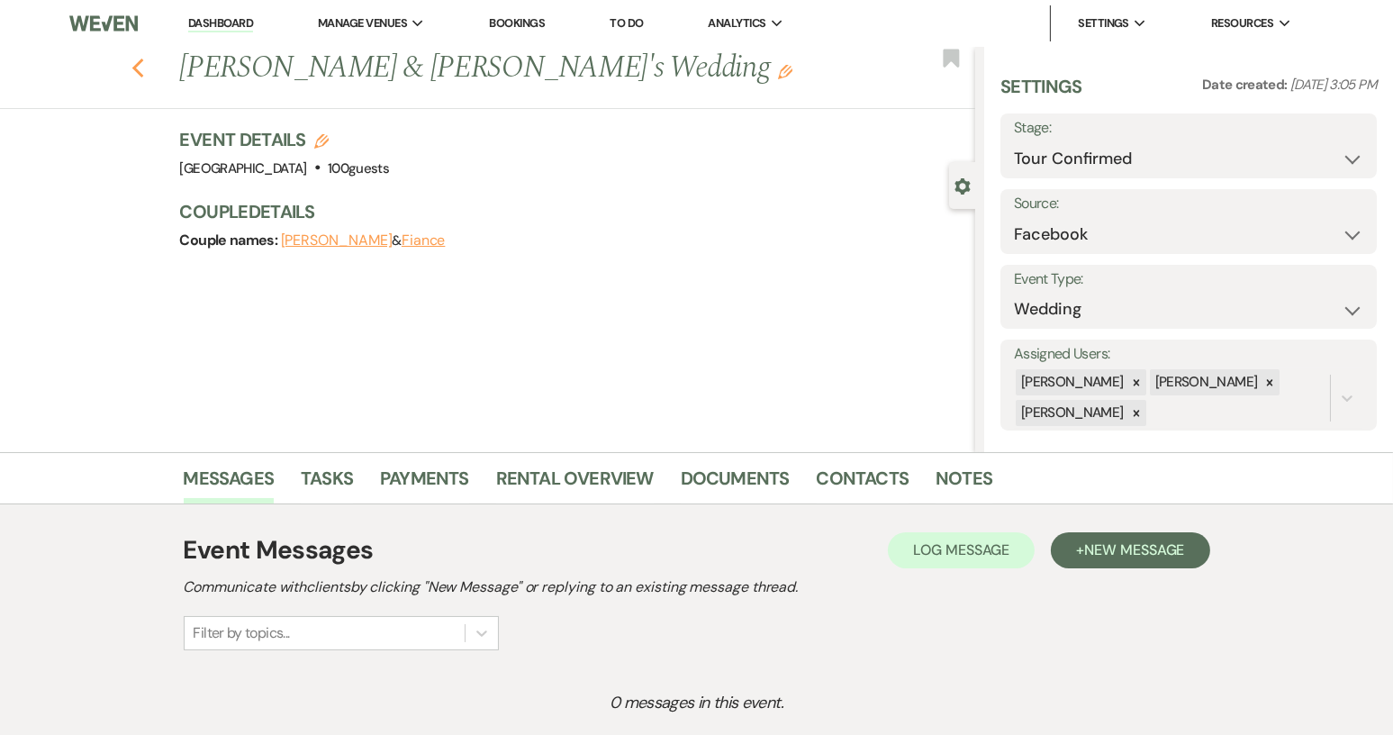
click at [145, 73] on icon "Previous" at bounding box center [138, 69] width 14 height 22
select select "4"
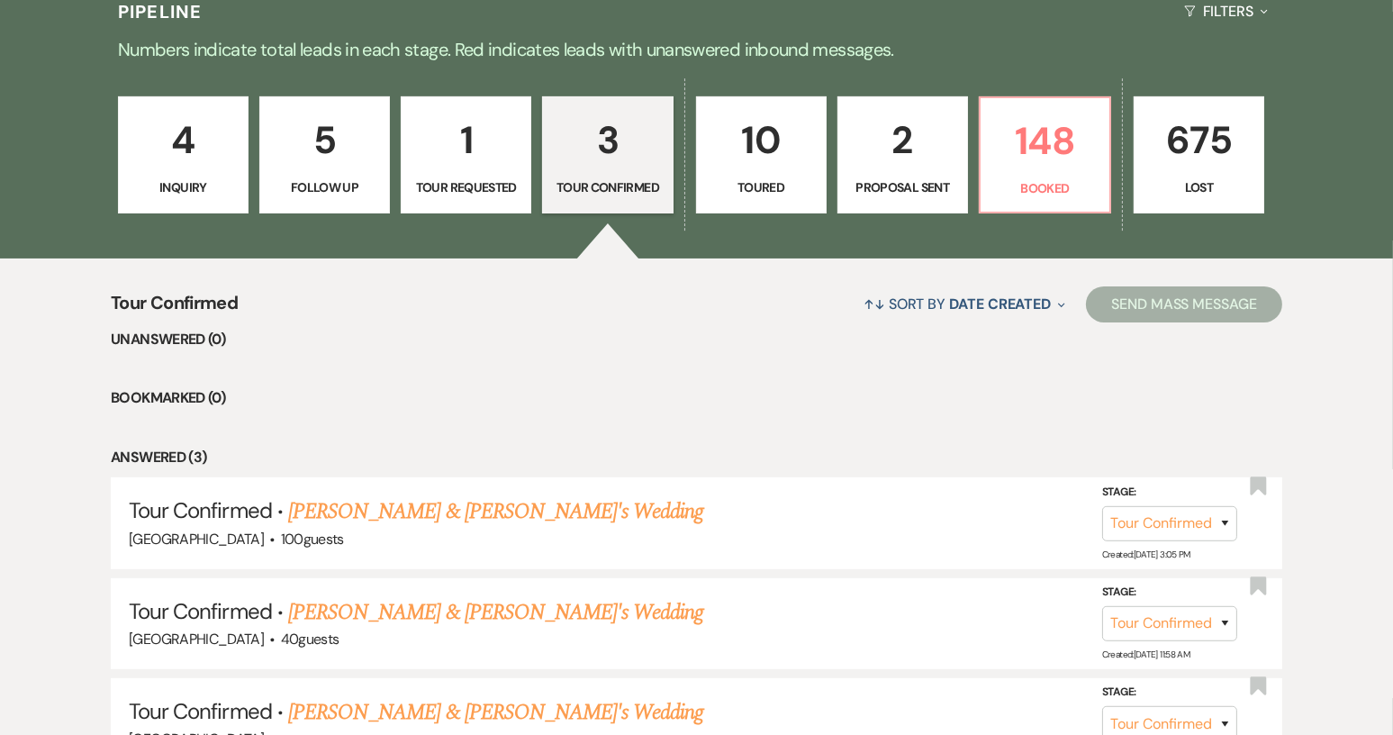
scroll to position [443, 0]
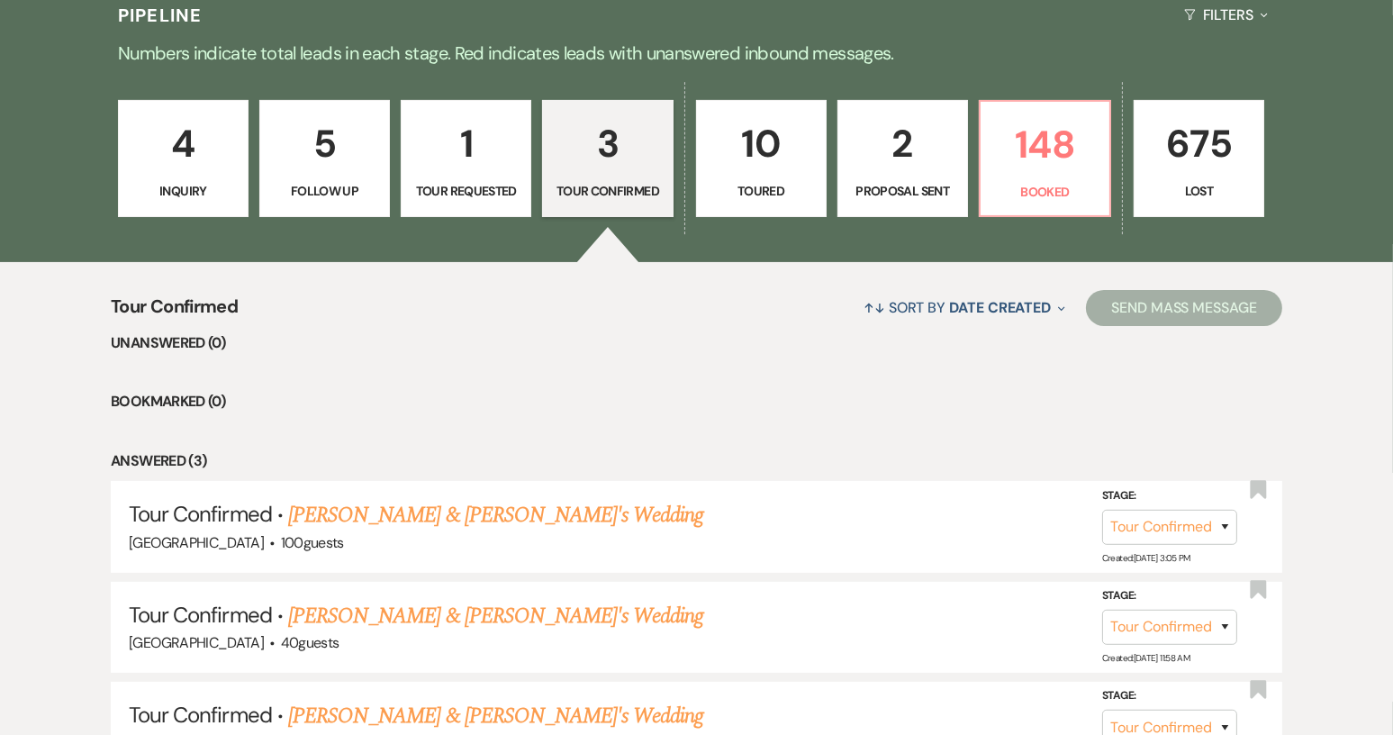
click at [791, 154] on p "10" at bounding box center [761, 143] width 107 height 60
select select "5"
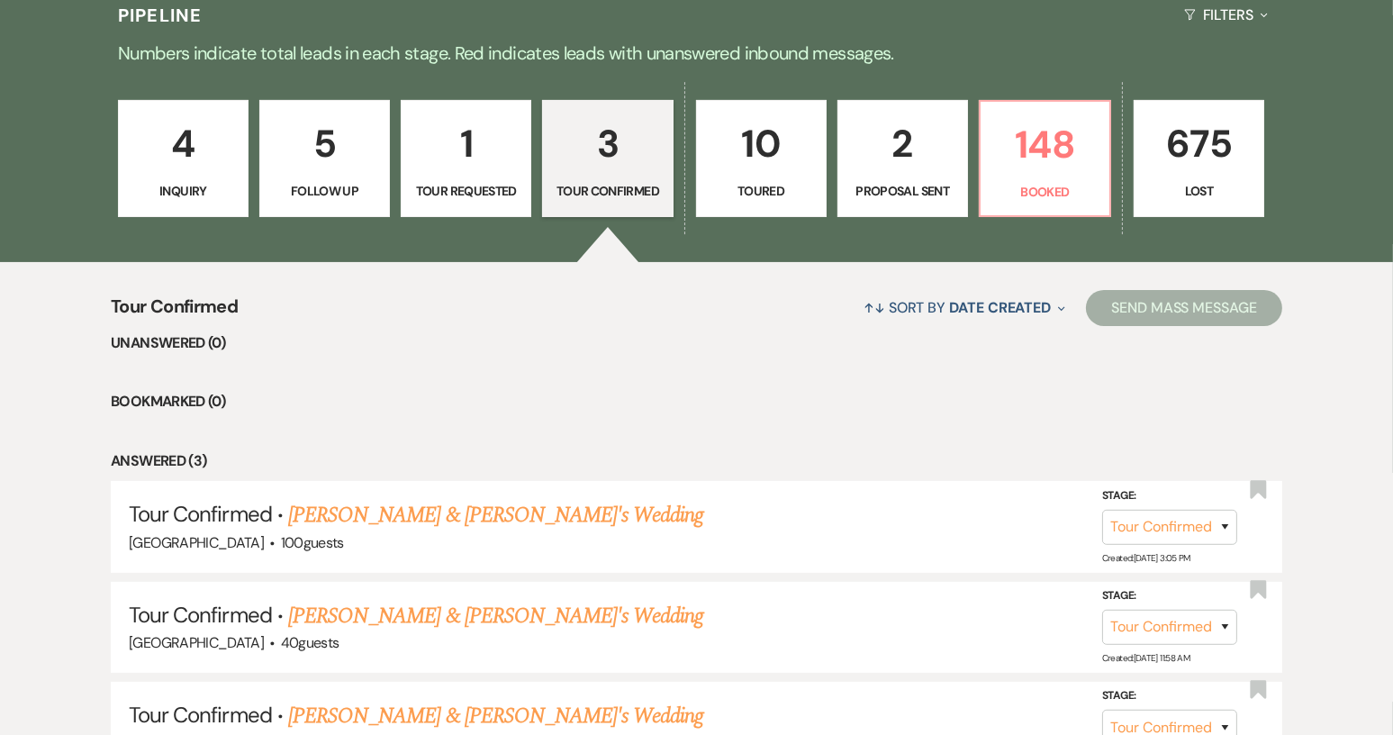
select select "5"
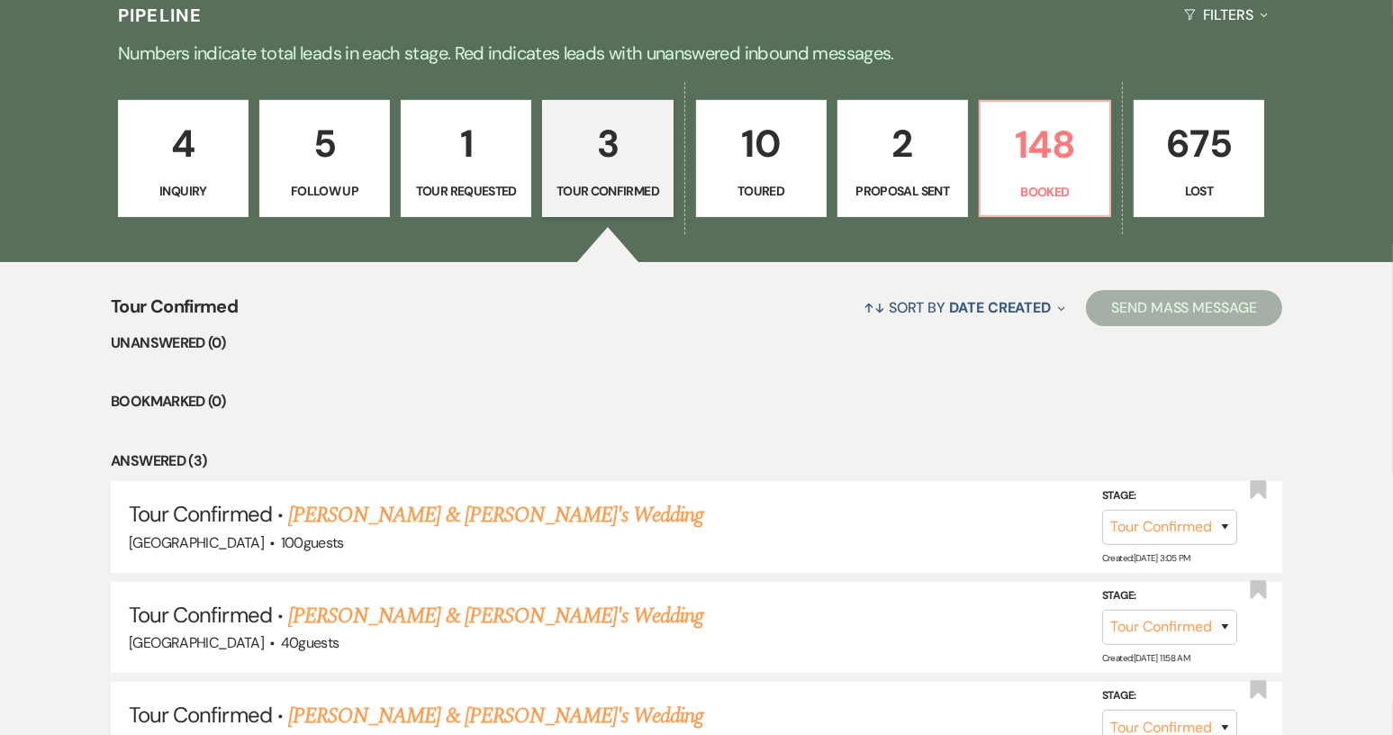
select select "5"
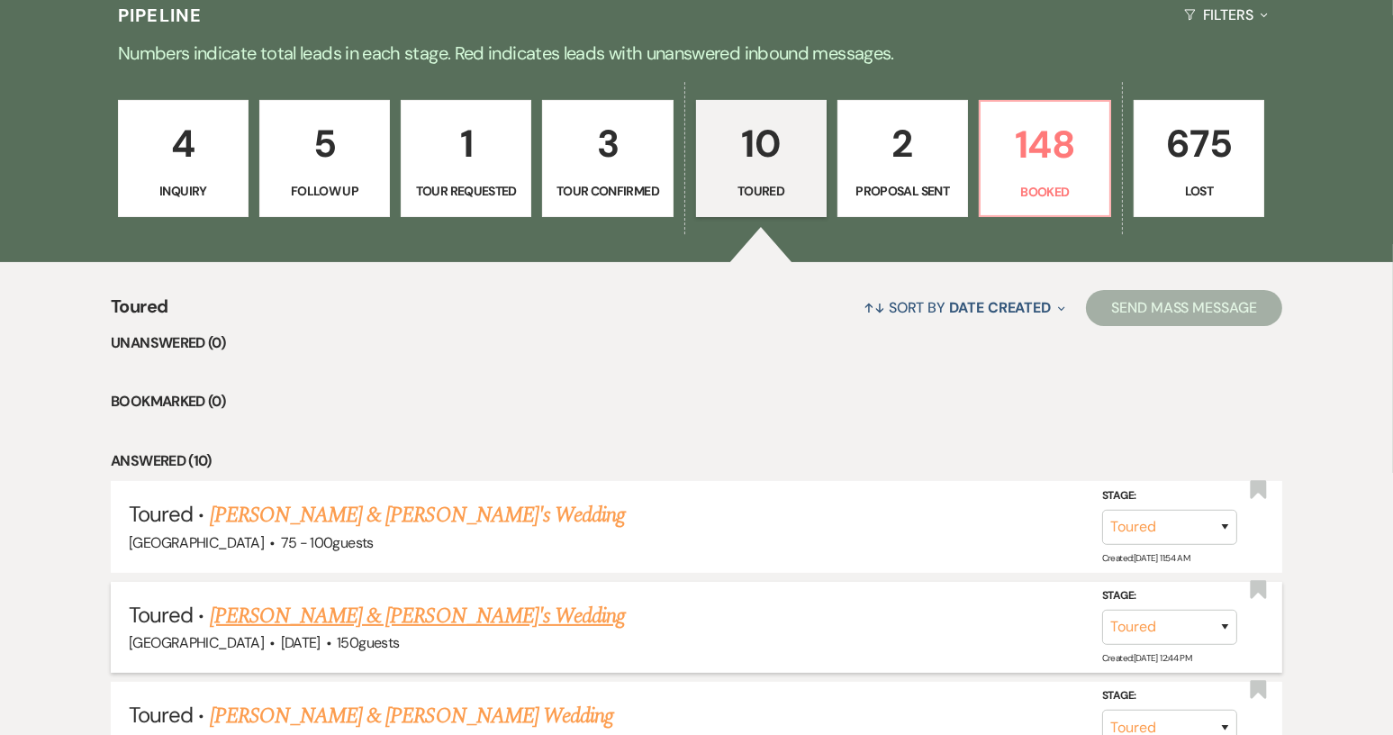
scroll to position [623, 0]
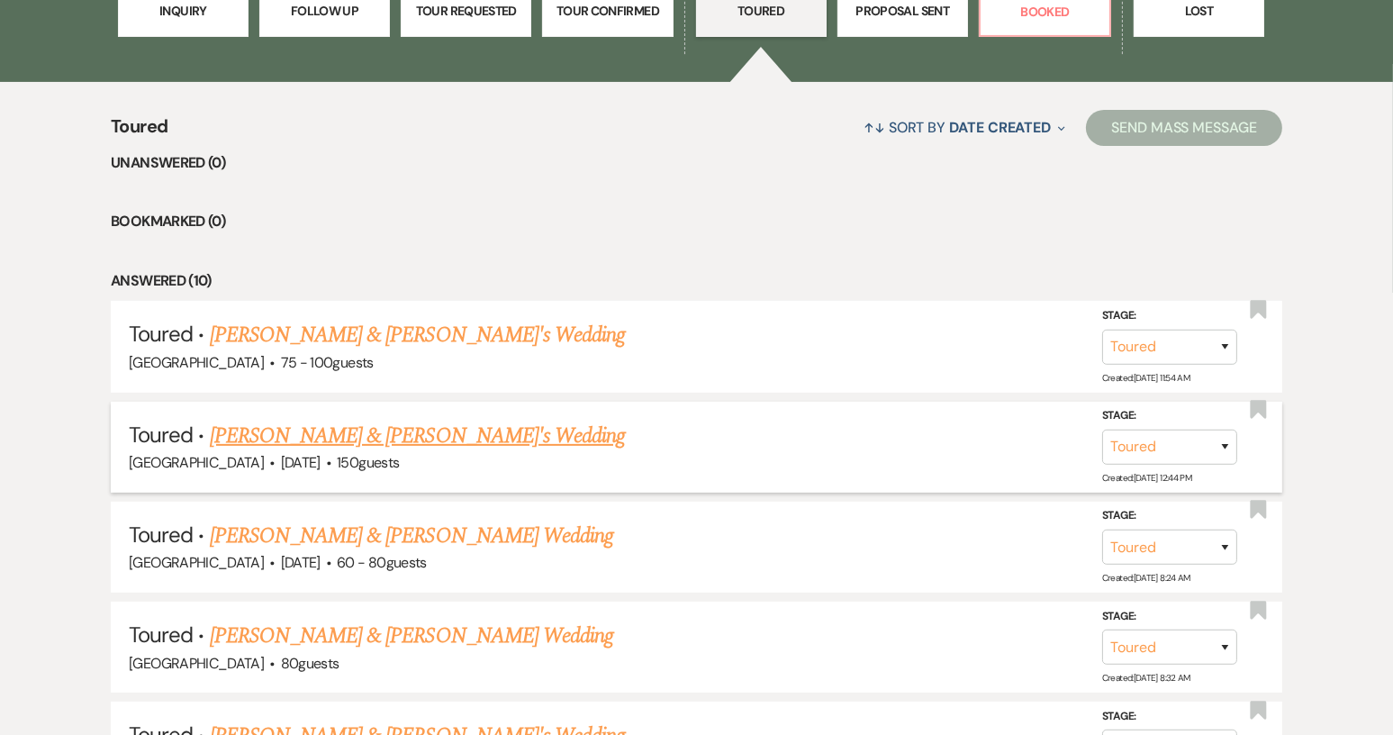
click at [415, 434] on link "[PERSON_NAME] & [PERSON_NAME]'s Wedding" at bounding box center [418, 436] width 416 height 32
select select "5"
select select "12"
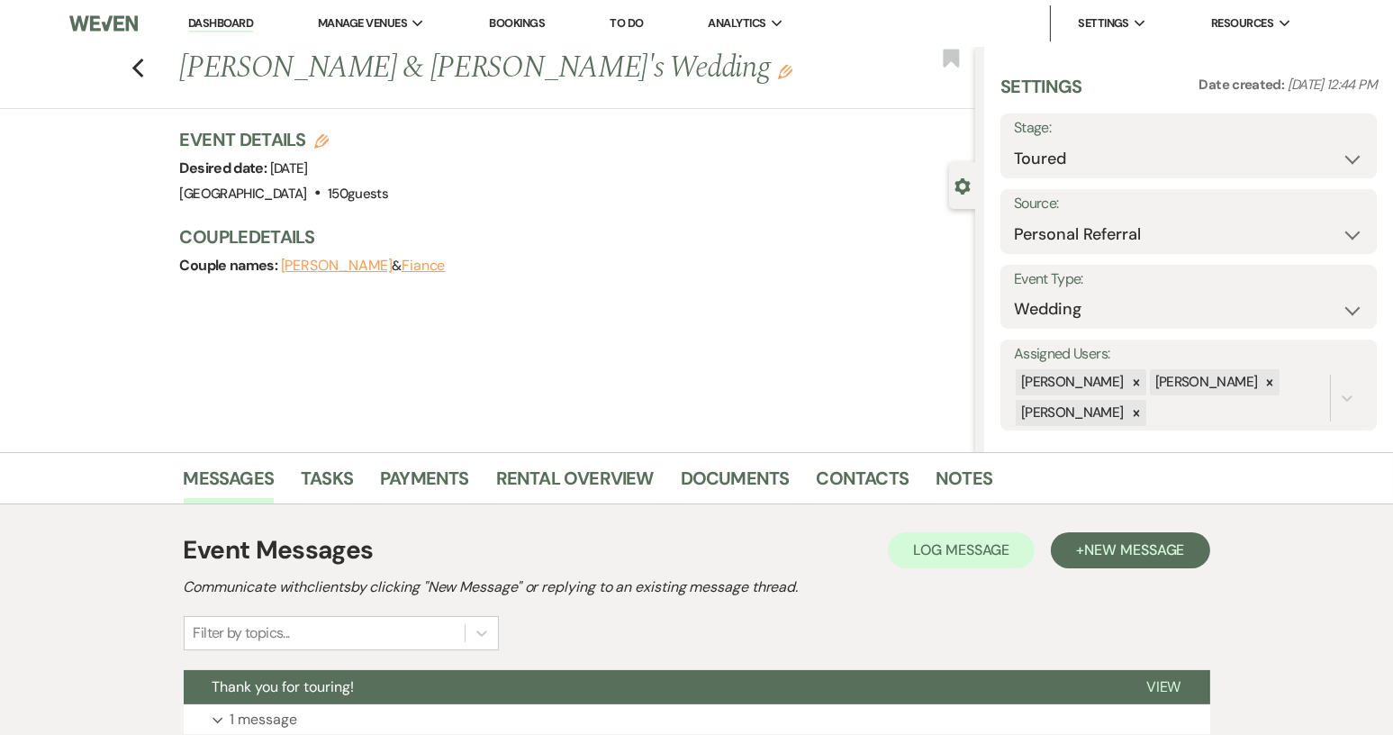
click at [434, 271] on button "Fiance" at bounding box center [424, 265] width 44 height 14
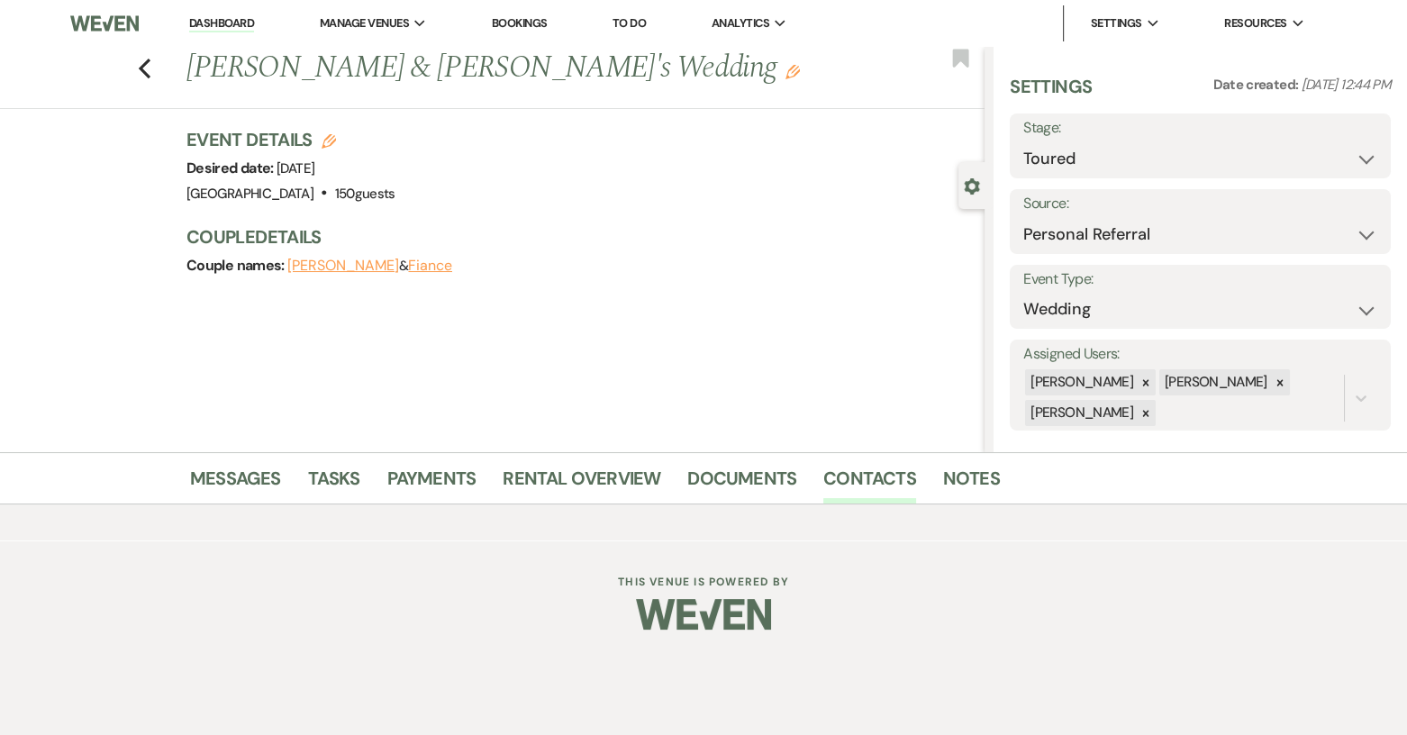
select select "1"
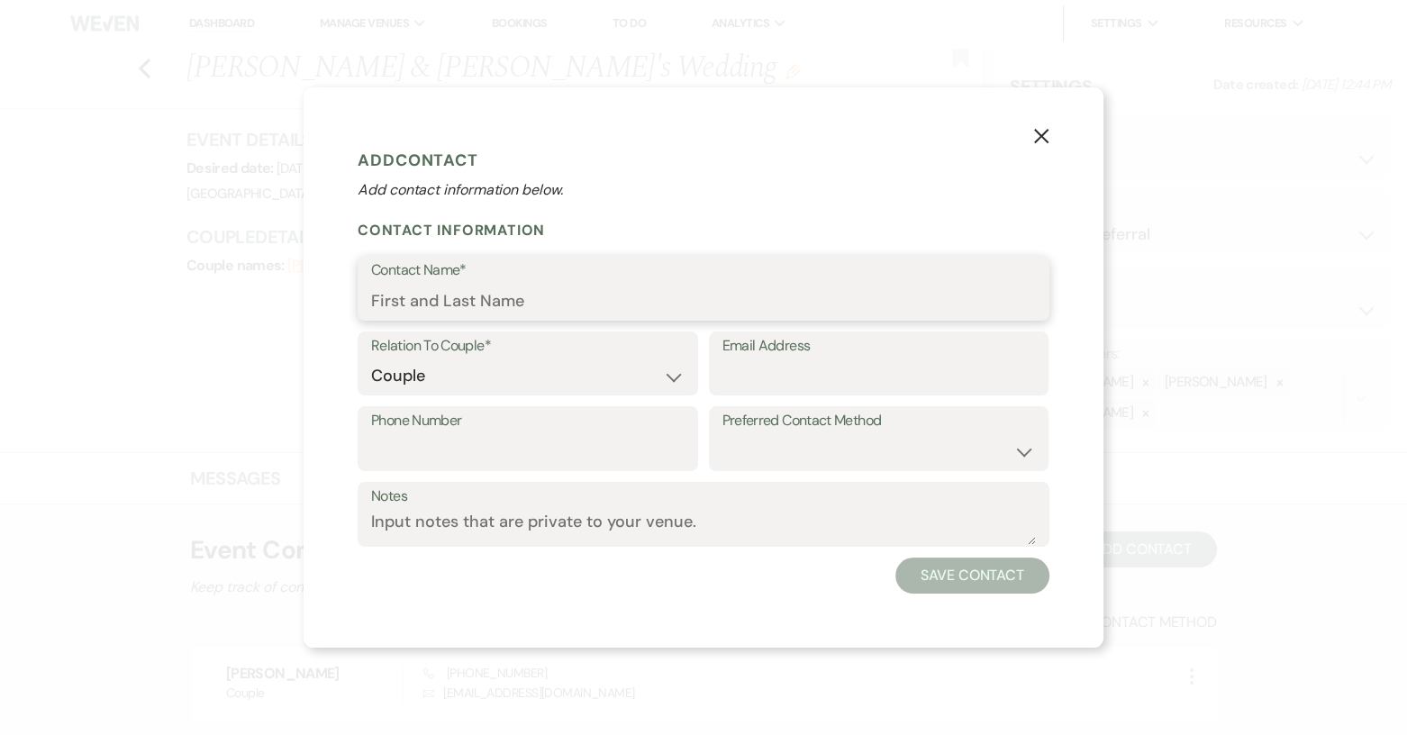
click at [416, 305] on input "Contact Name*" at bounding box center [703, 301] width 665 height 35
type input "Tyler"
click at [997, 576] on button "Save Contact" at bounding box center [972, 575] width 154 height 36
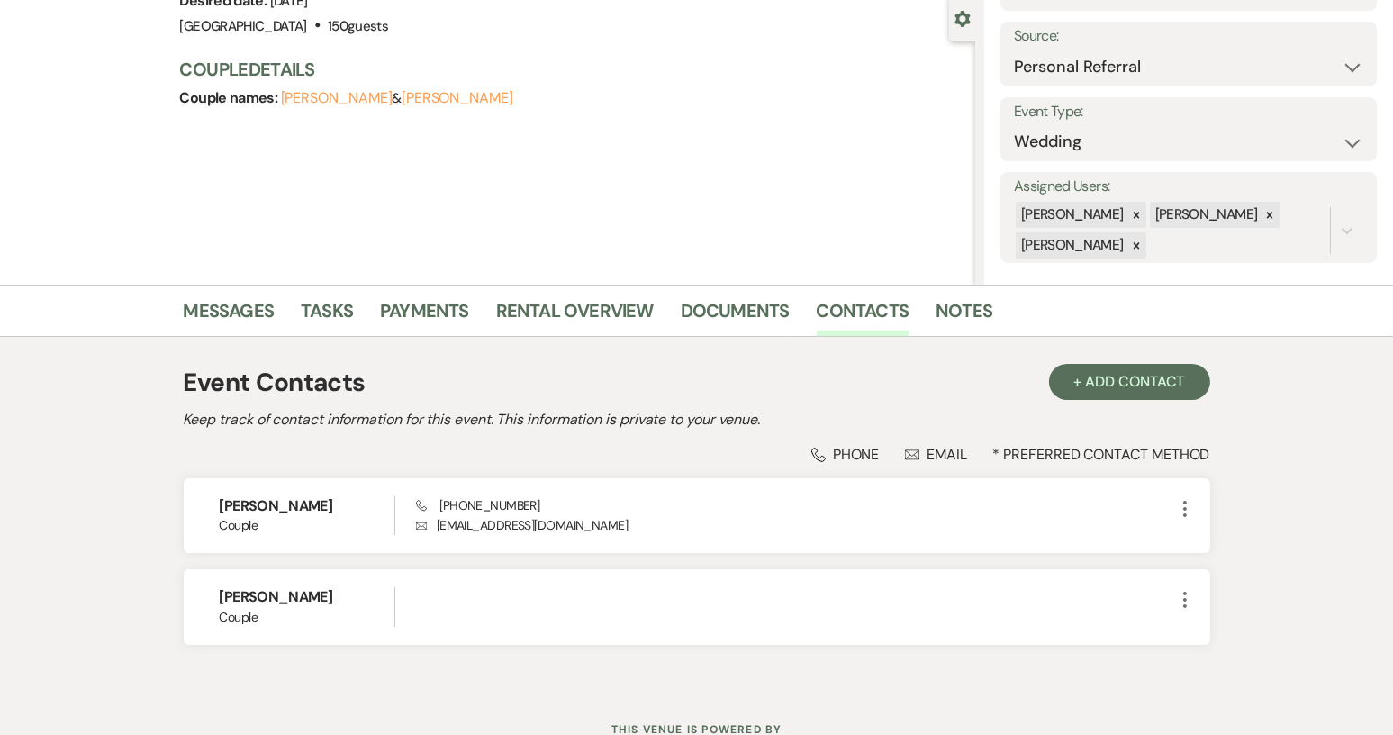
scroll to position [235, 0]
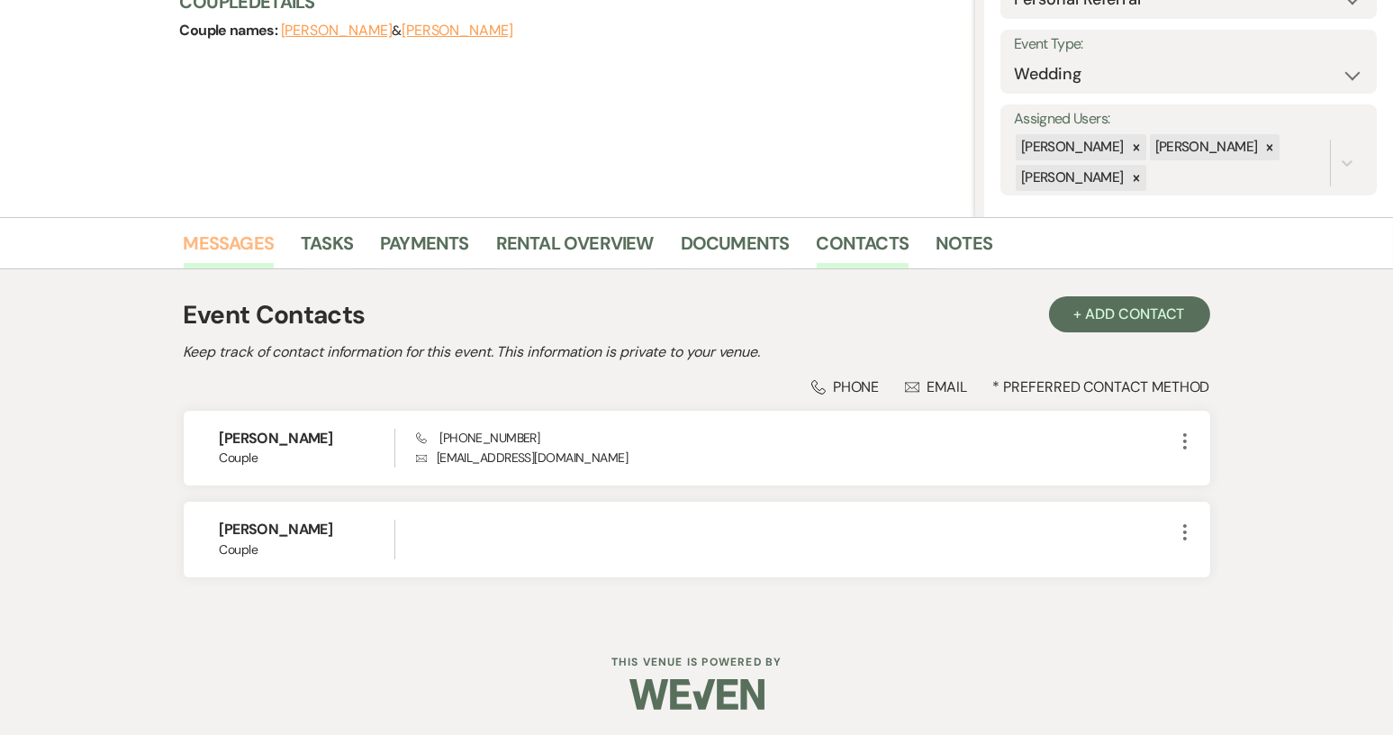
click at [213, 238] on link "Messages" at bounding box center [229, 249] width 91 height 40
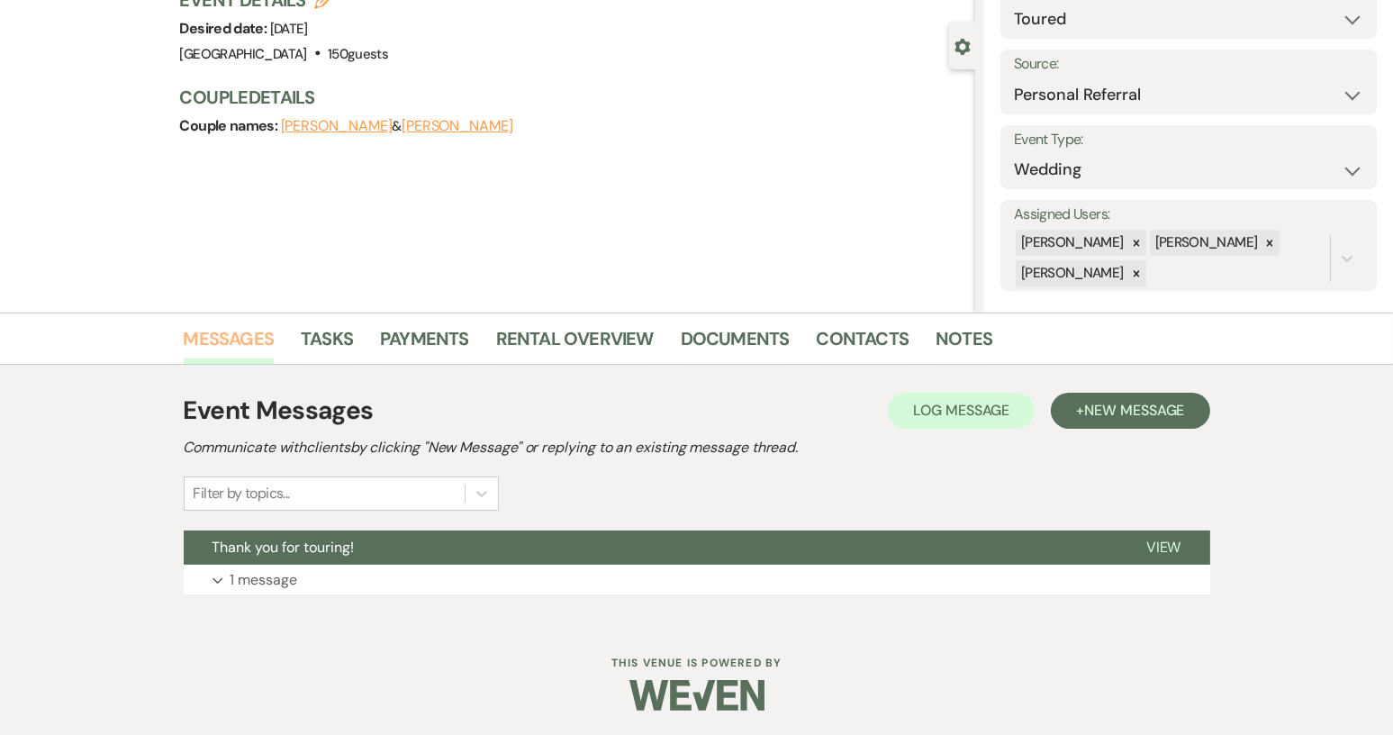
scroll to position [140, 0]
click at [1120, 406] on span "New Message" at bounding box center [1134, 409] width 100 height 19
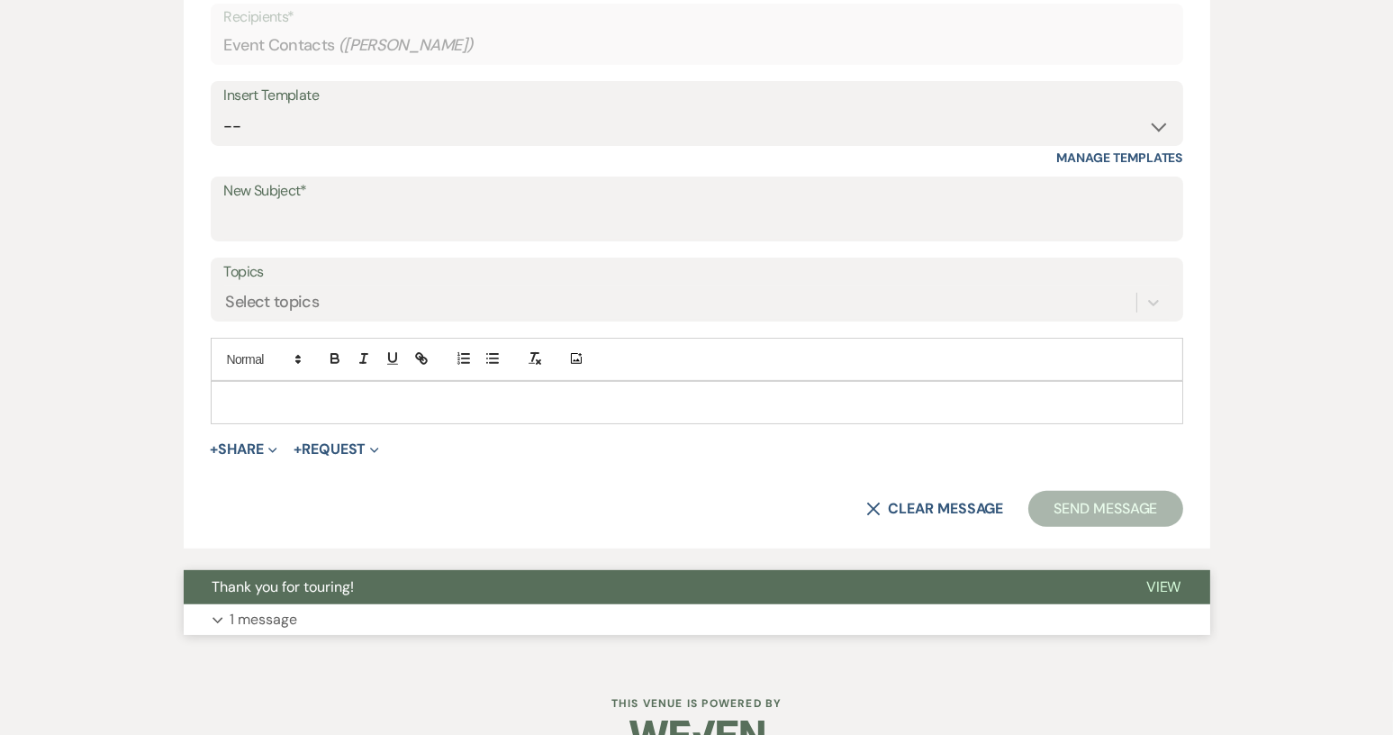
scroll to position [771, 0]
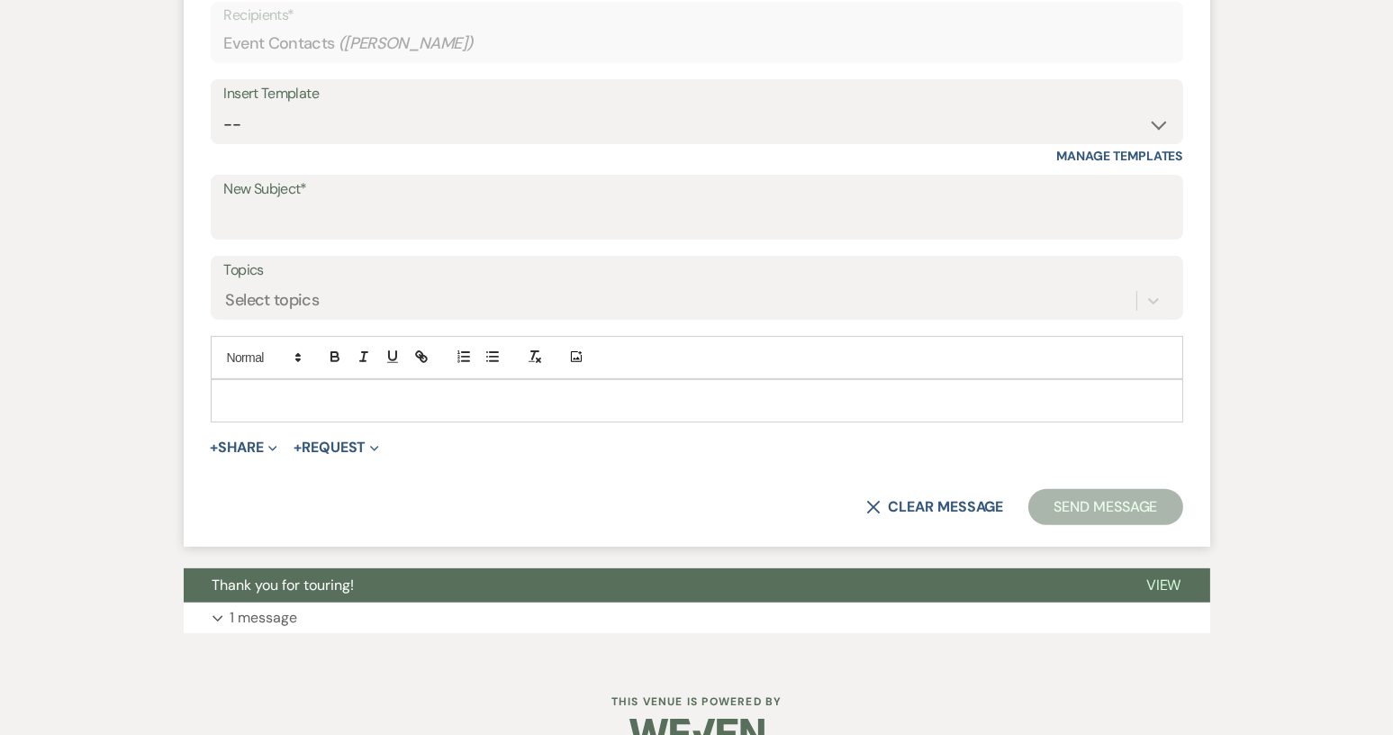
click at [281, 397] on p at bounding box center [697, 401] width 944 height 20
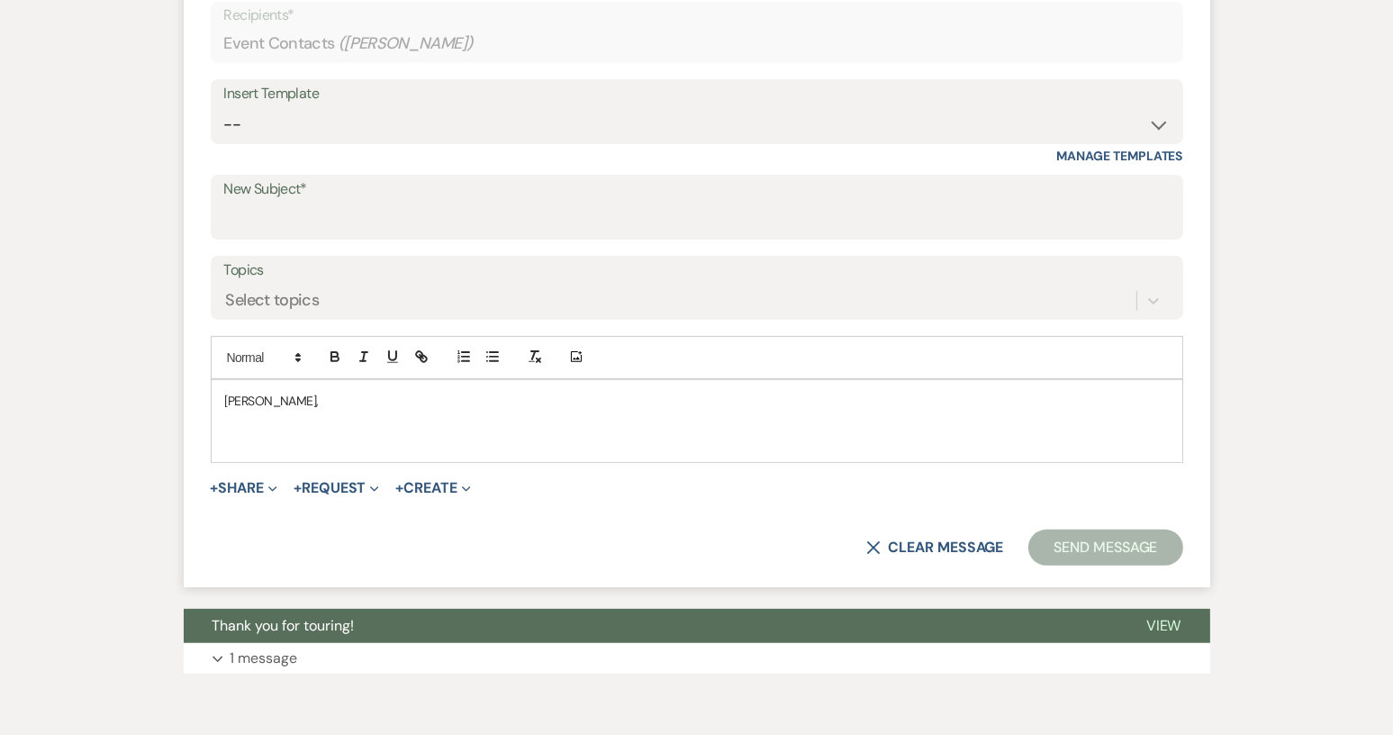
click at [284, 403] on p "Kayla," at bounding box center [697, 401] width 944 height 20
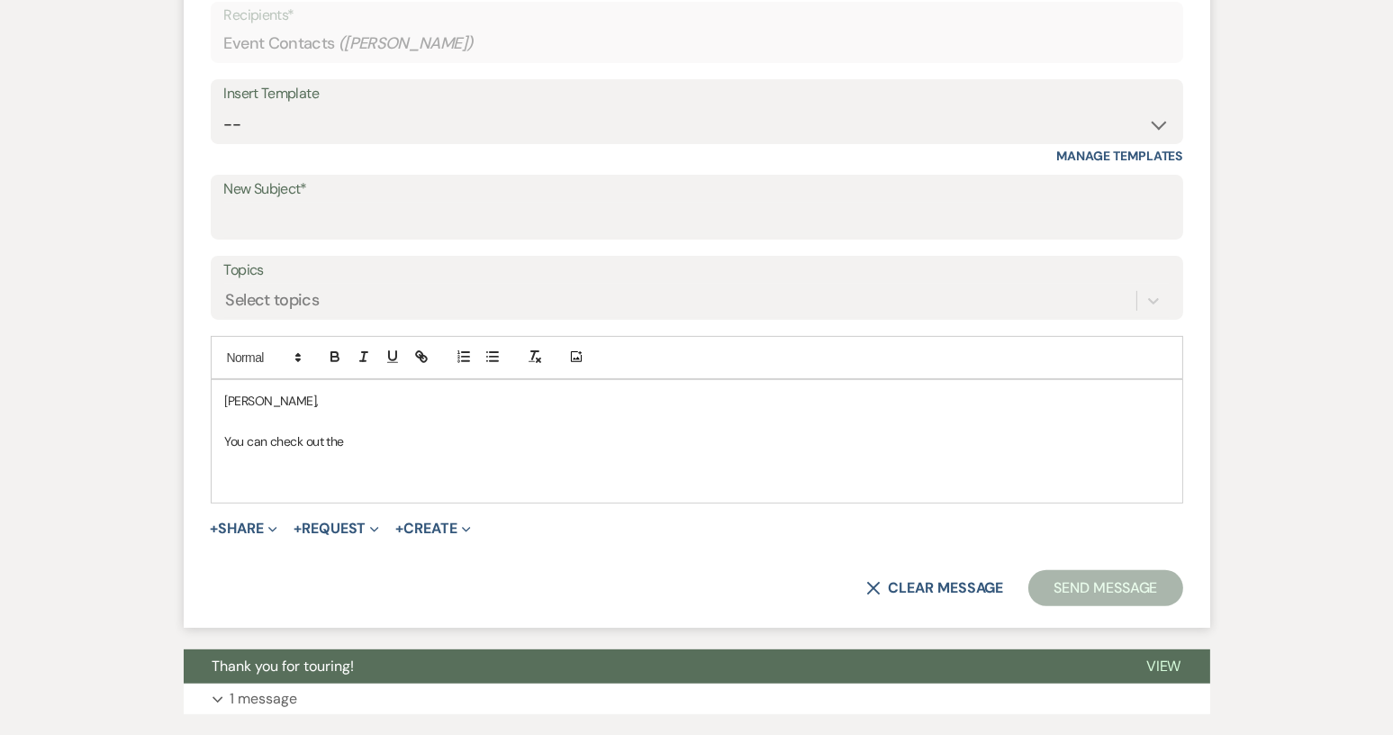
drag, startPoint x: 253, startPoint y: 453, endPoint x: 250, endPoint y: 425, distance: 28.0
click at [250, 425] on div "Kayla, You can check out the" at bounding box center [697, 441] width 971 height 122
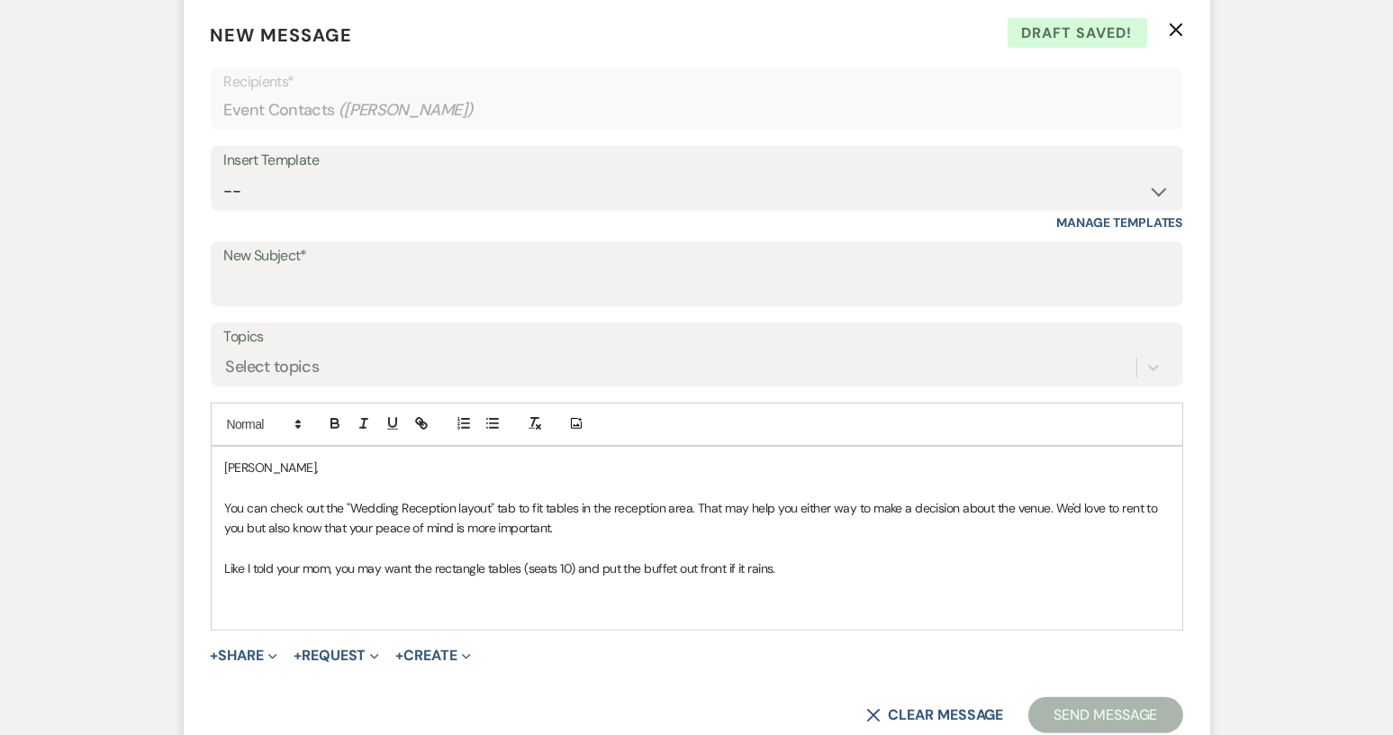
click at [511, 498] on p "You can check out the "Wedding Reception layout" tab to fit tables in the recep…" at bounding box center [697, 518] width 944 height 41
click at [791, 572] on p "Like I told your mom, you may want the rectangle tables (seats 10) and put the …" at bounding box center [697, 568] width 944 height 20
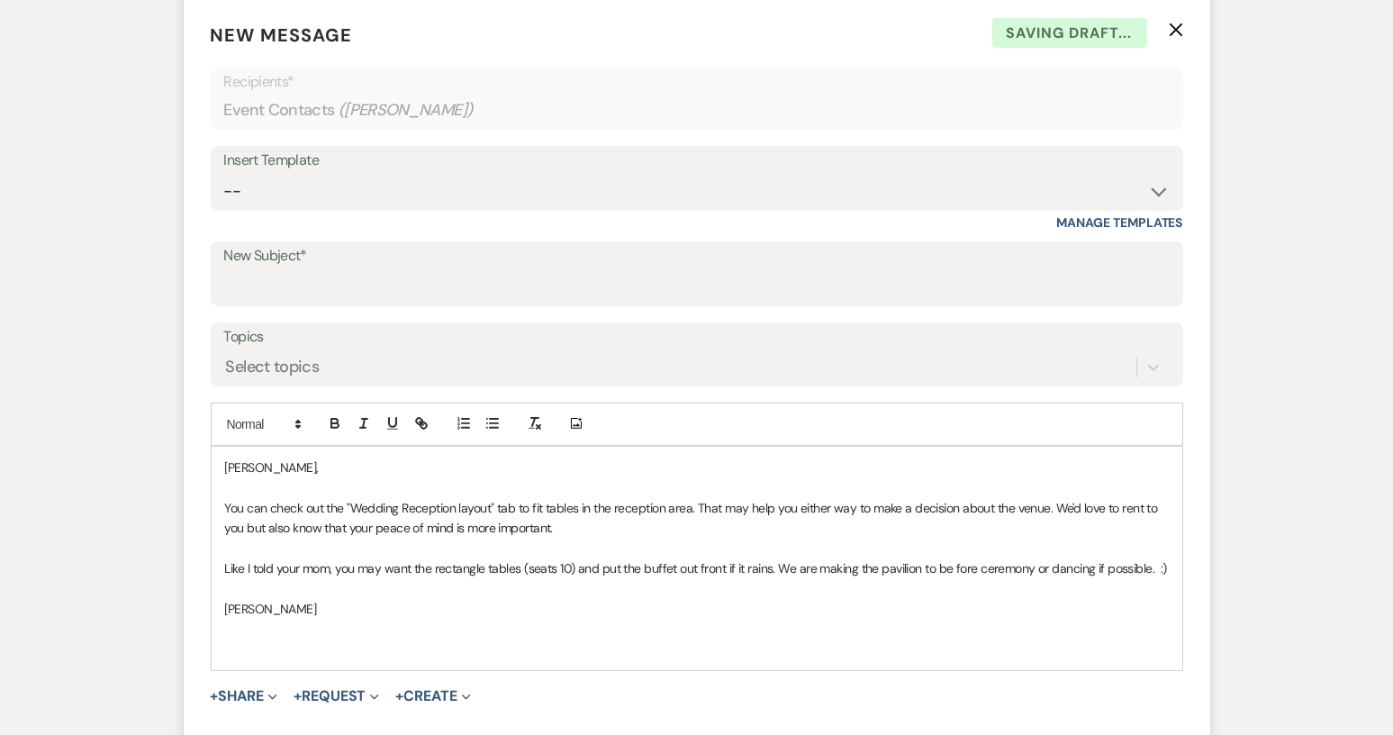
click at [1168, 564] on p "Like I told your mom, you may want the rectangle tables (seats 10) and put the …" at bounding box center [697, 568] width 944 height 20
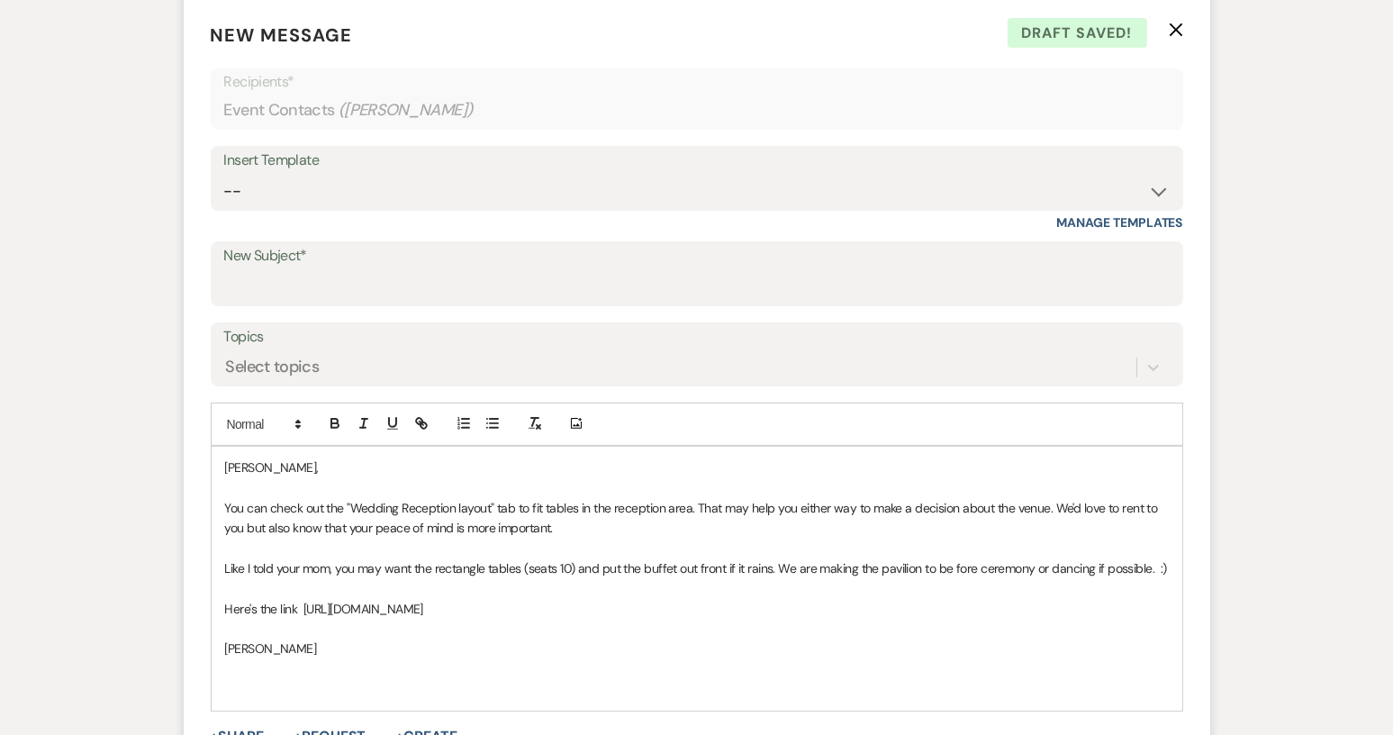
drag, startPoint x: 305, startPoint y: 609, endPoint x: 949, endPoint y: 603, distance: 643.9
click at [949, 603] on p "Here's the link https://docs.google.com/spreadsheets/d/1aU1R3Gf1QdVH76wHjQg8nIi…" at bounding box center [697, 609] width 944 height 20
click at [424, 422] on icon "button" at bounding box center [424, 425] width 6 height 6
type input "https://docs.google.com/spreadsheets/d/1aU1R3Gf1QdVH76wHjQg8nIi9ZbrHrhC5bBXMlwb…"
click at [720, 642] on link at bounding box center [710, 643] width 39 height 14
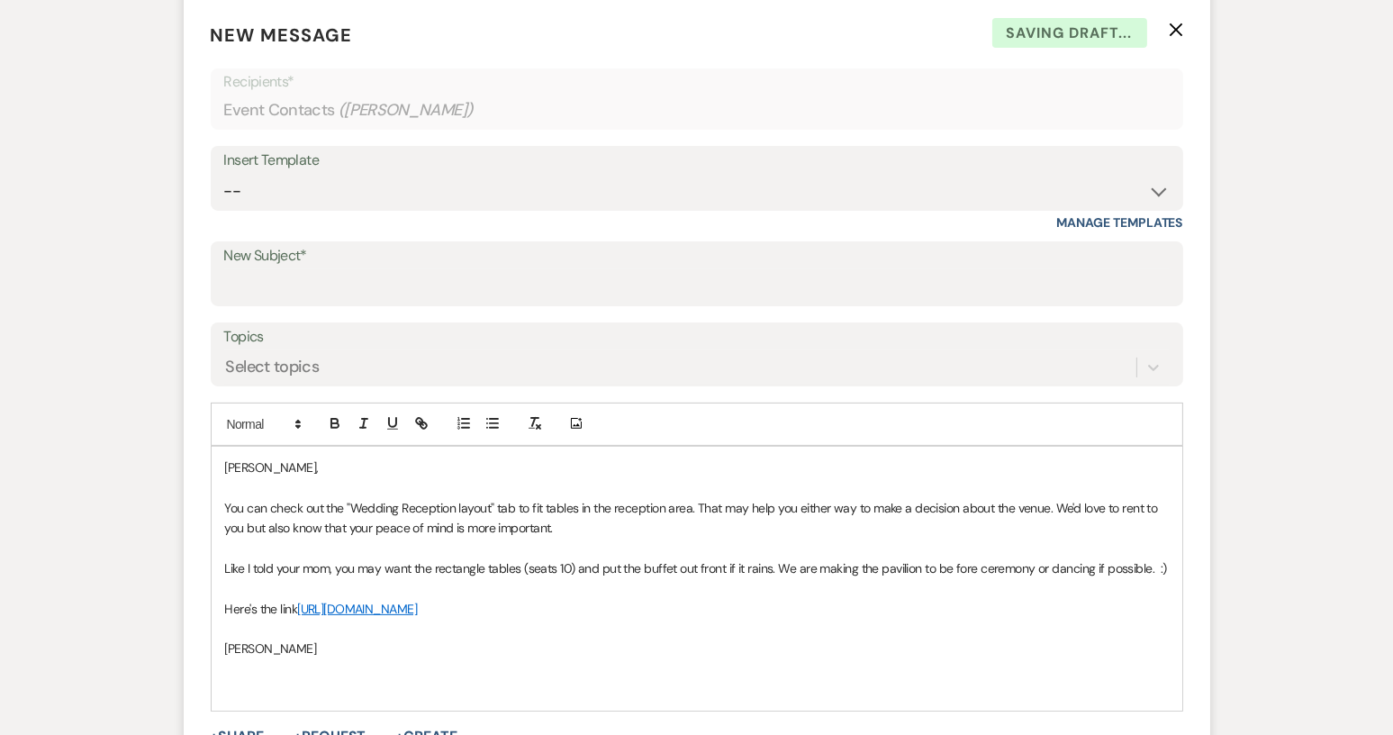
click at [945, 615] on p "Here's the link https://docs.google.com/spreadsheets/d/1aU1R3Gf1QdVH76wHjQg8nIi…" at bounding box center [697, 609] width 944 height 20
drag, startPoint x: 719, startPoint y: 447, endPoint x: 1158, endPoint y: 336, distance: 453.2
click at [1143, 345] on form "New Message X Saving draft... Recipients* Event Contacts ( Kayla Forrester ) In…" at bounding box center [697, 418] width 1027 height 836
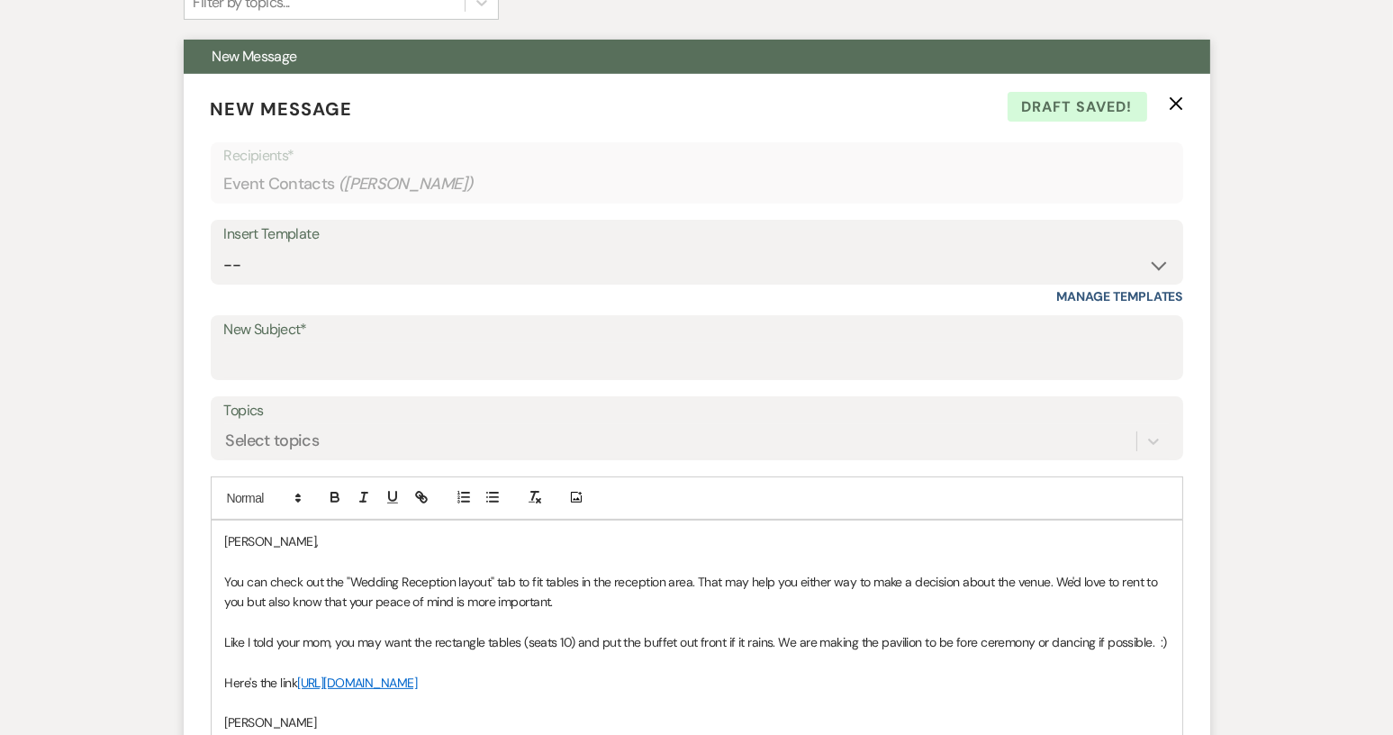
scroll to position [524, 0]
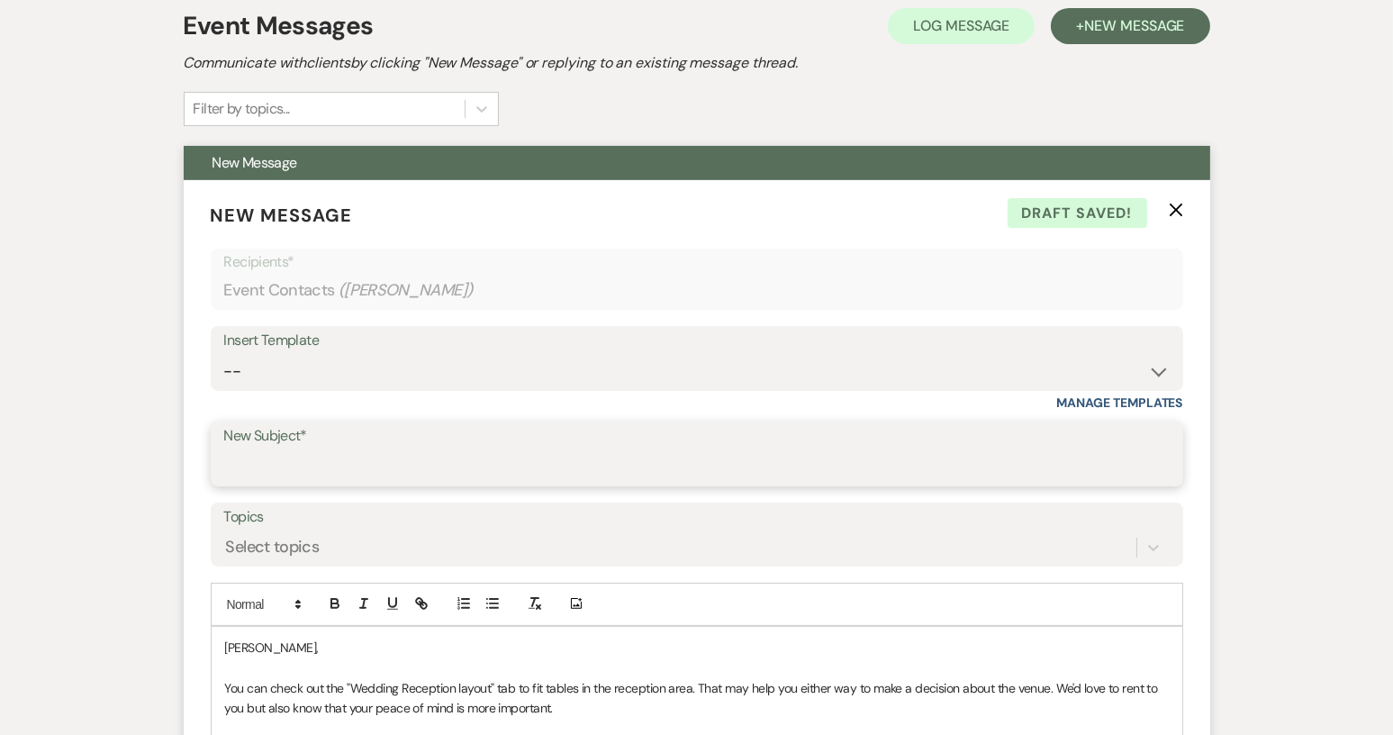
click at [246, 449] on input "New Subject*" at bounding box center [697, 466] width 946 height 35
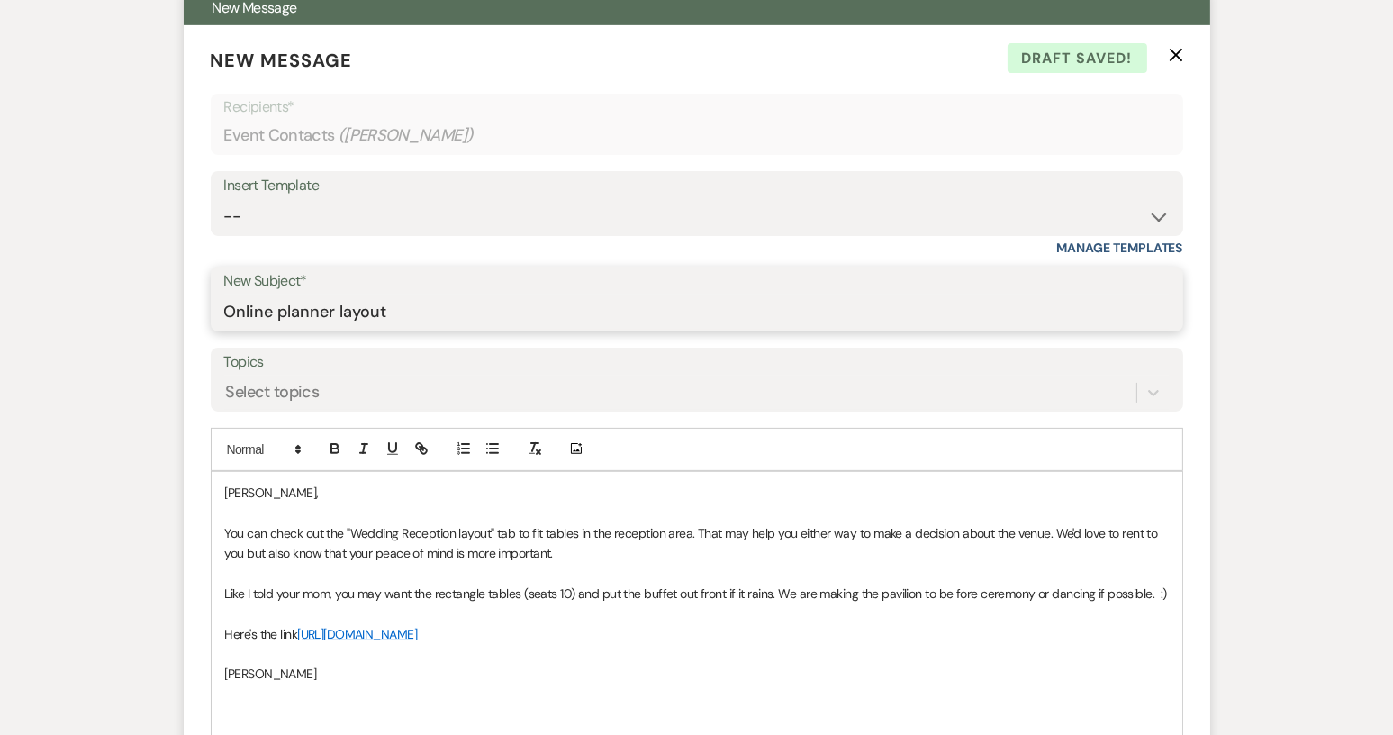
scroll to position [974, 0]
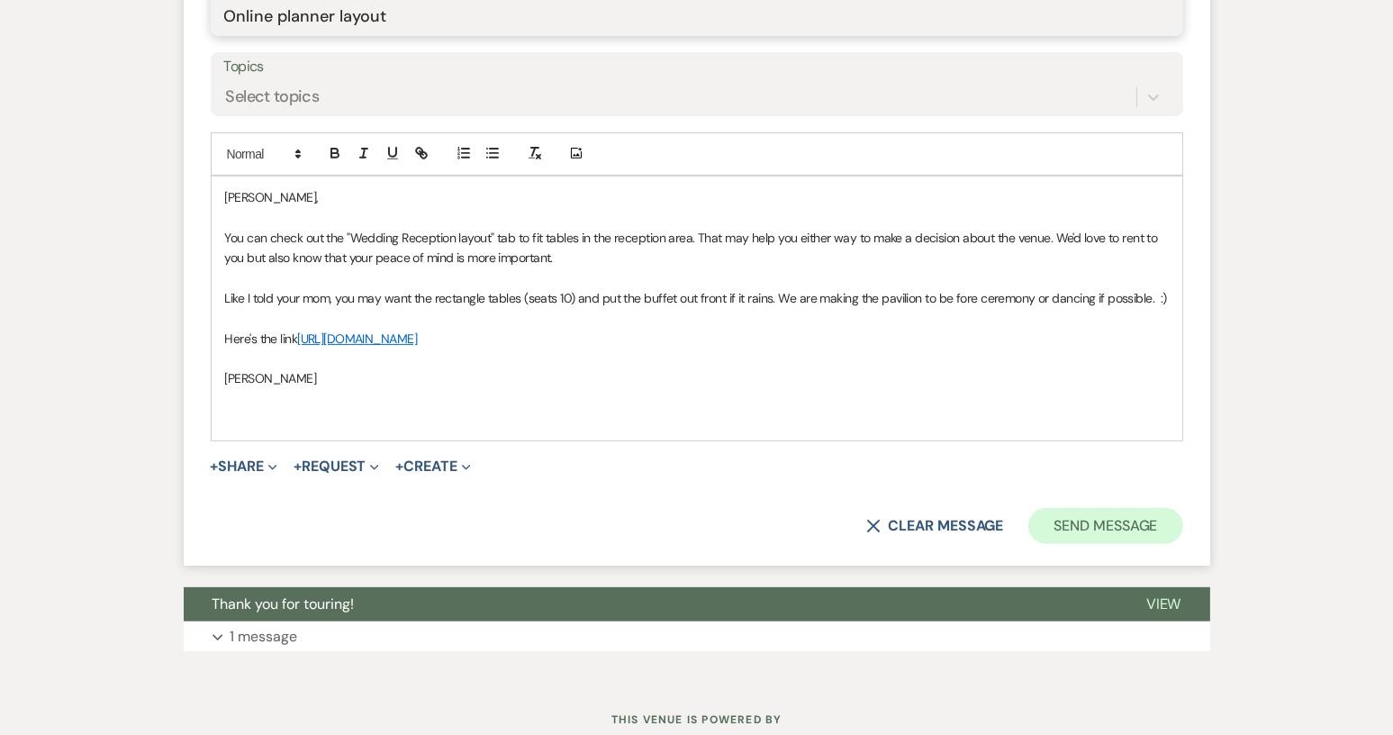
type input "Online planner layout"
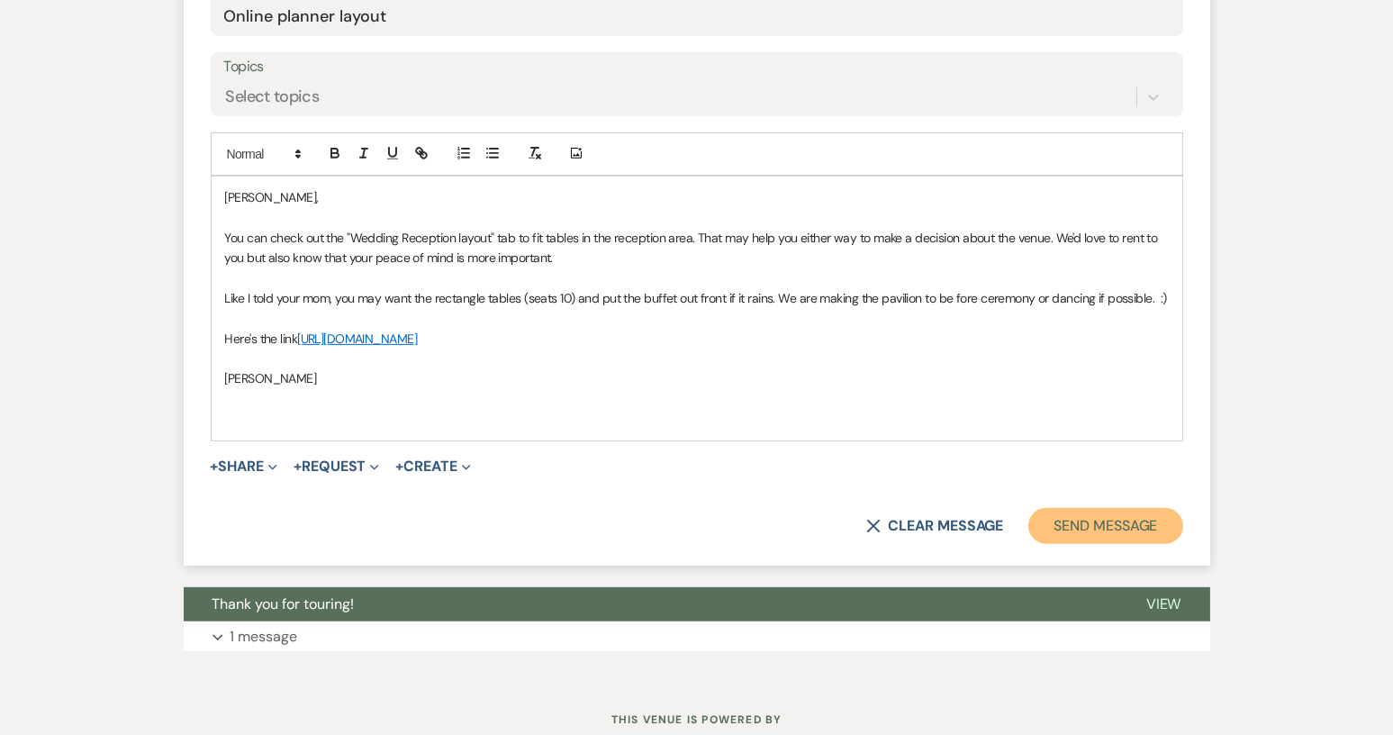
click at [1132, 526] on button "Send Message" at bounding box center [1105, 526] width 154 height 36
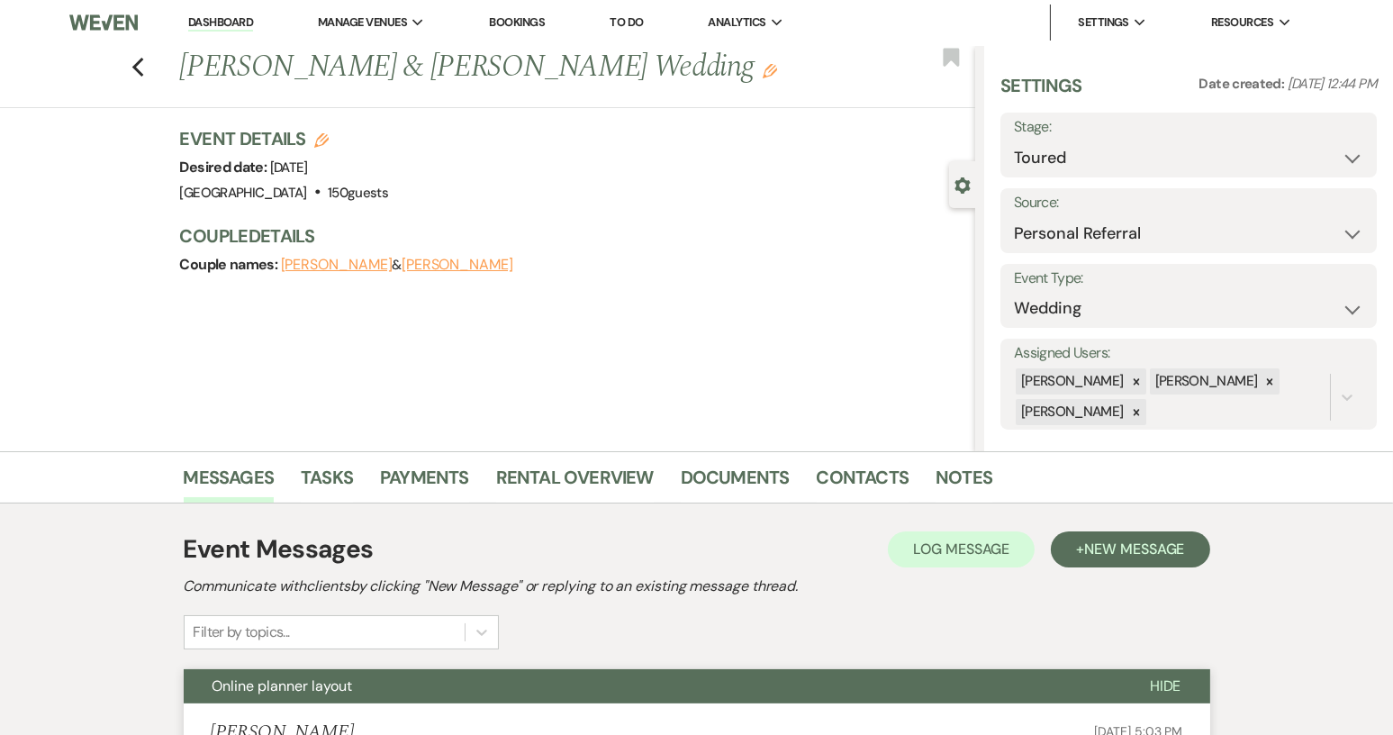
scroll to position [0, 0]
click at [841, 474] on link "Contacts" at bounding box center [863, 484] width 93 height 40
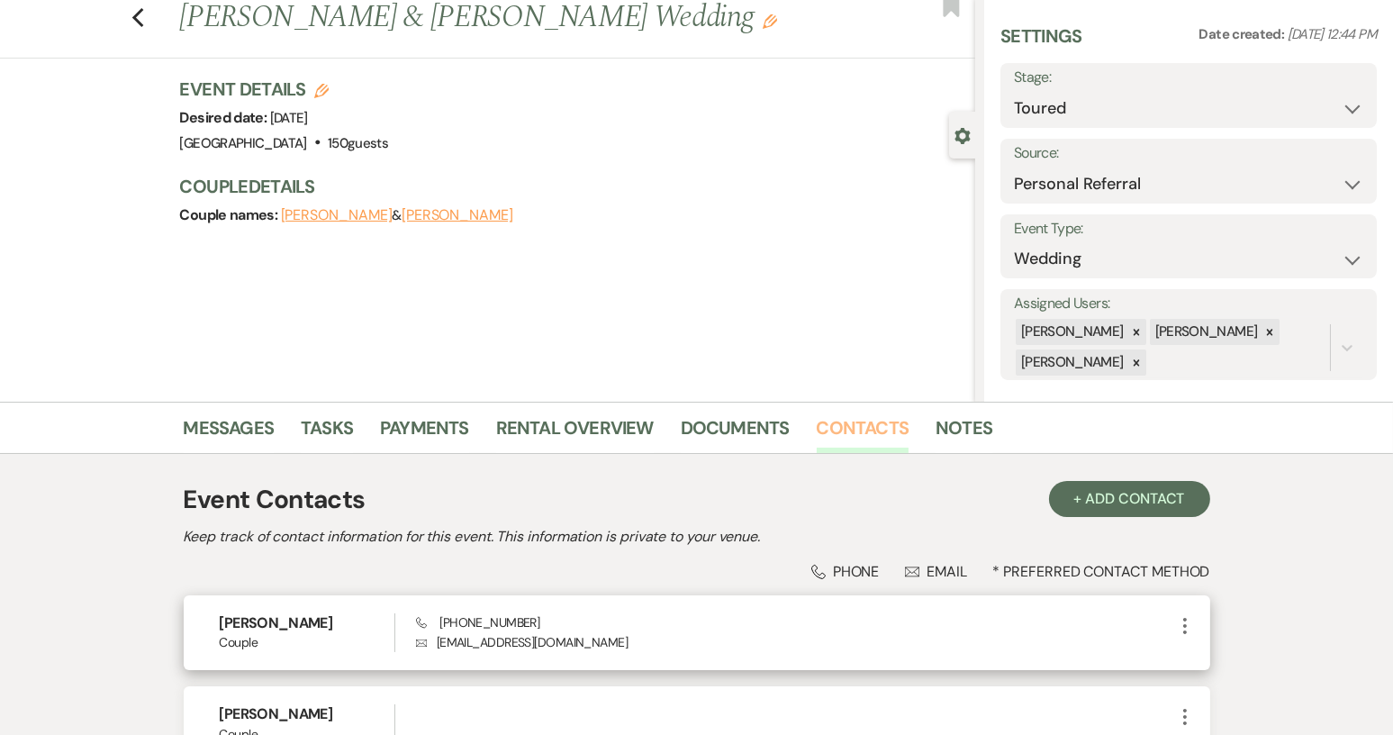
scroll to position [180, 0]
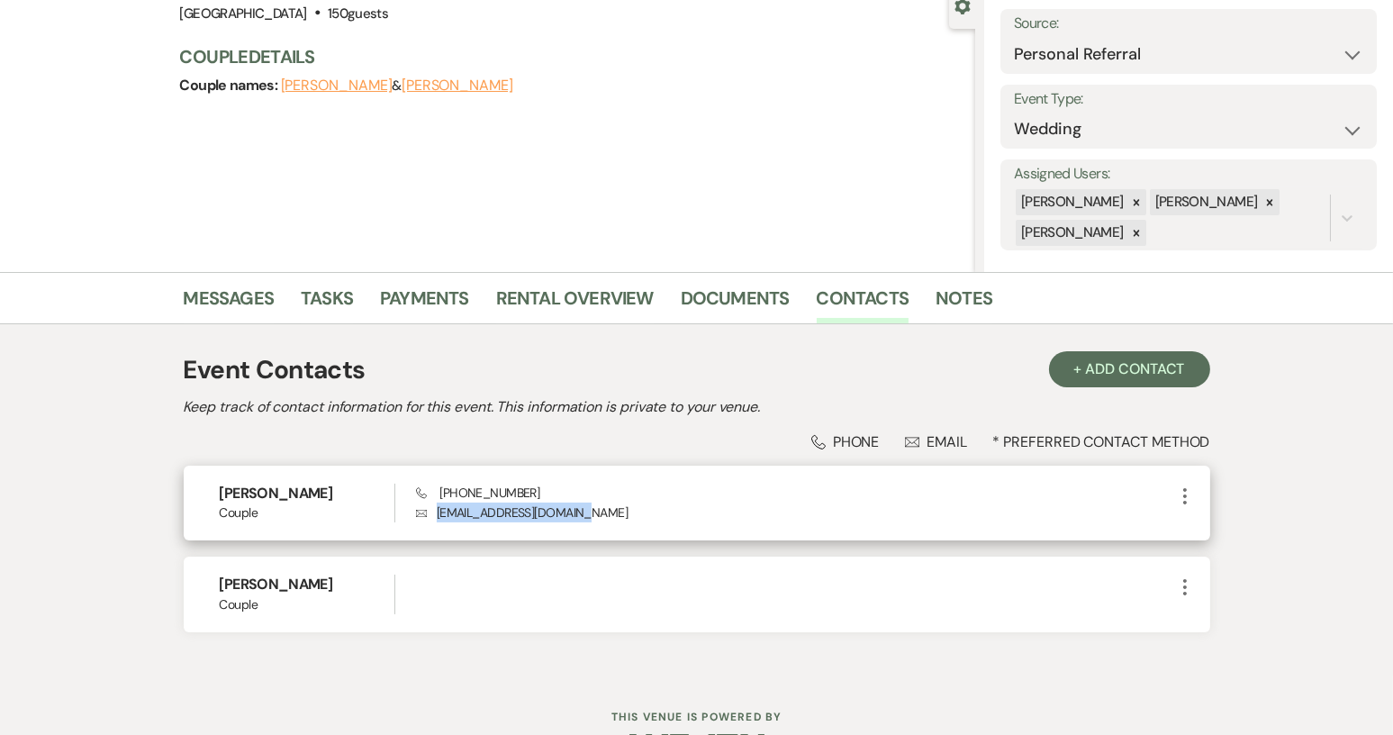
drag, startPoint x: 583, startPoint y: 516, endPoint x: 431, endPoint y: 520, distance: 151.4
click at [431, 520] on p "Envelope kmforrester77@gmail.com" at bounding box center [794, 512] width 757 height 20
copy p "kmforrester77@gmail.com"
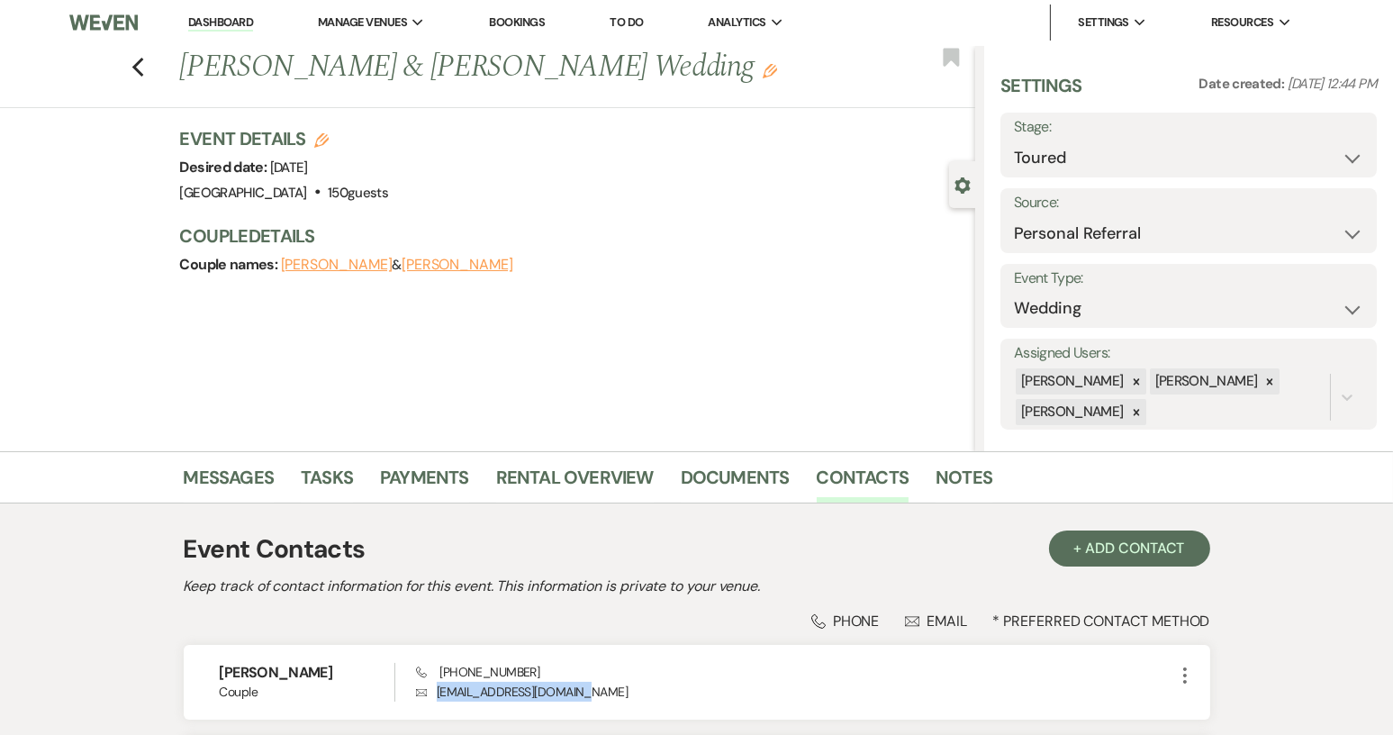
scroll to position [0, 0]
click at [222, 478] on link "Messages" at bounding box center [229, 484] width 91 height 40
